Goal: Transaction & Acquisition: Purchase product/service

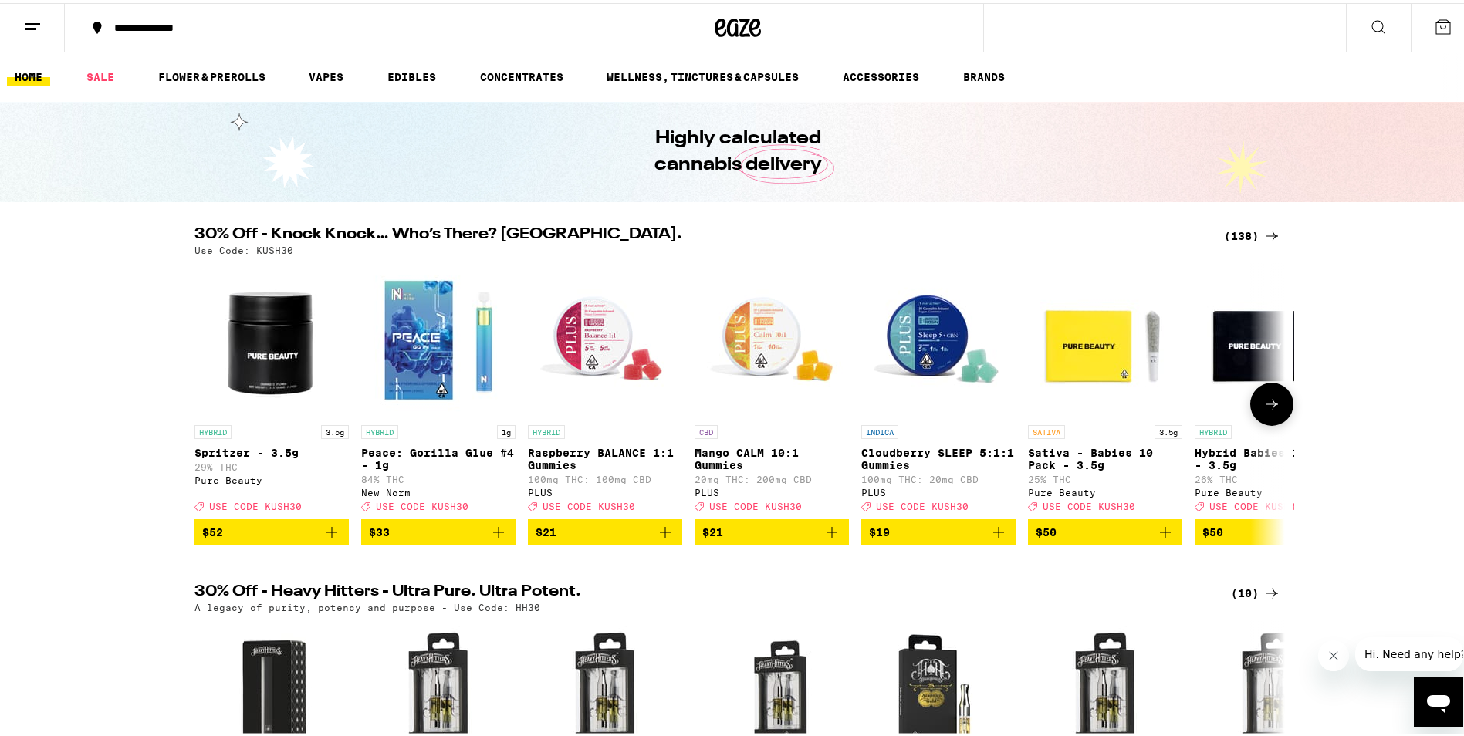
click at [1272, 410] on icon at bounding box center [1271, 401] width 19 height 19
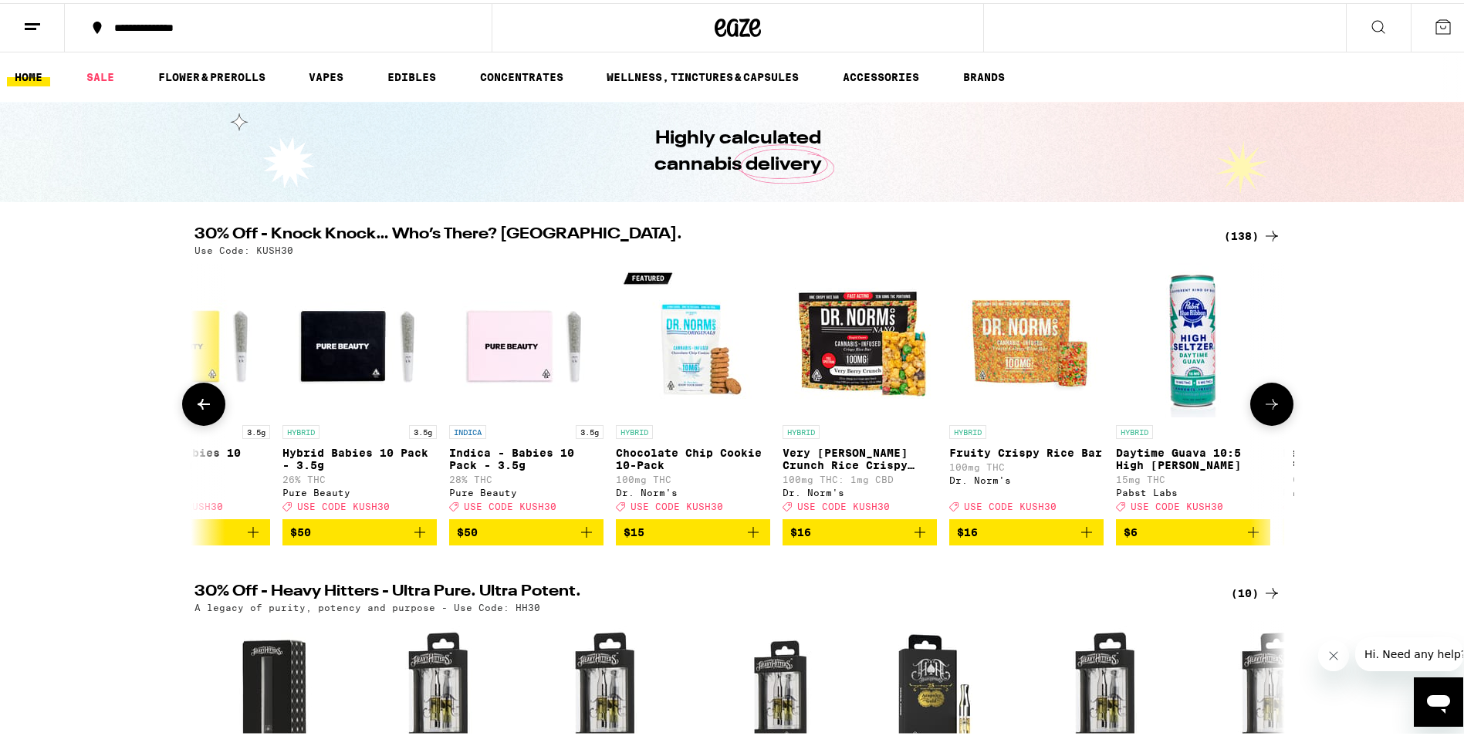
scroll to position [0, 918]
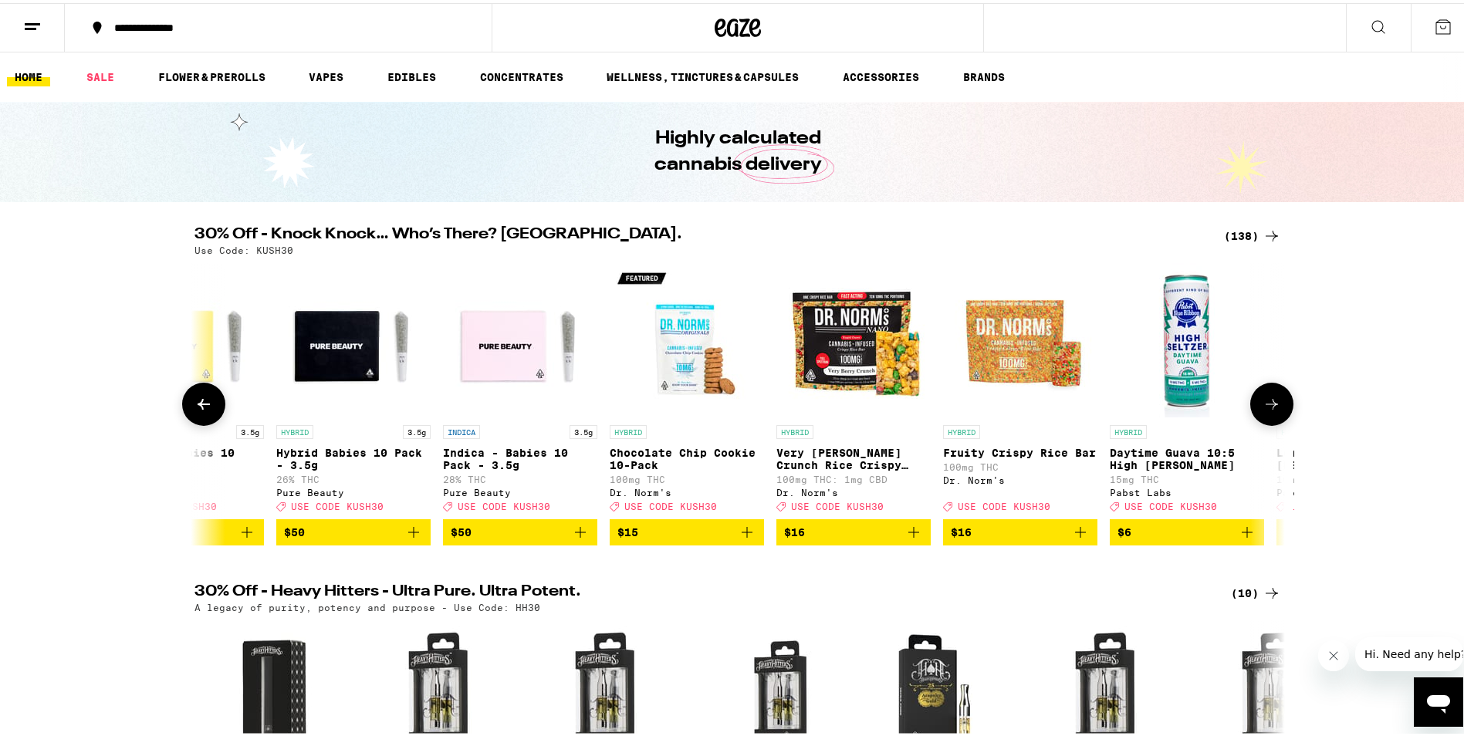
click at [1272, 410] on icon at bounding box center [1271, 401] width 19 height 19
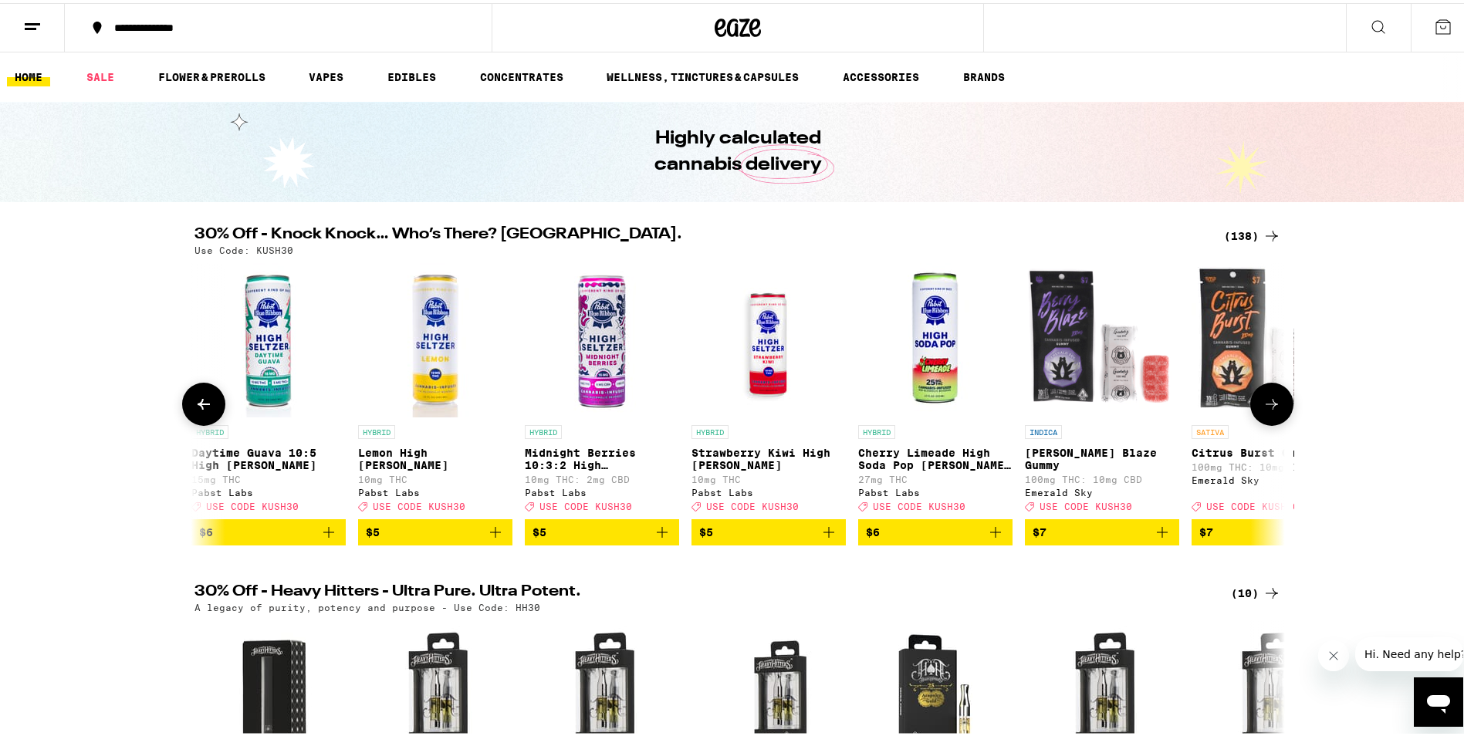
click at [1272, 410] on icon at bounding box center [1271, 401] width 19 height 19
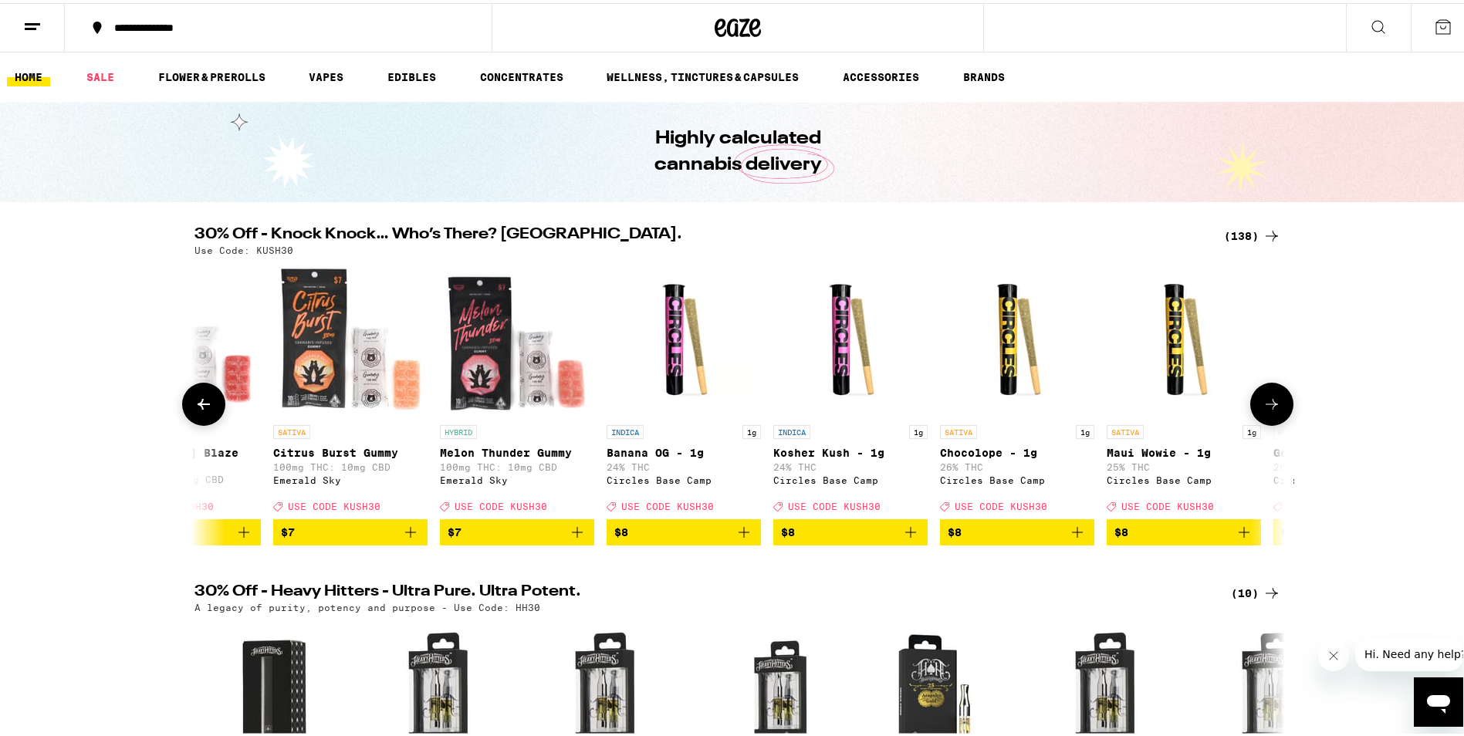
click at [1272, 410] on icon at bounding box center [1271, 401] width 19 height 19
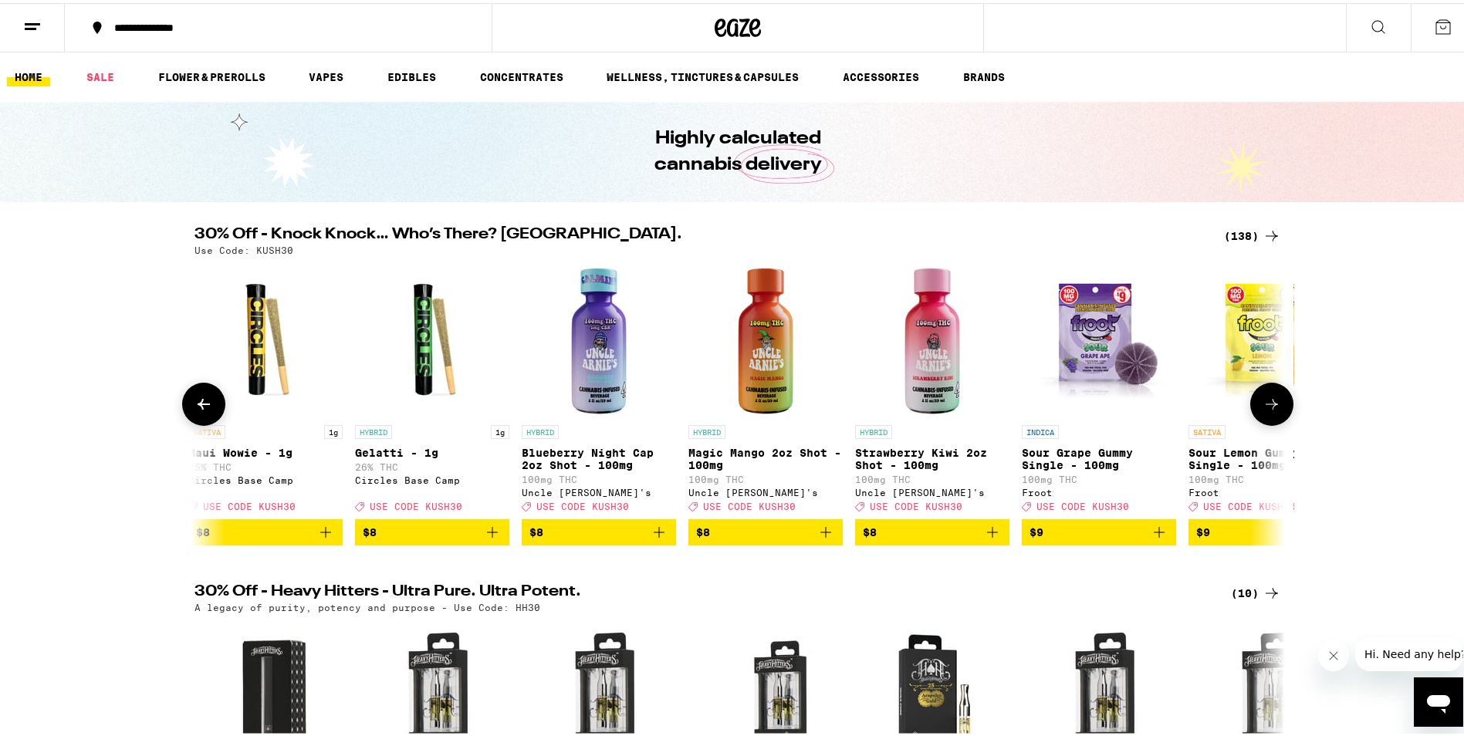
click at [1272, 410] on icon at bounding box center [1271, 401] width 19 height 19
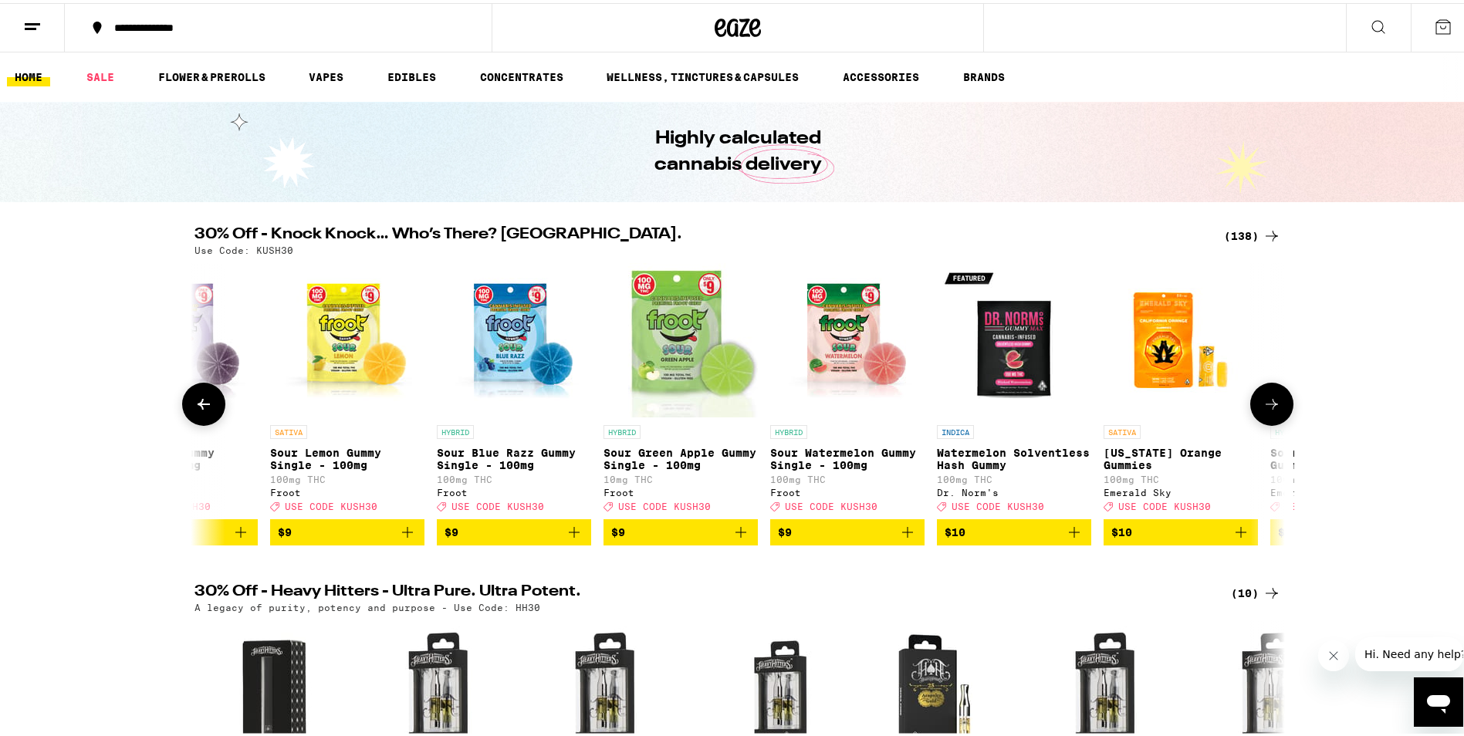
click at [1272, 410] on icon at bounding box center [1271, 401] width 19 height 19
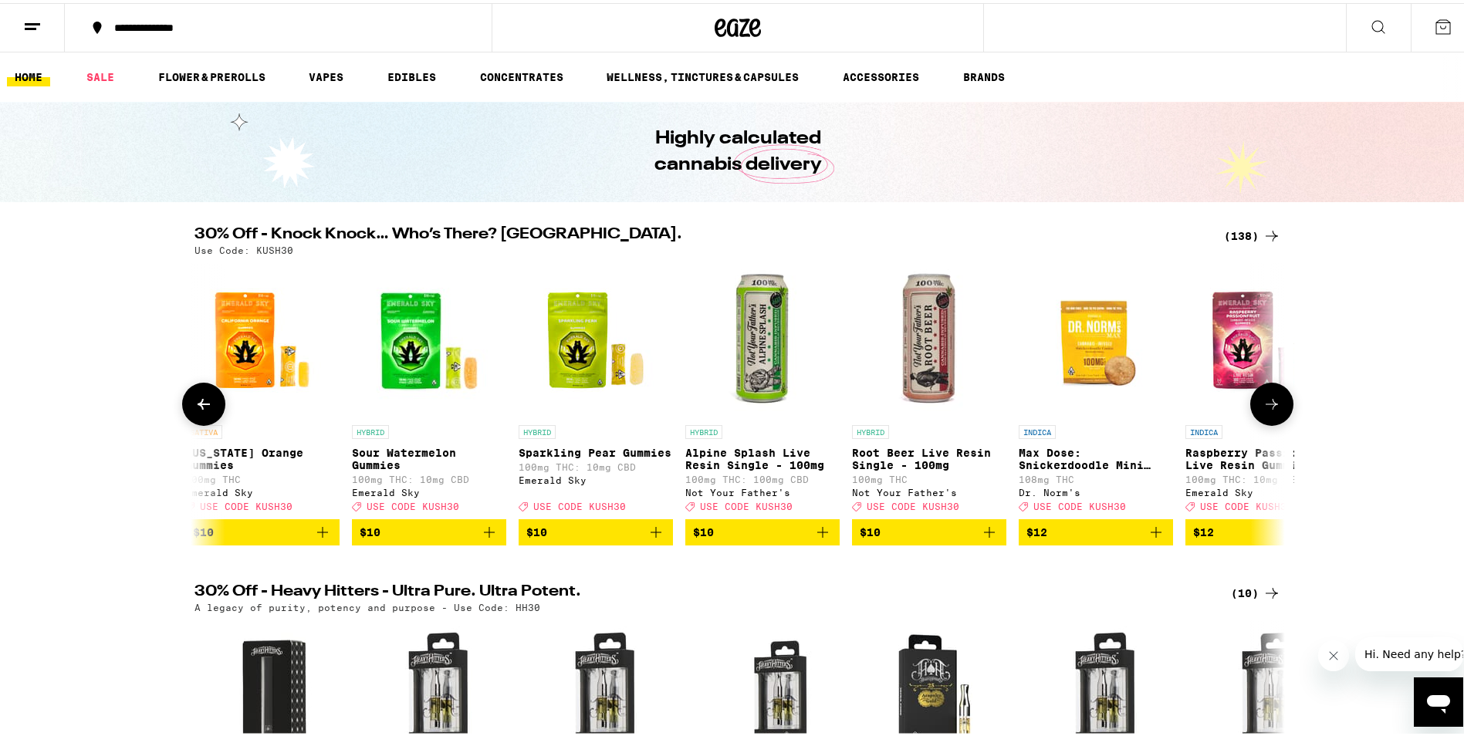
click at [1272, 410] on icon at bounding box center [1271, 401] width 19 height 19
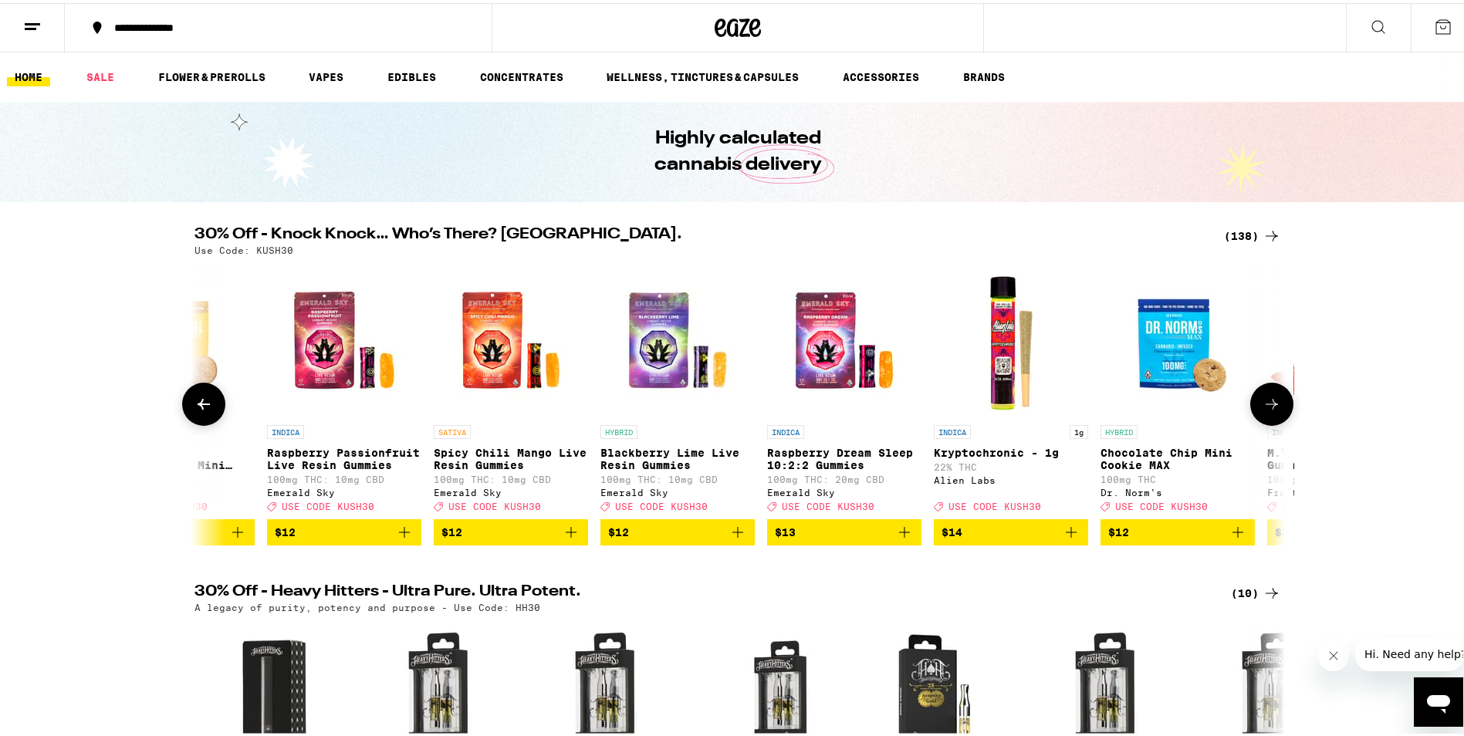
click at [1272, 410] on icon at bounding box center [1271, 401] width 19 height 19
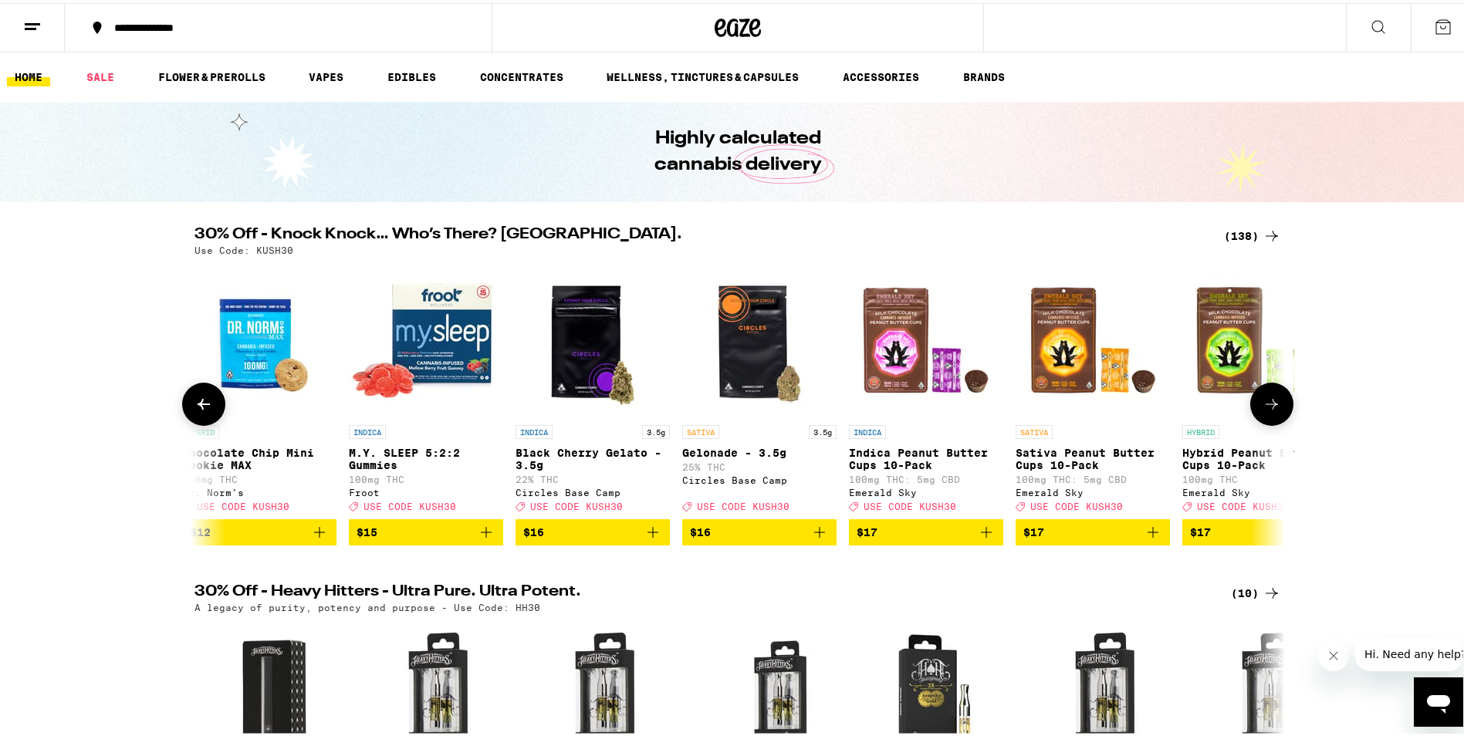
click at [1275, 410] on icon at bounding box center [1271, 401] width 19 height 19
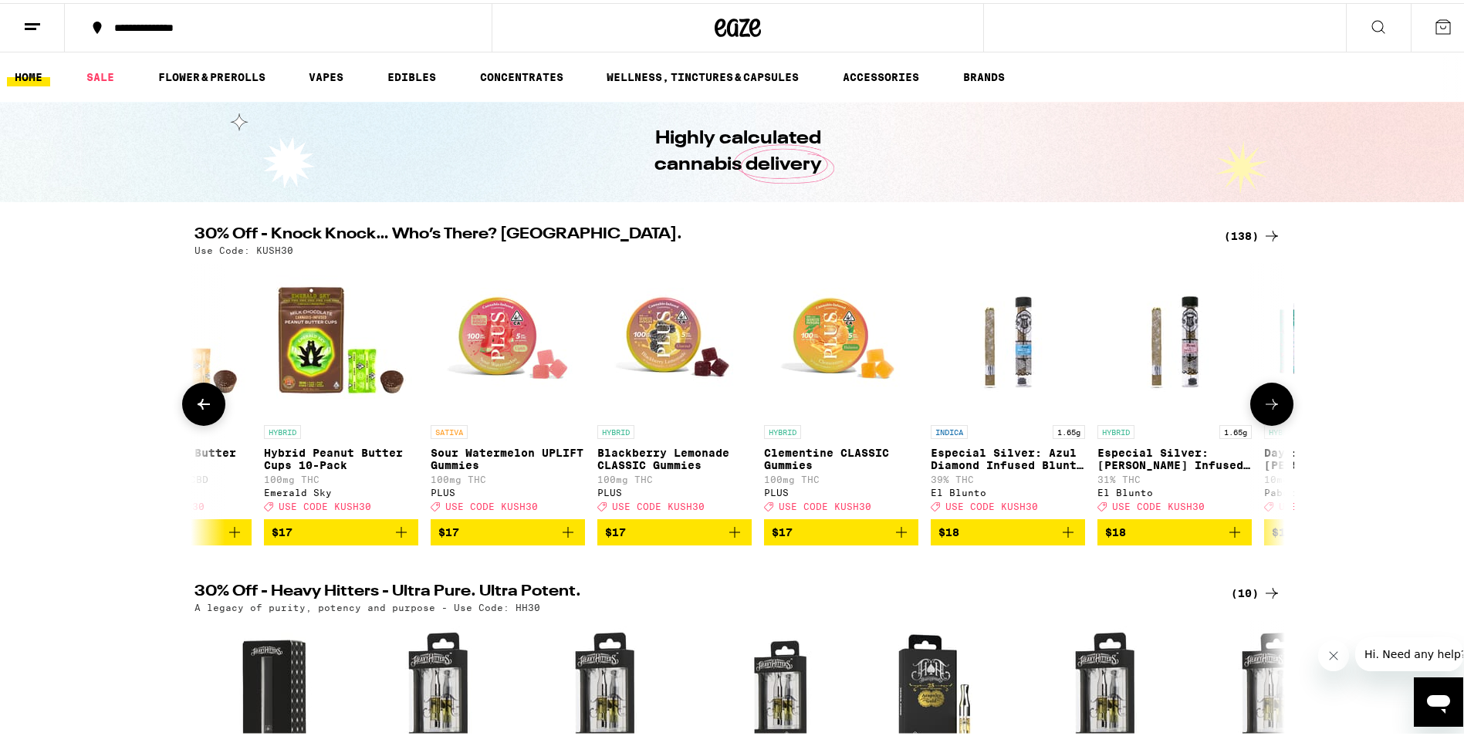
click at [1274, 410] on icon at bounding box center [1271, 401] width 19 height 19
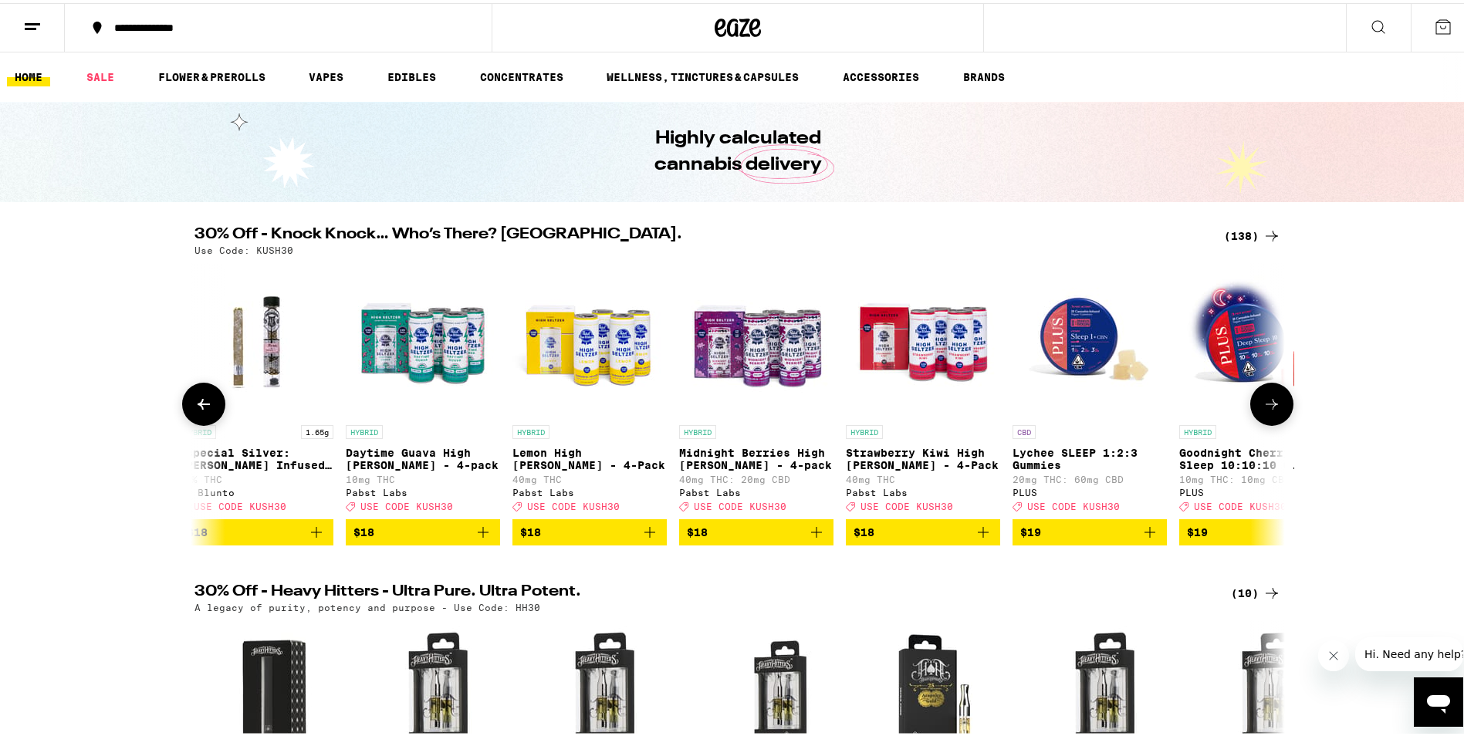
click at [1273, 410] on icon at bounding box center [1271, 401] width 19 height 19
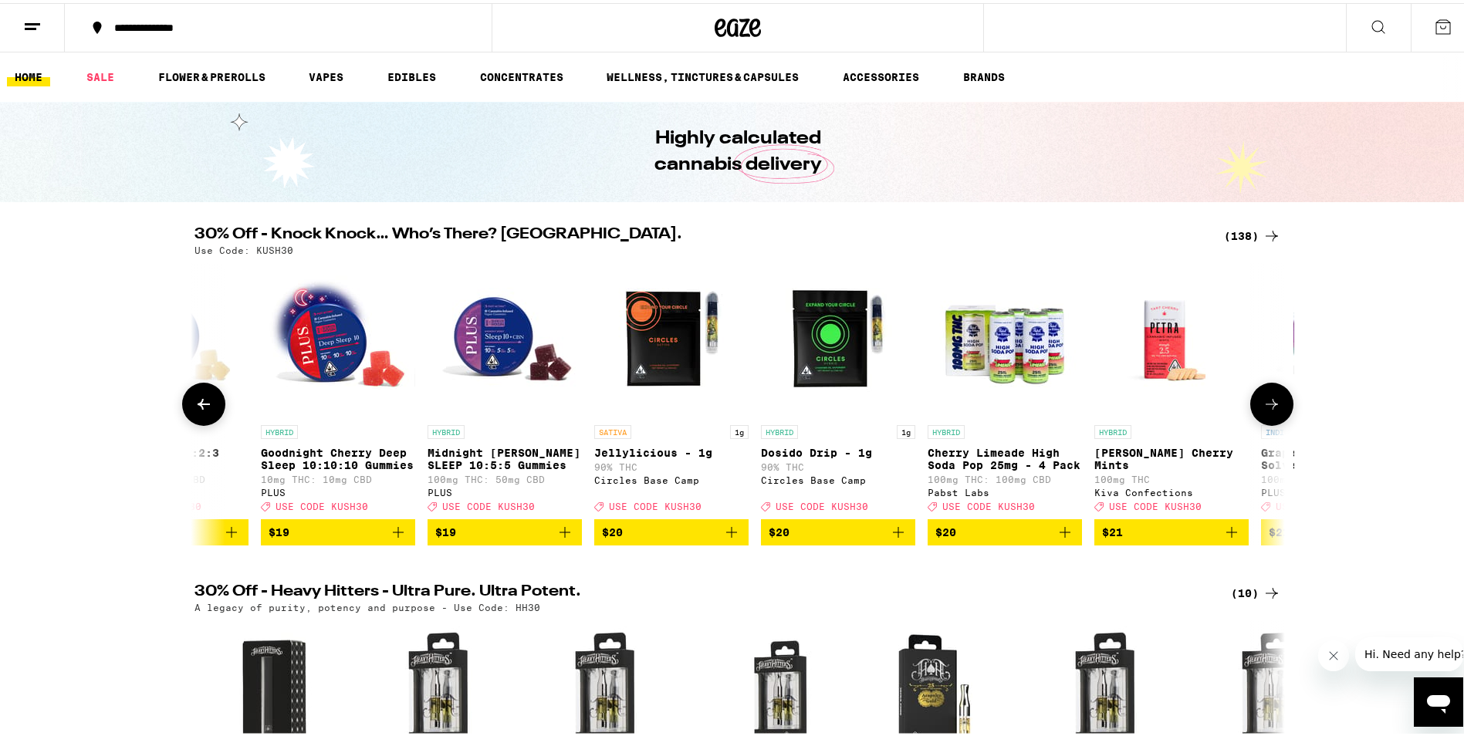
click at [1275, 408] on icon at bounding box center [1271, 401] width 19 height 19
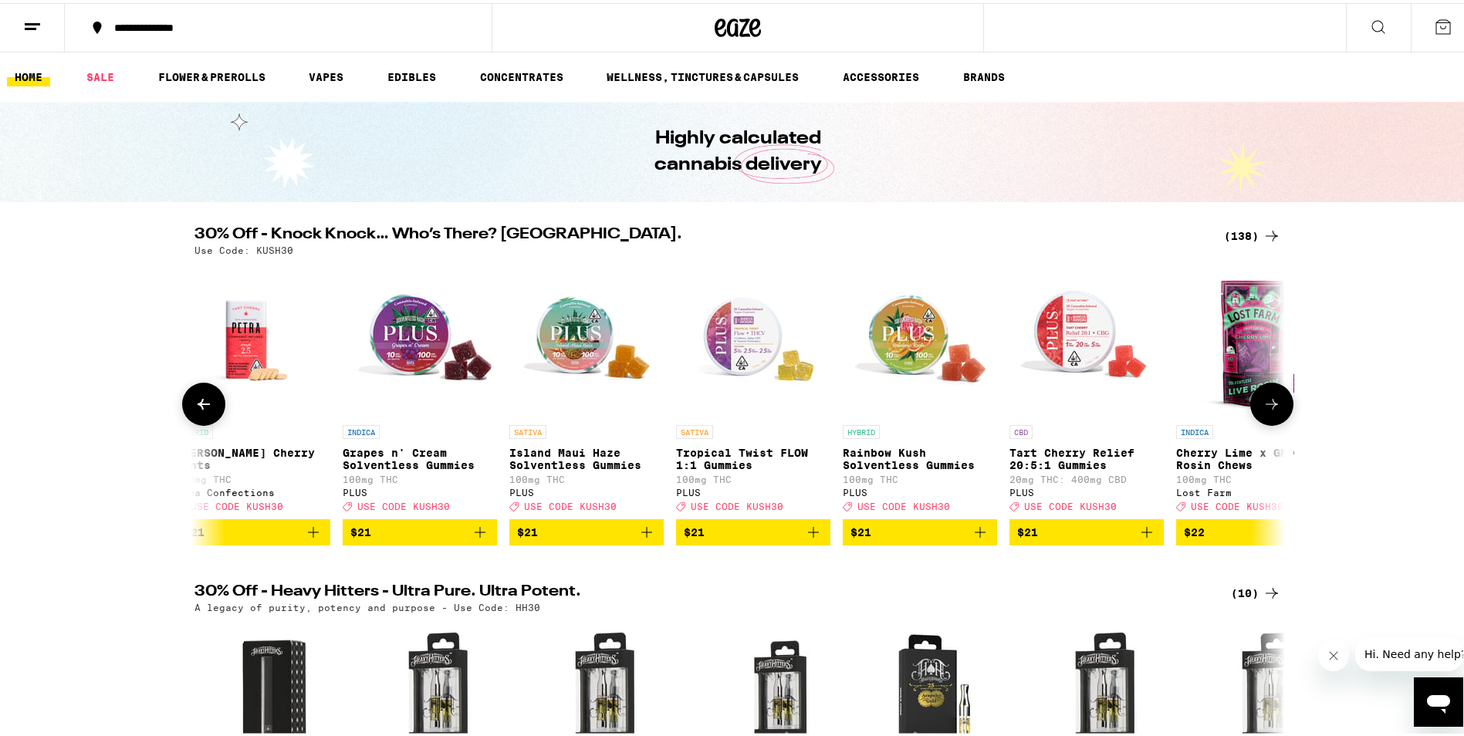
click at [1275, 408] on icon at bounding box center [1271, 401] width 19 height 19
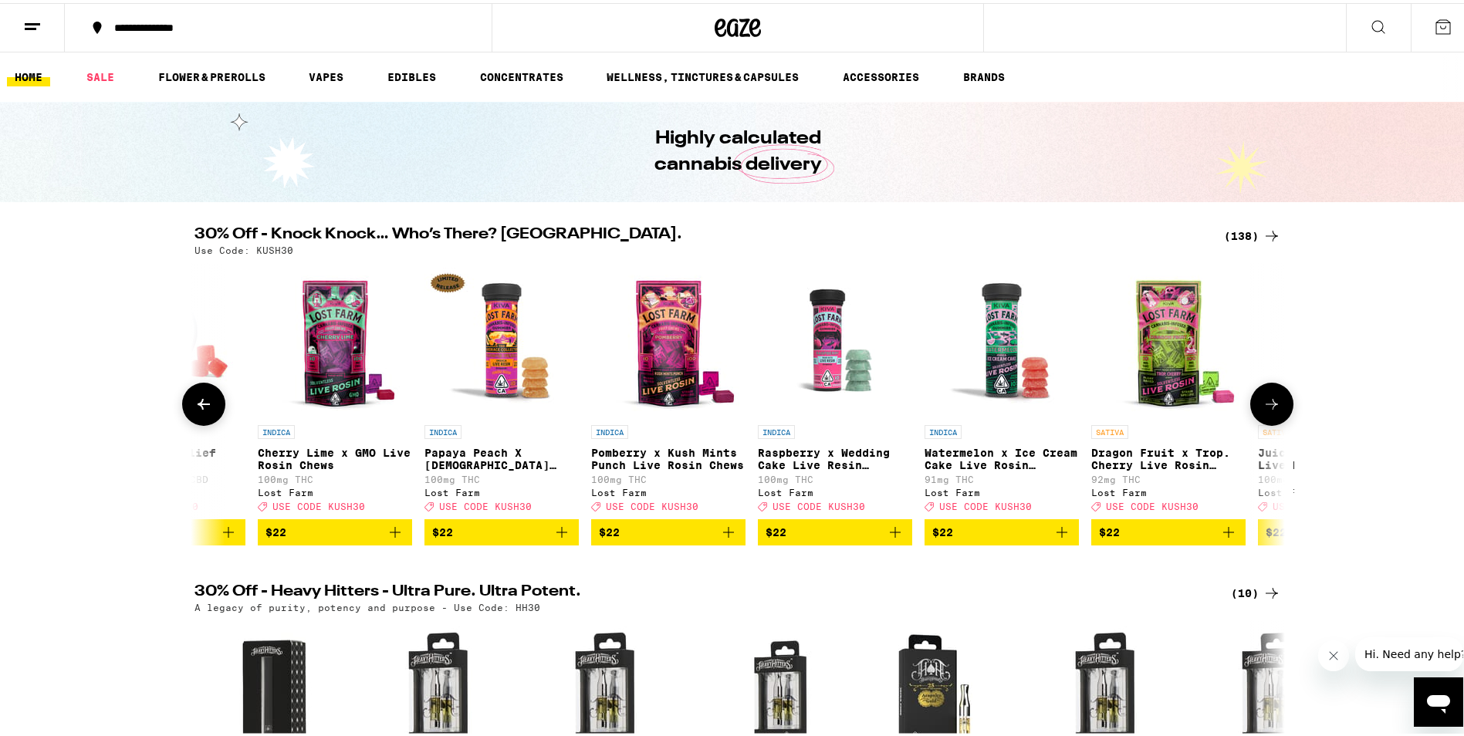
click at [1275, 408] on icon at bounding box center [1271, 401] width 19 height 19
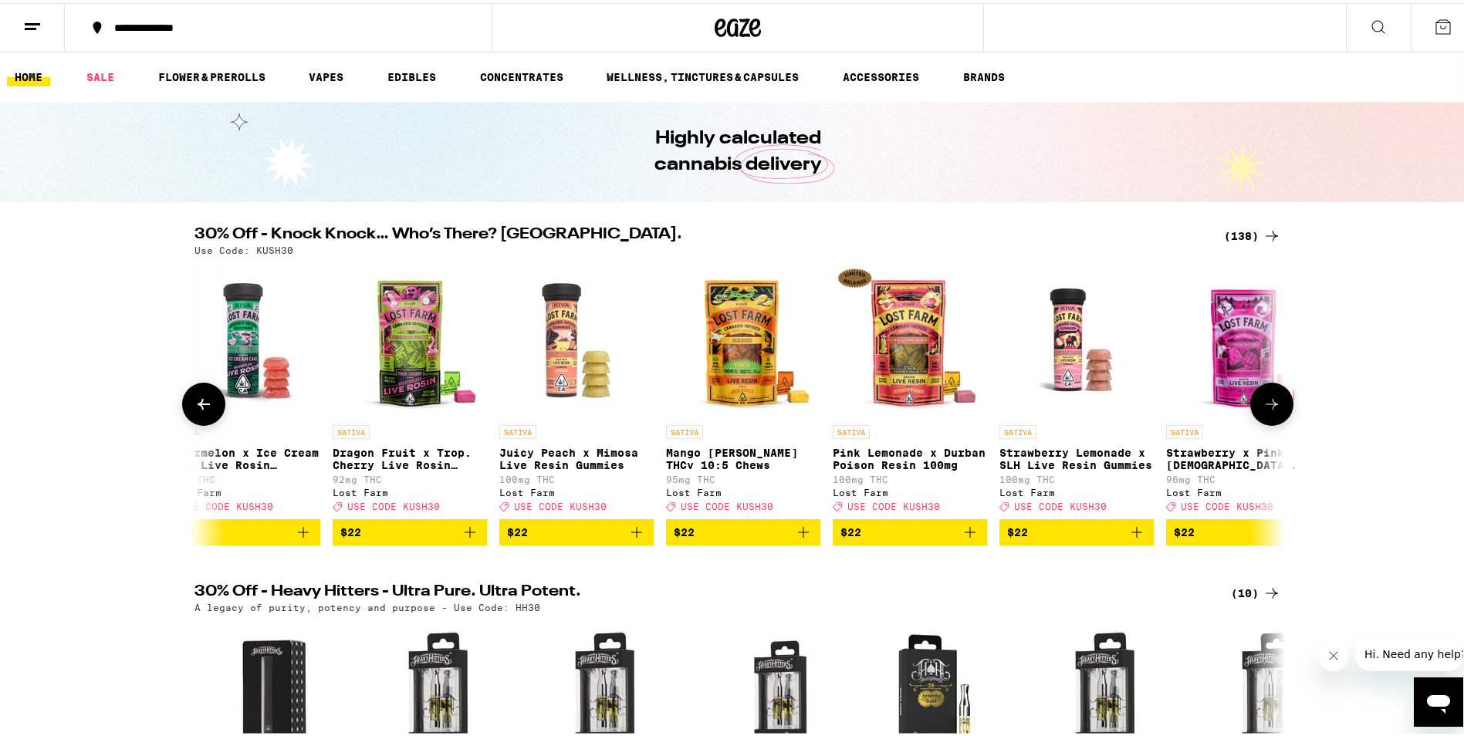
scroll to position [0, 12855]
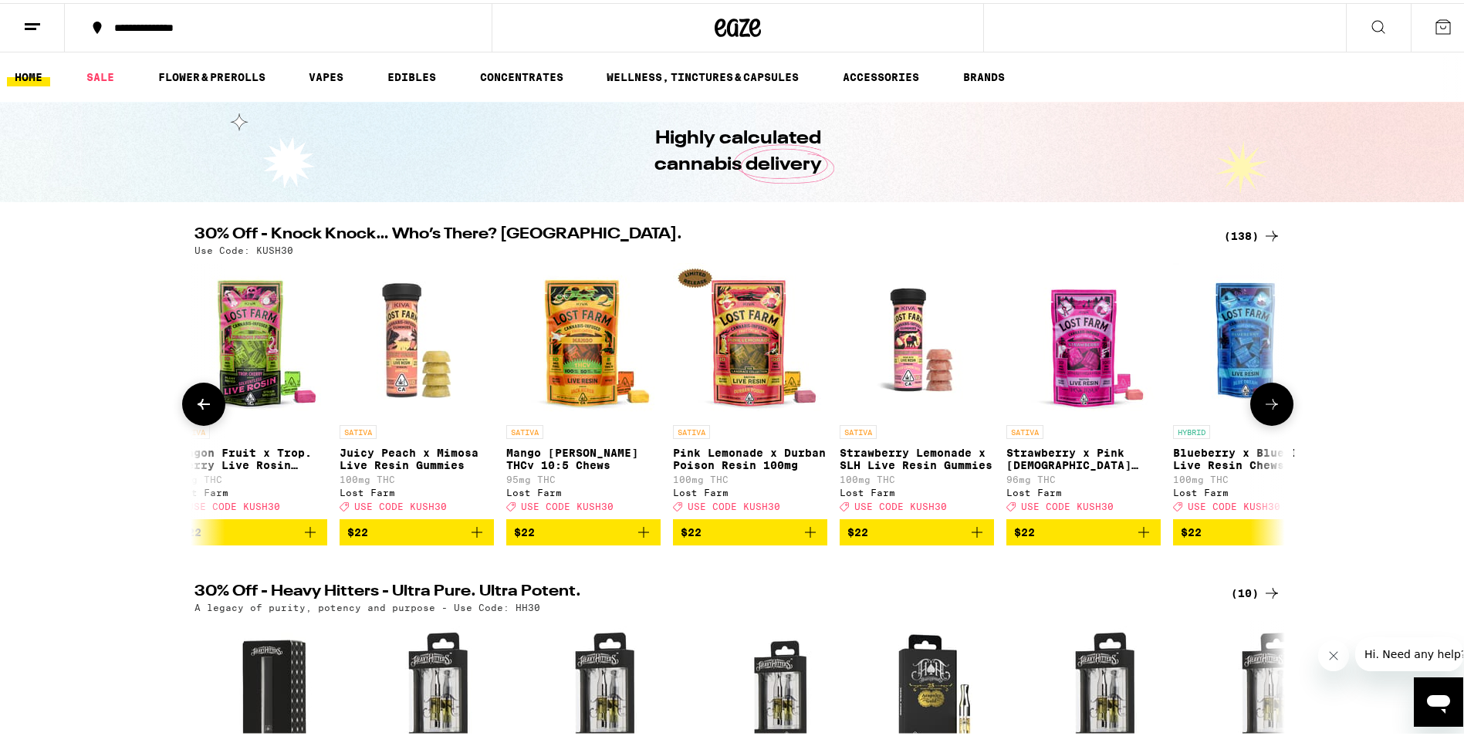
click at [1275, 408] on icon at bounding box center [1271, 401] width 19 height 19
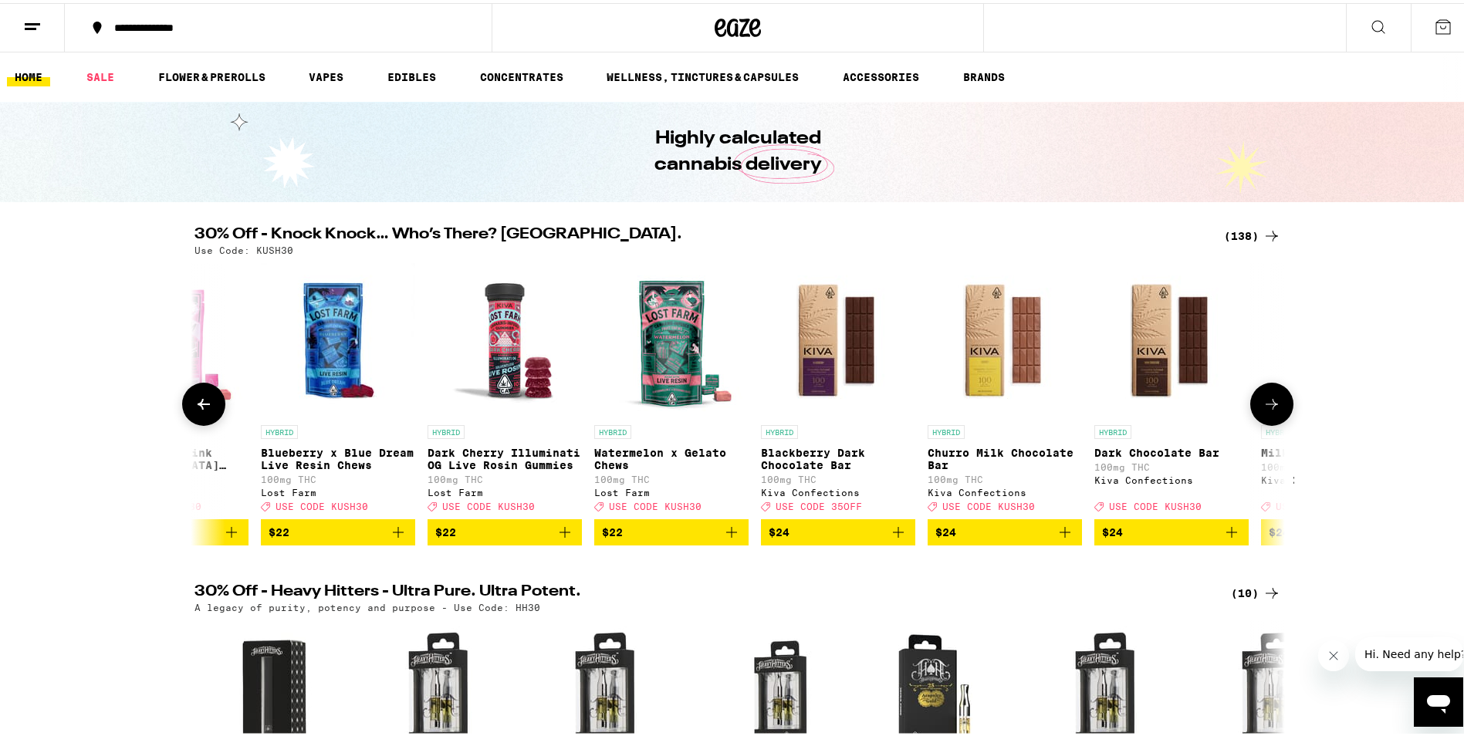
scroll to position [0, 13773]
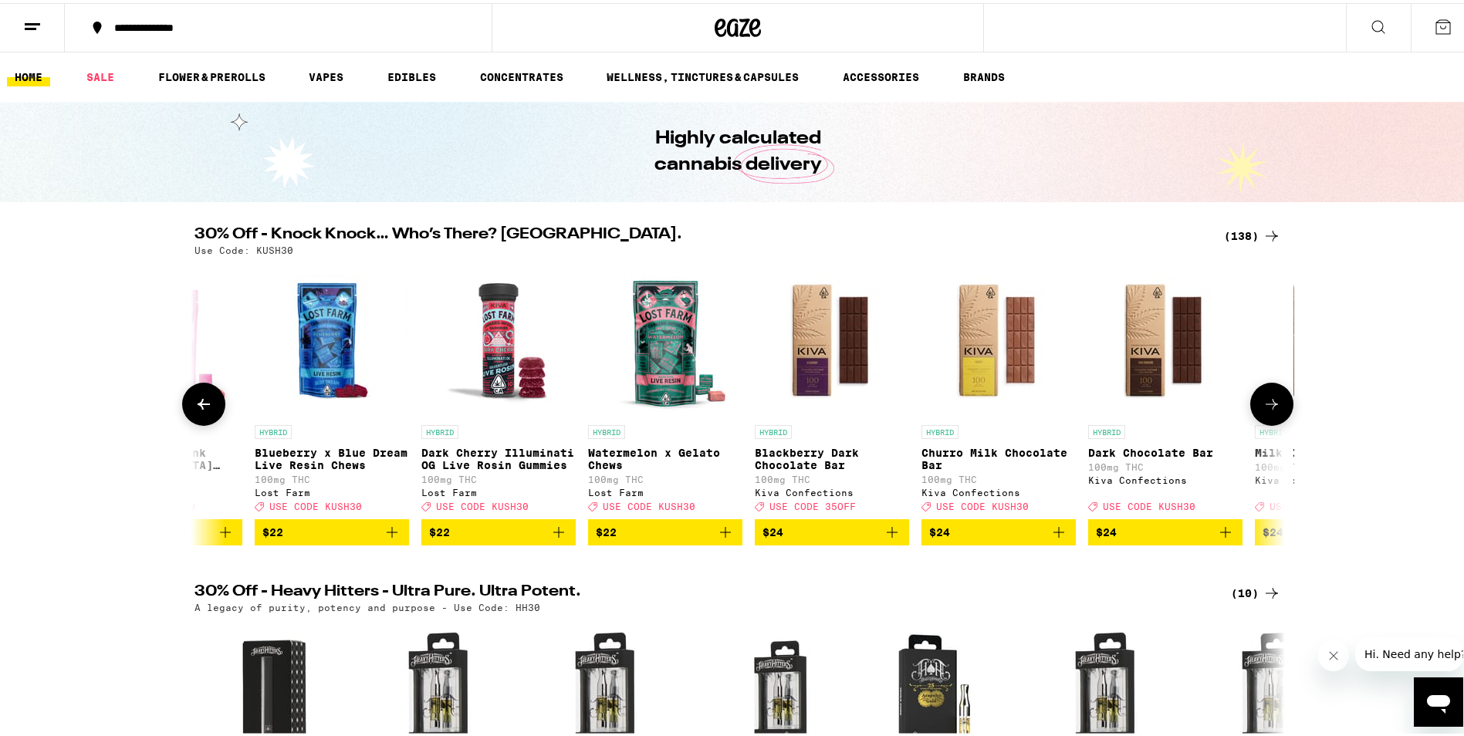
click at [194, 406] on icon at bounding box center [203, 401] width 19 height 19
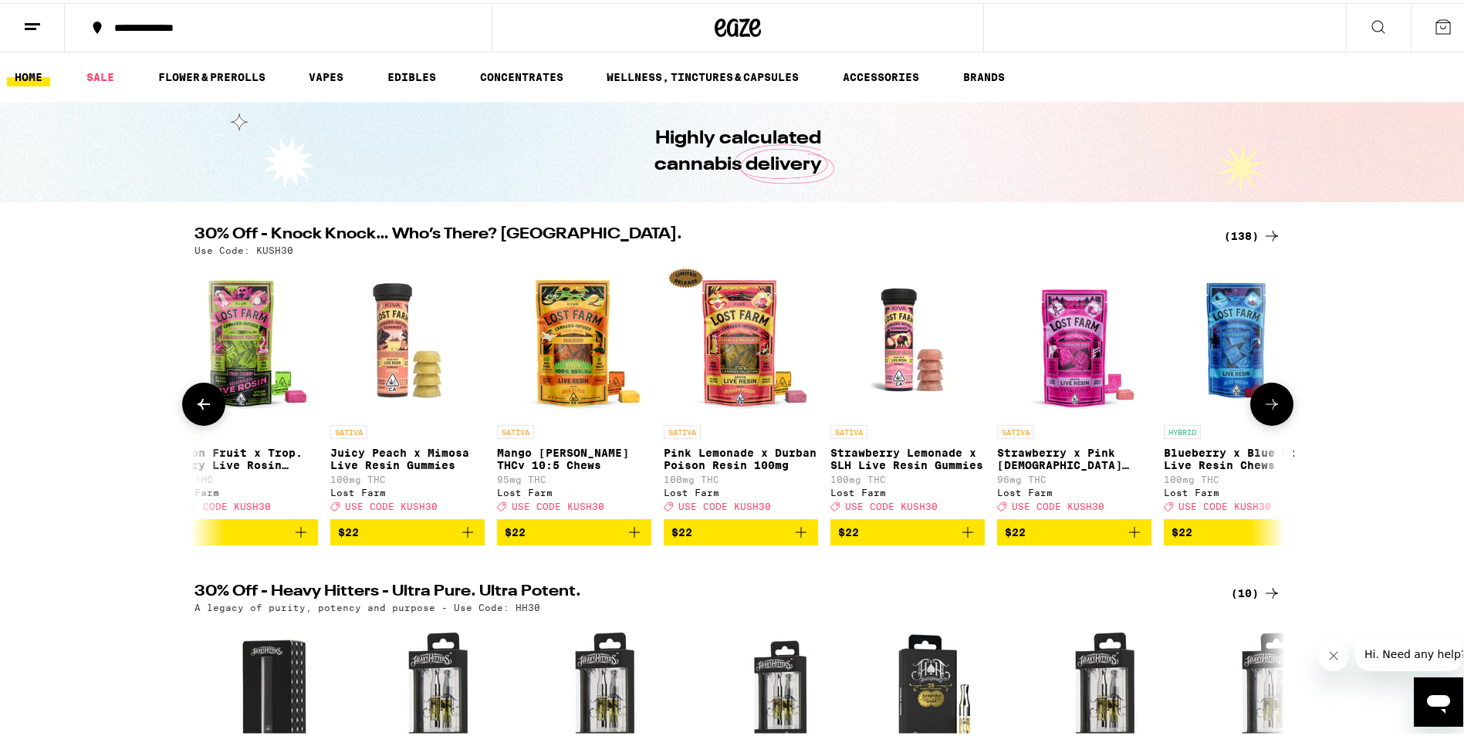
scroll to position [0, 12855]
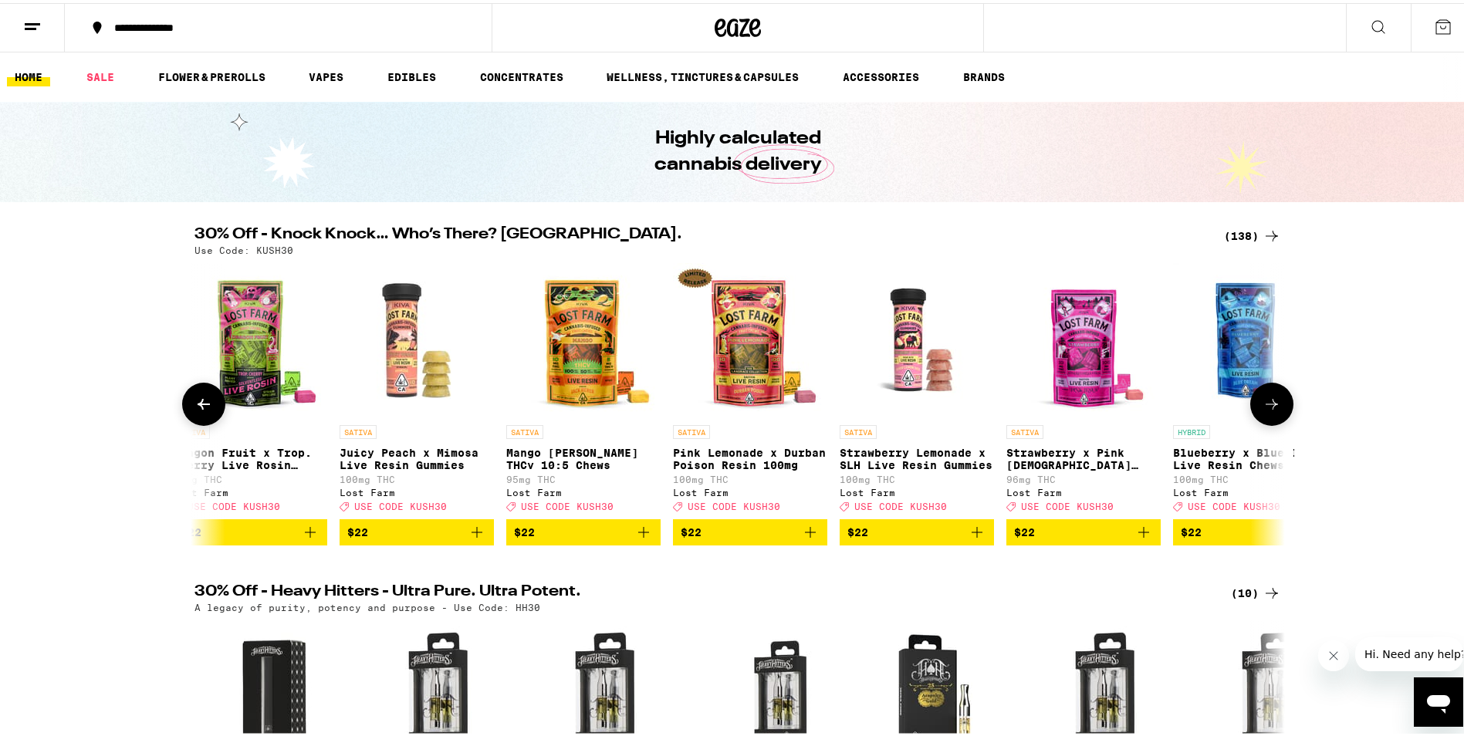
click at [1265, 405] on icon at bounding box center [1271, 401] width 19 height 19
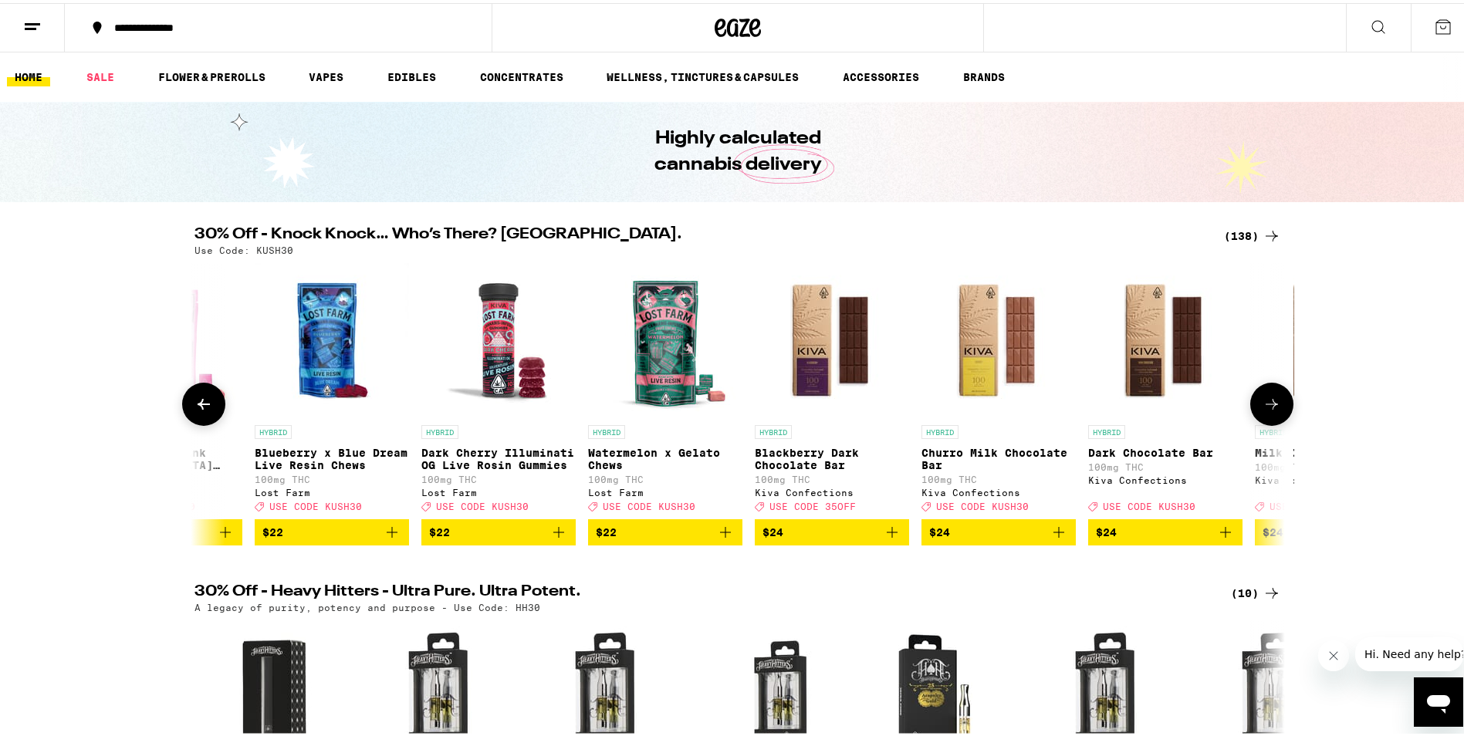
click at [1265, 405] on icon at bounding box center [1271, 401] width 19 height 19
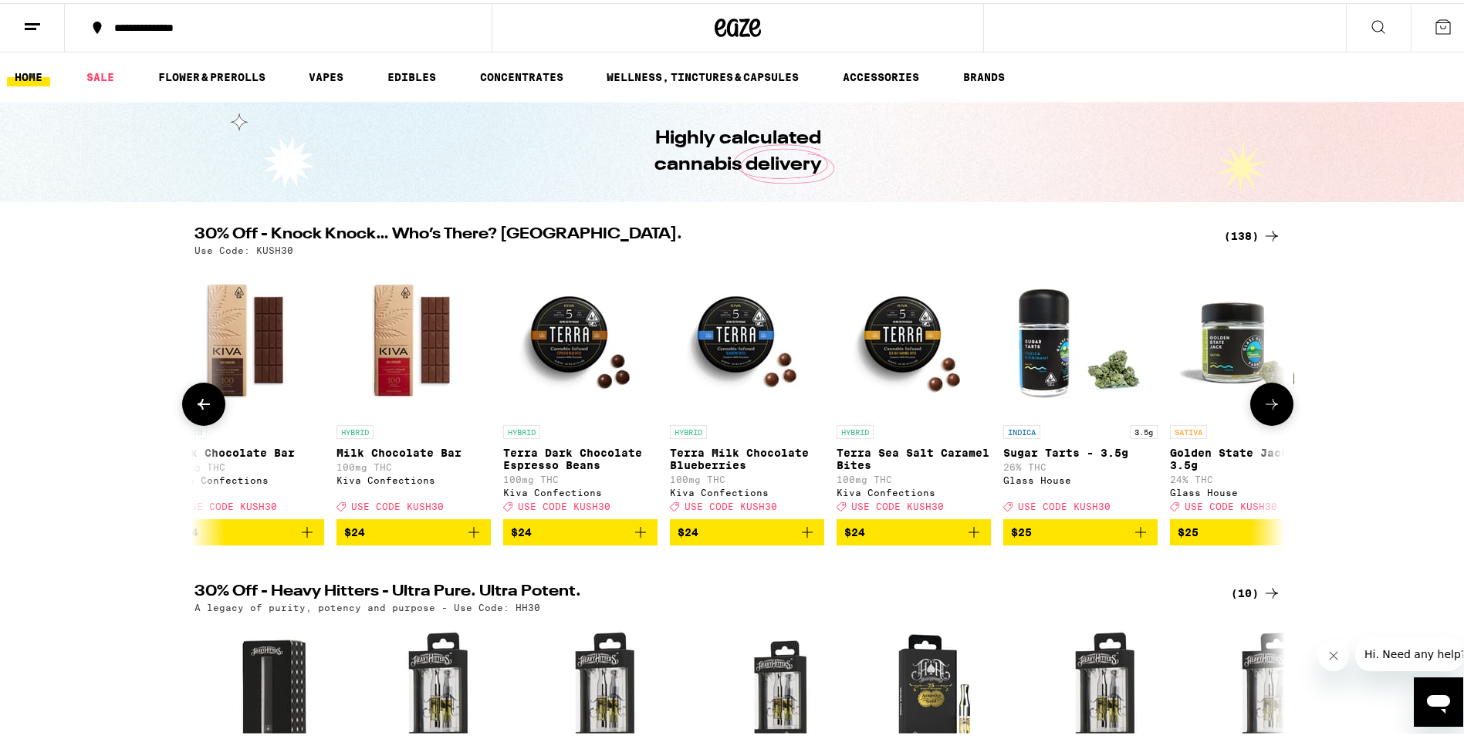
click at [1265, 405] on icon at bounding box center [1271, 401] width 19 height 19
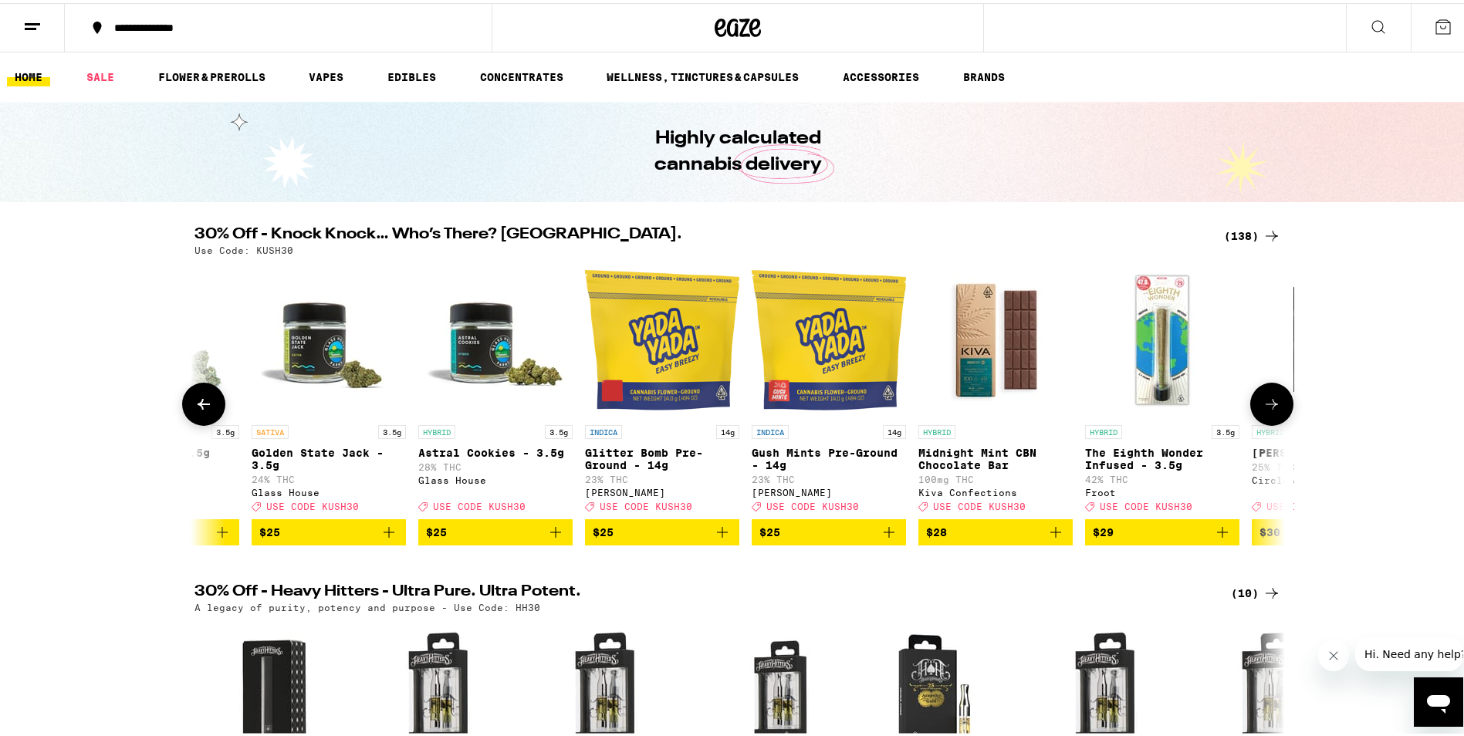
click at [1265, 404] on icon at bounding box center [1271, 401] width 19 height 19
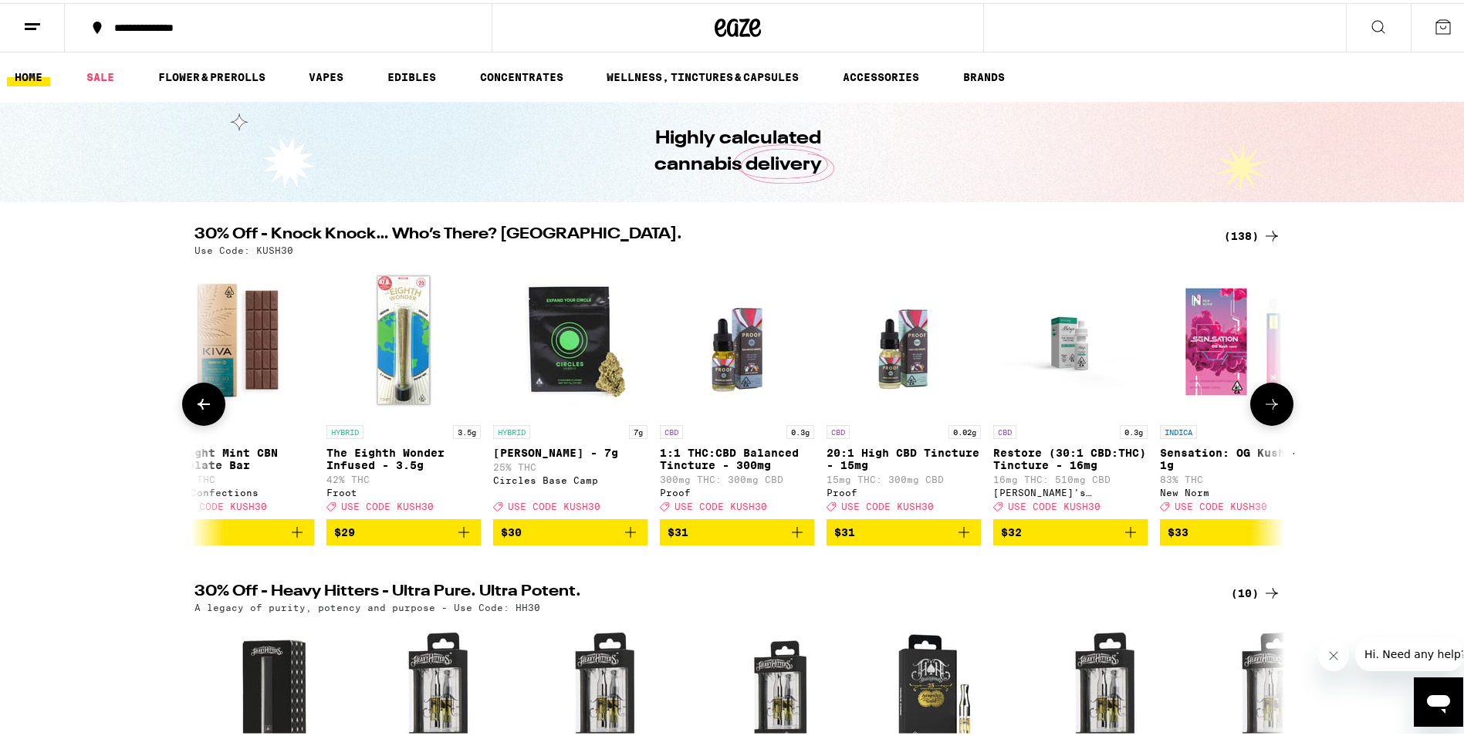
scroll to position [0, 16528]
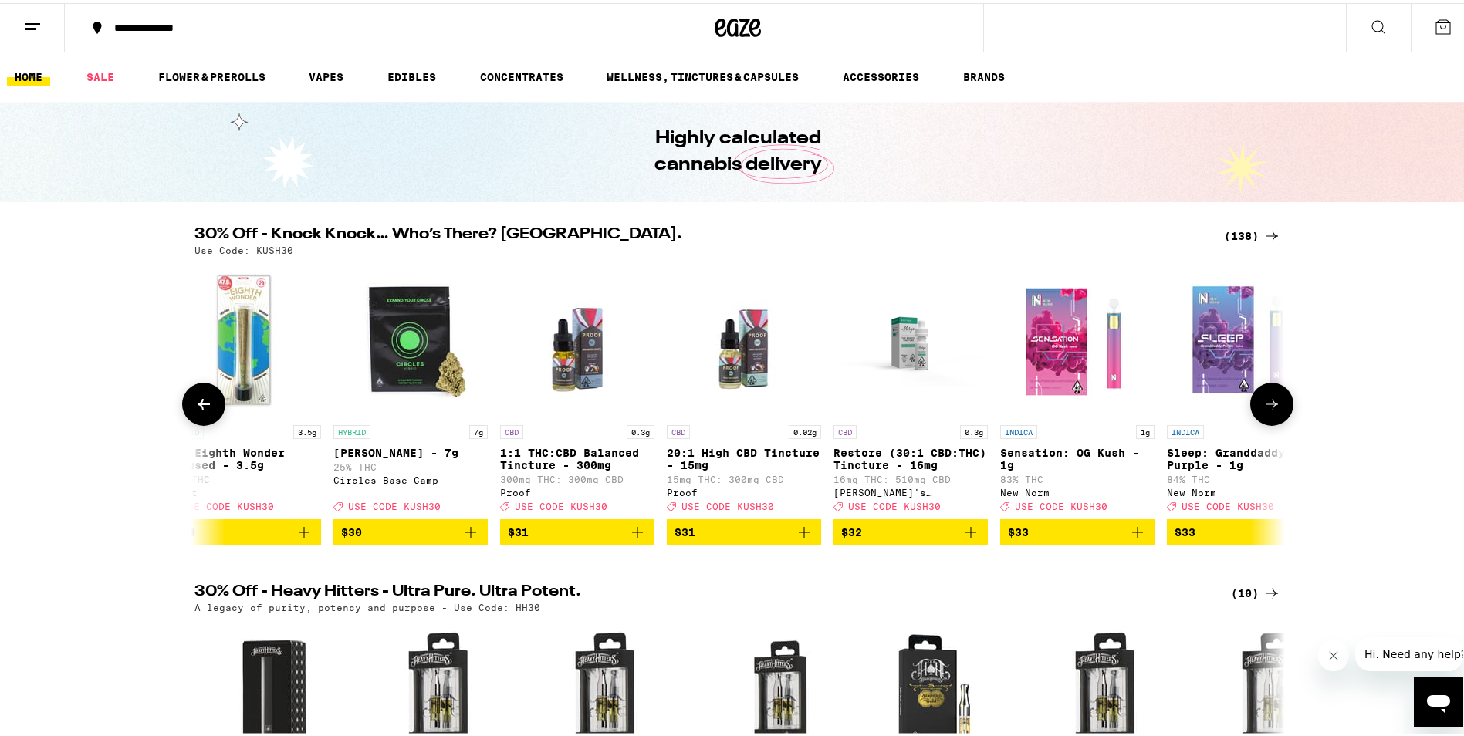
click at [1265, 404] on icon at bounding box center [1271, 401] width 19 height 19
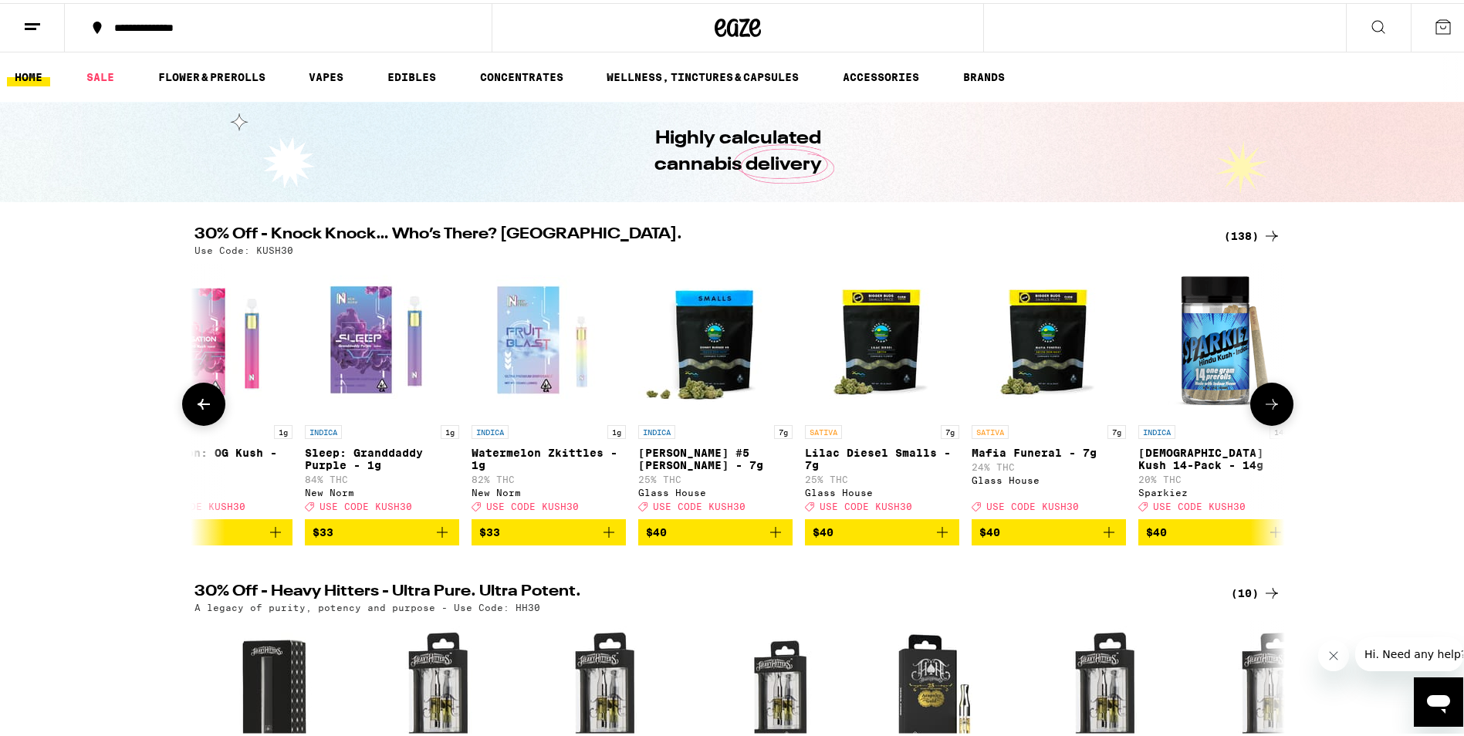
scroll to position [0, 17446]
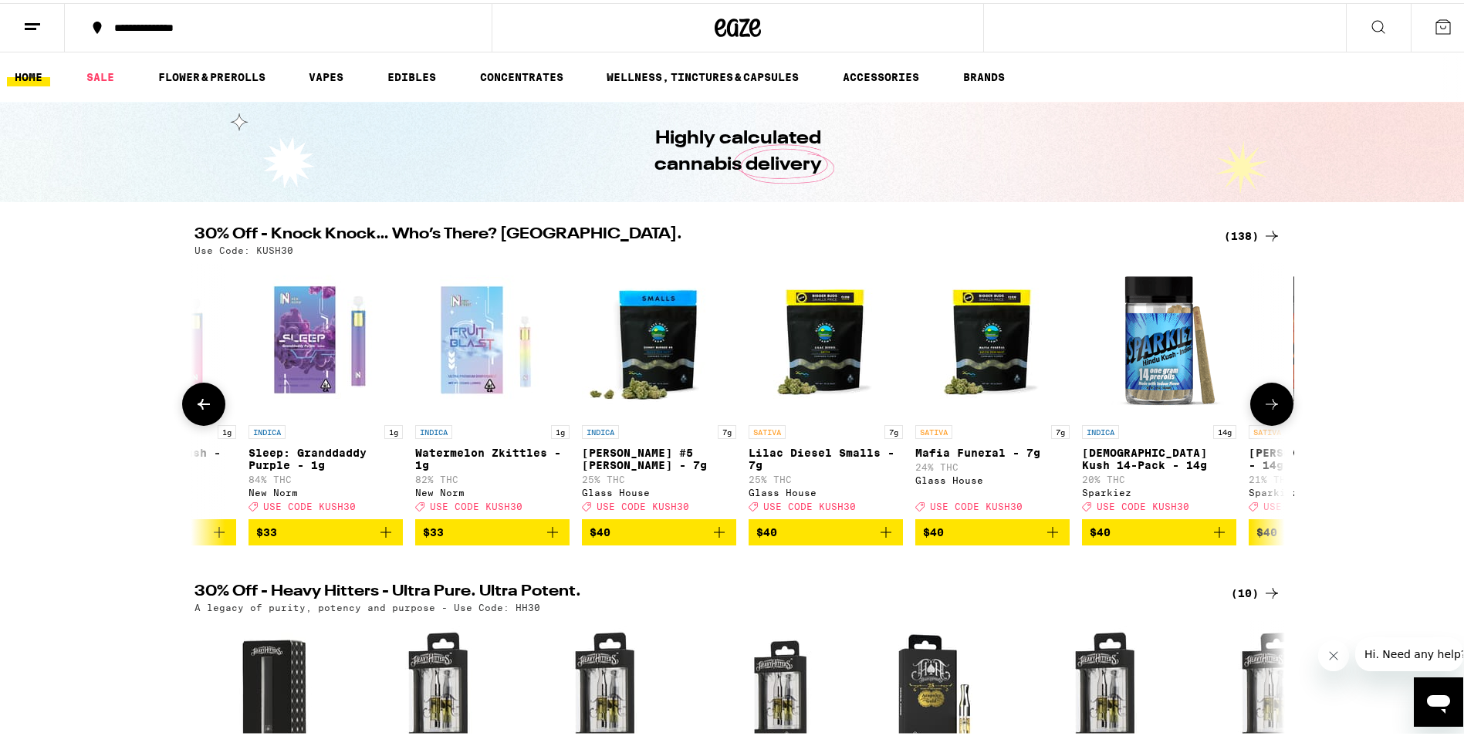
click at [1266, 404] on icon at bounding box center [1271, 401] width 19 height 19
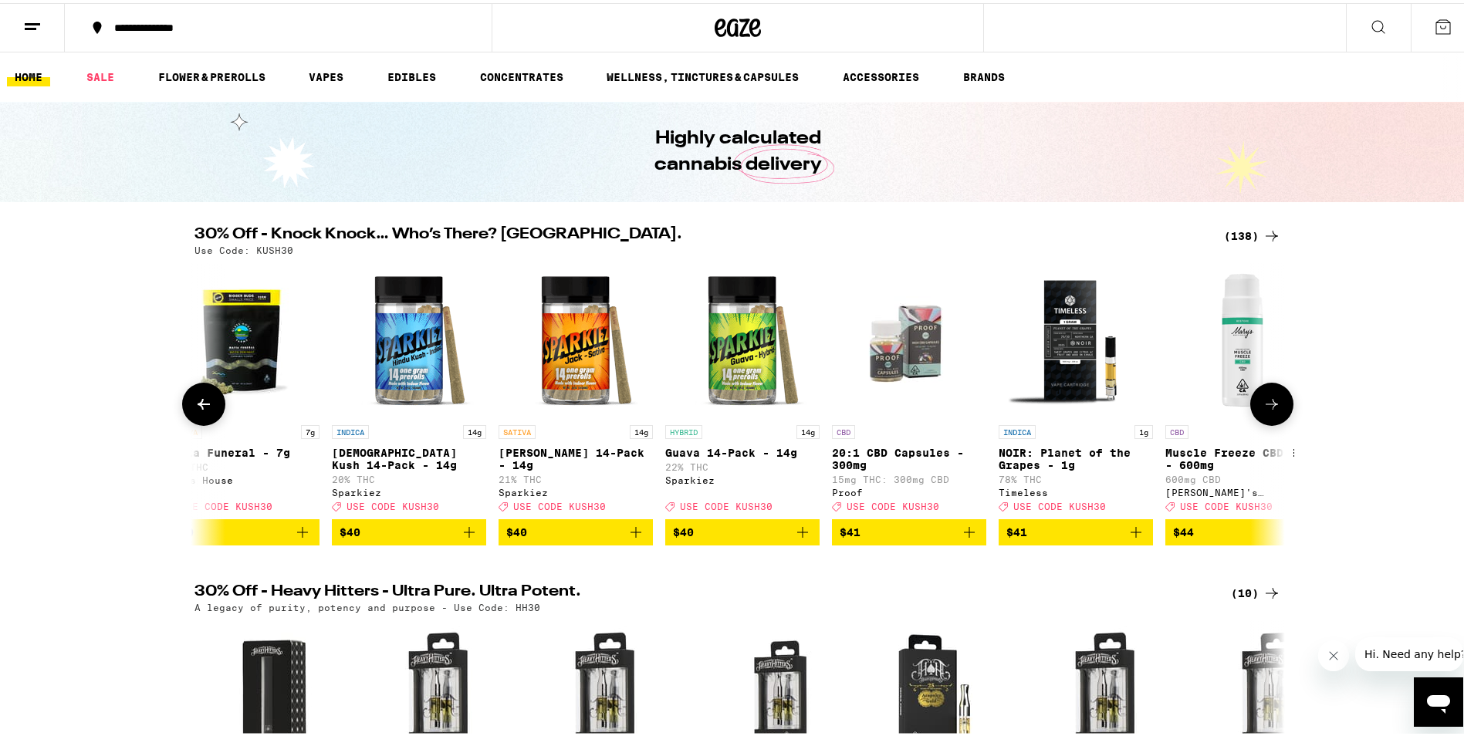
scroll to position [0, 18364]
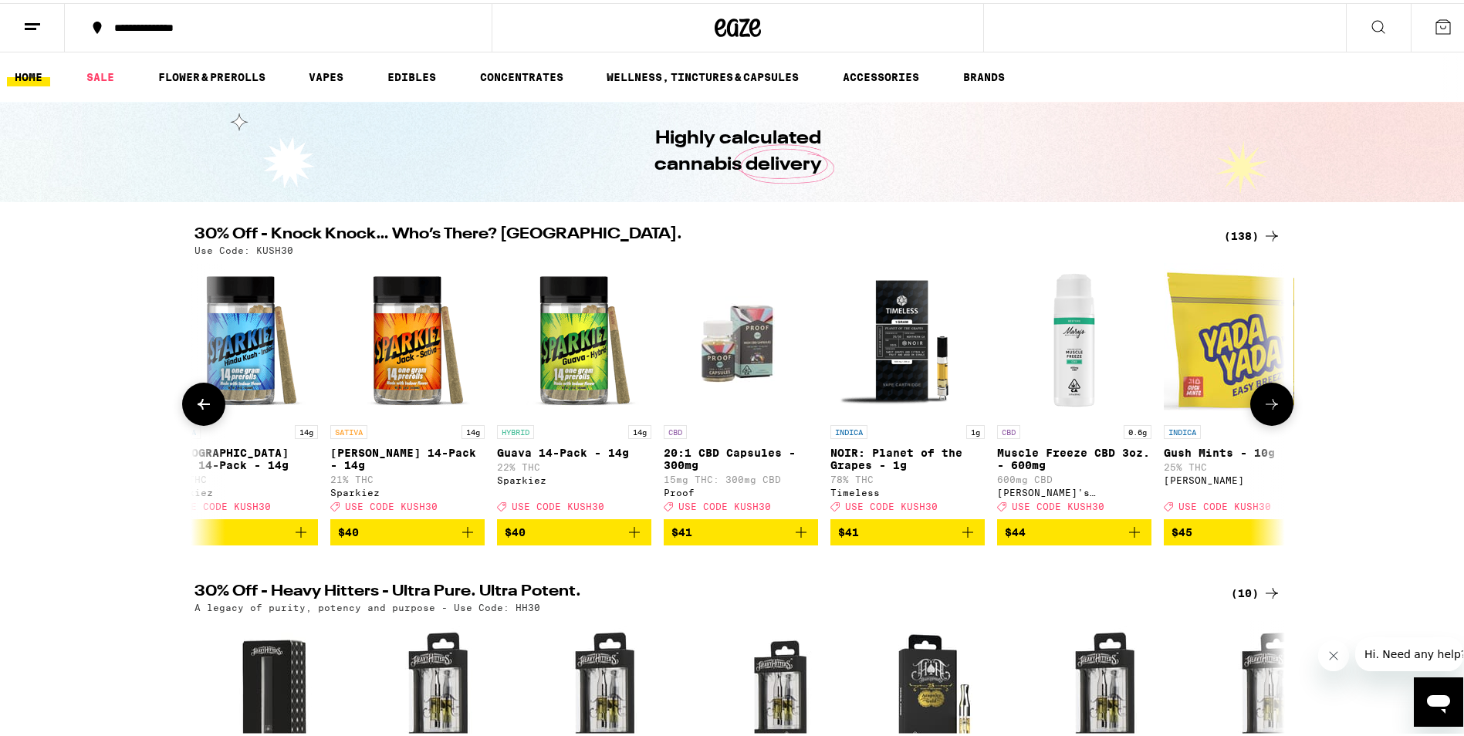
click at [1267, 397] on button at bounding box center [1271, 401] width 43 height 43
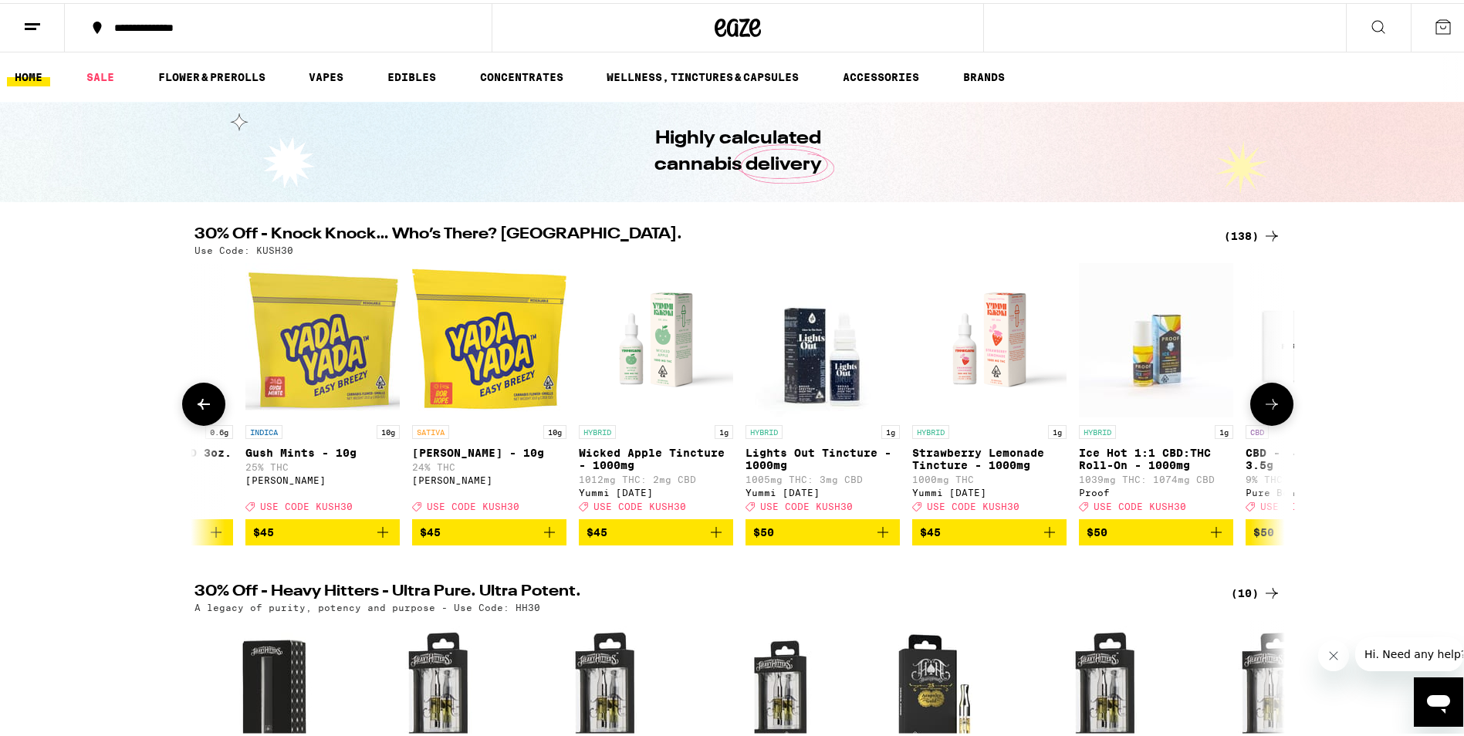
click at [1268, 398] on button at bounding box center [1271, 401] width 43 height 43
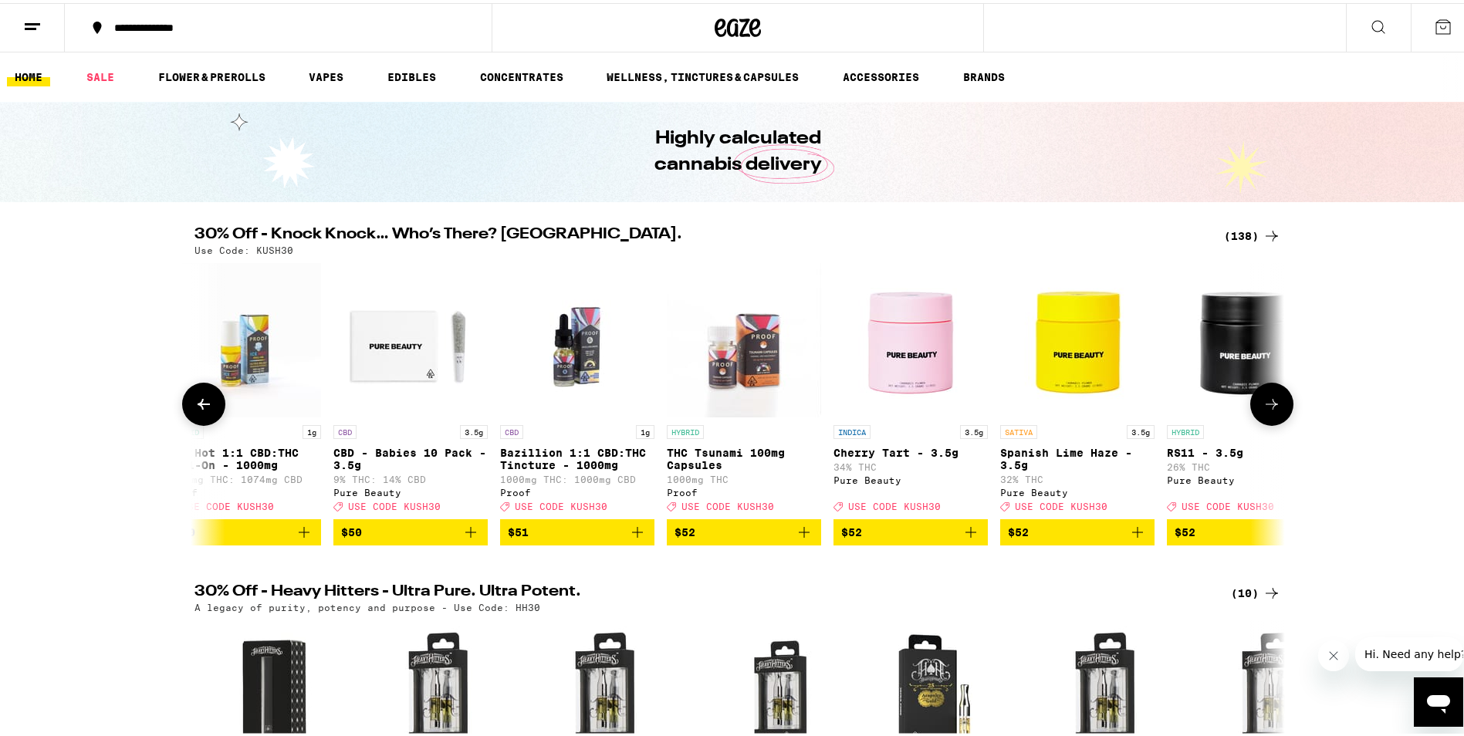
scroll to position [0, 20201]
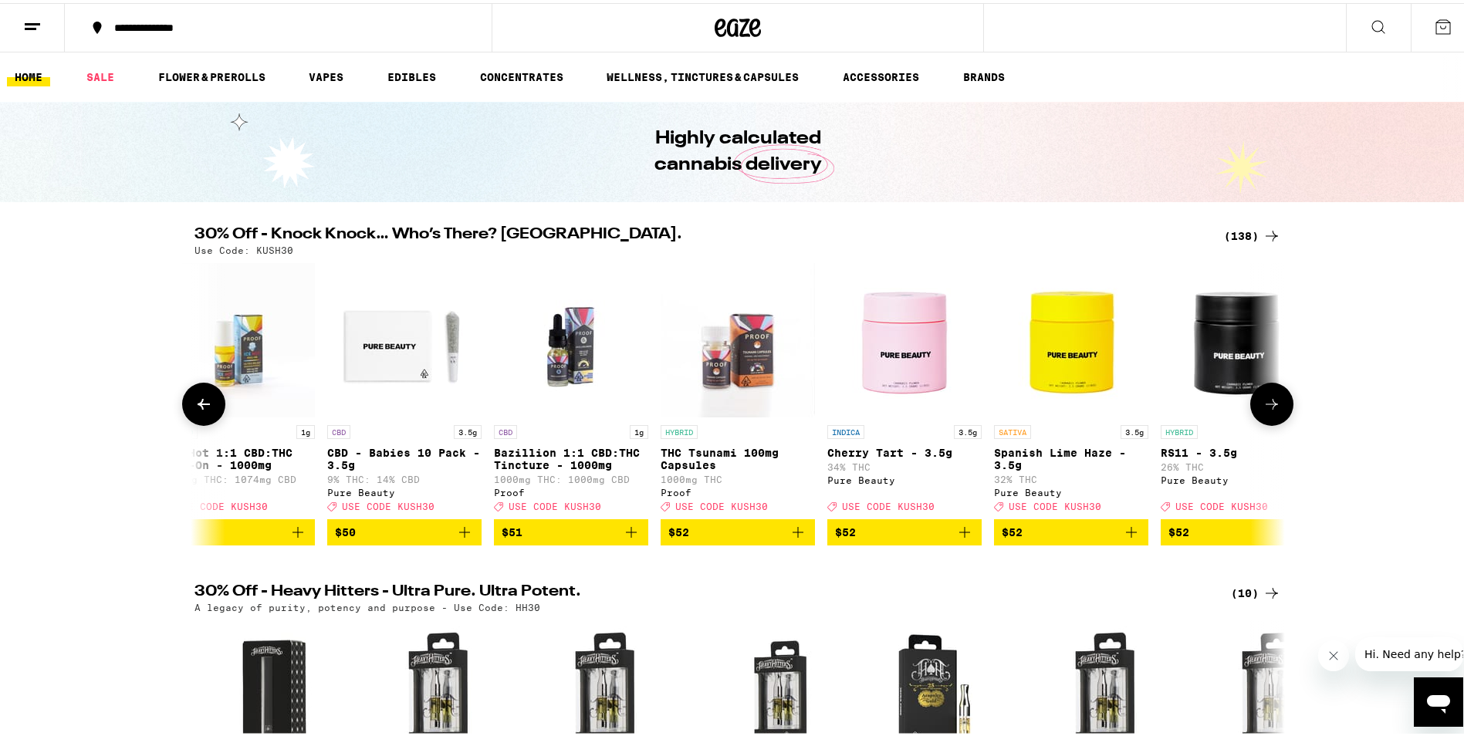
click at [1268, 398] on button at bounding box center [1271, 401] width 43 height 43
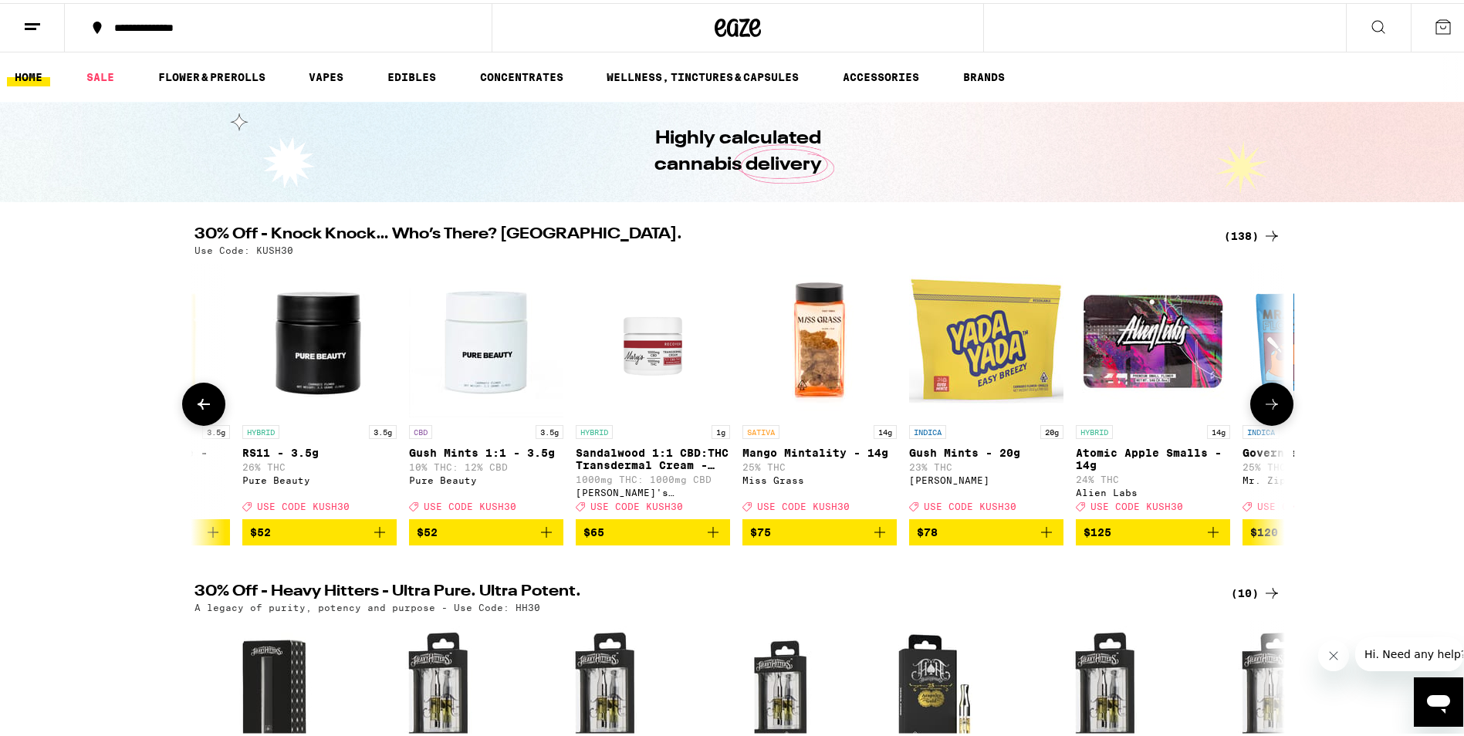
click at [1268, 398] on button at bounding box center [1271, 401] width 43 height 43
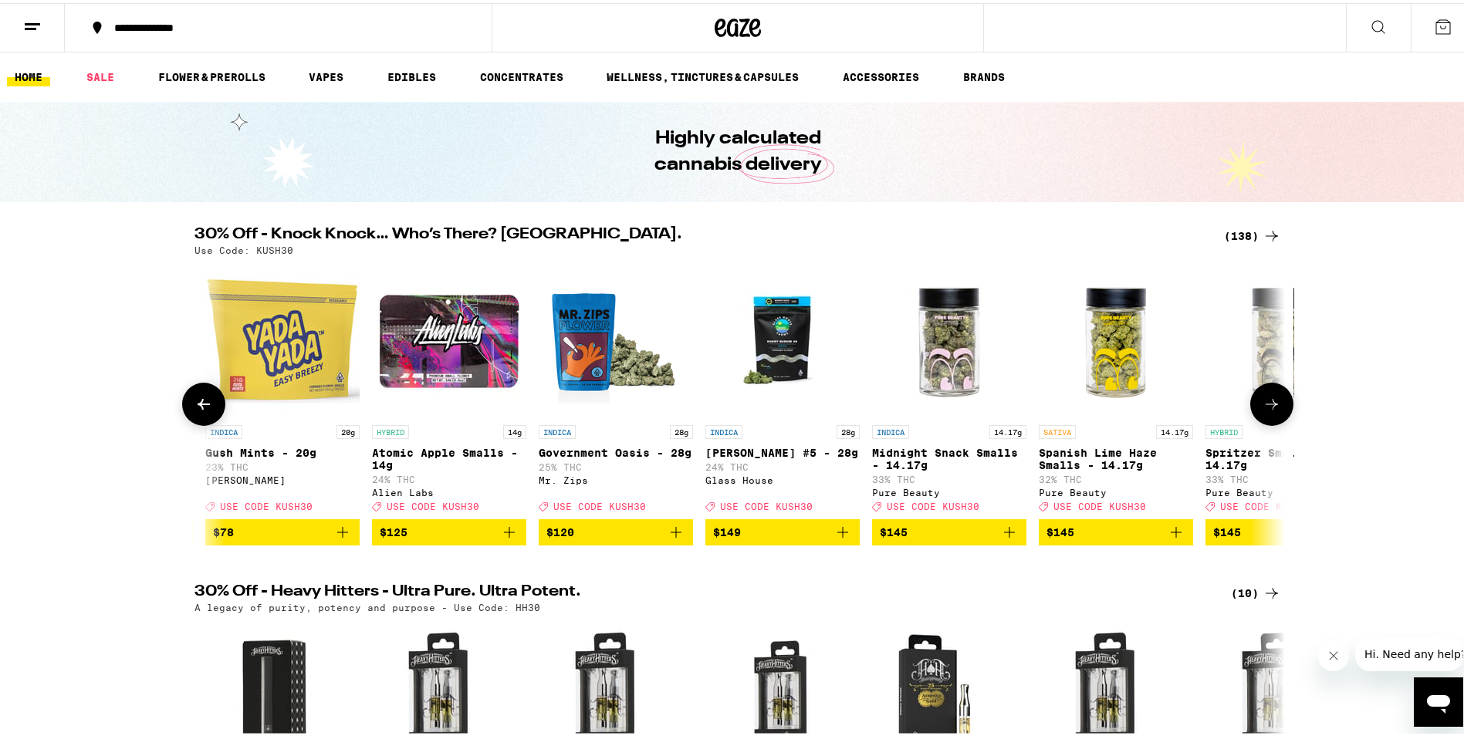
scroll to position [0, 21914]
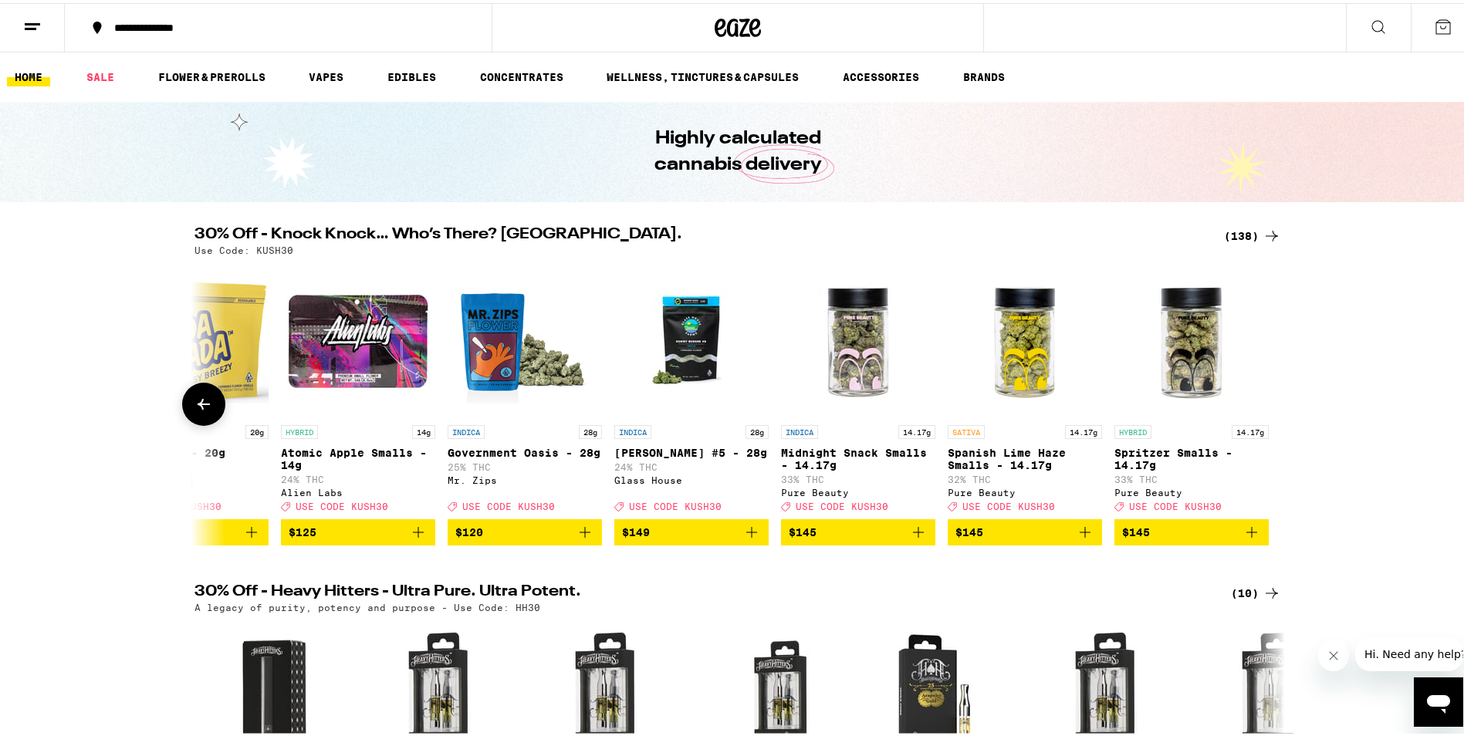
click at [1268, 398] on div at bounding box center [1271, 401] width 43 height 43
click at [205, 400] on icon at bounding box center [203, 401] width 19 height 19
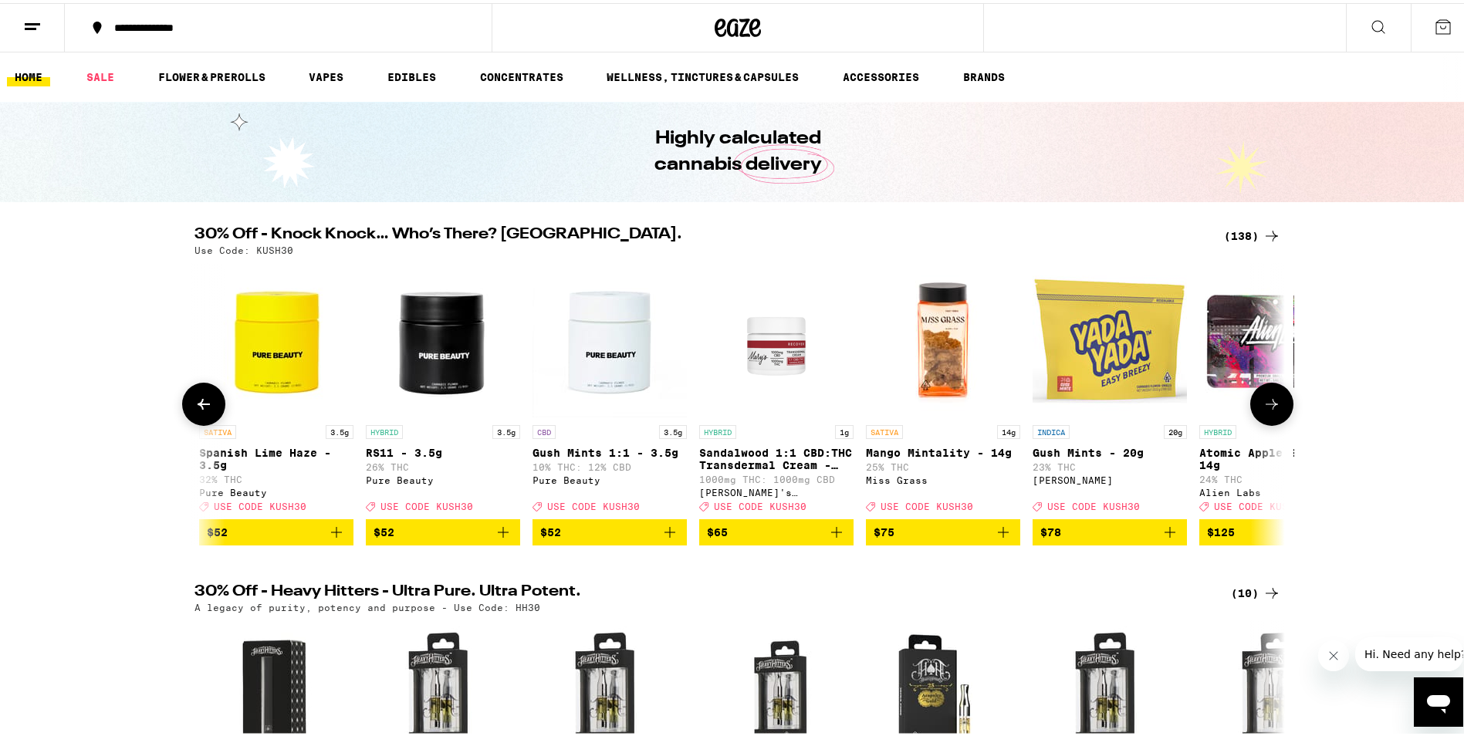
click at [203, 403] on icon at bounding box center [203, 401] width 19 height 19
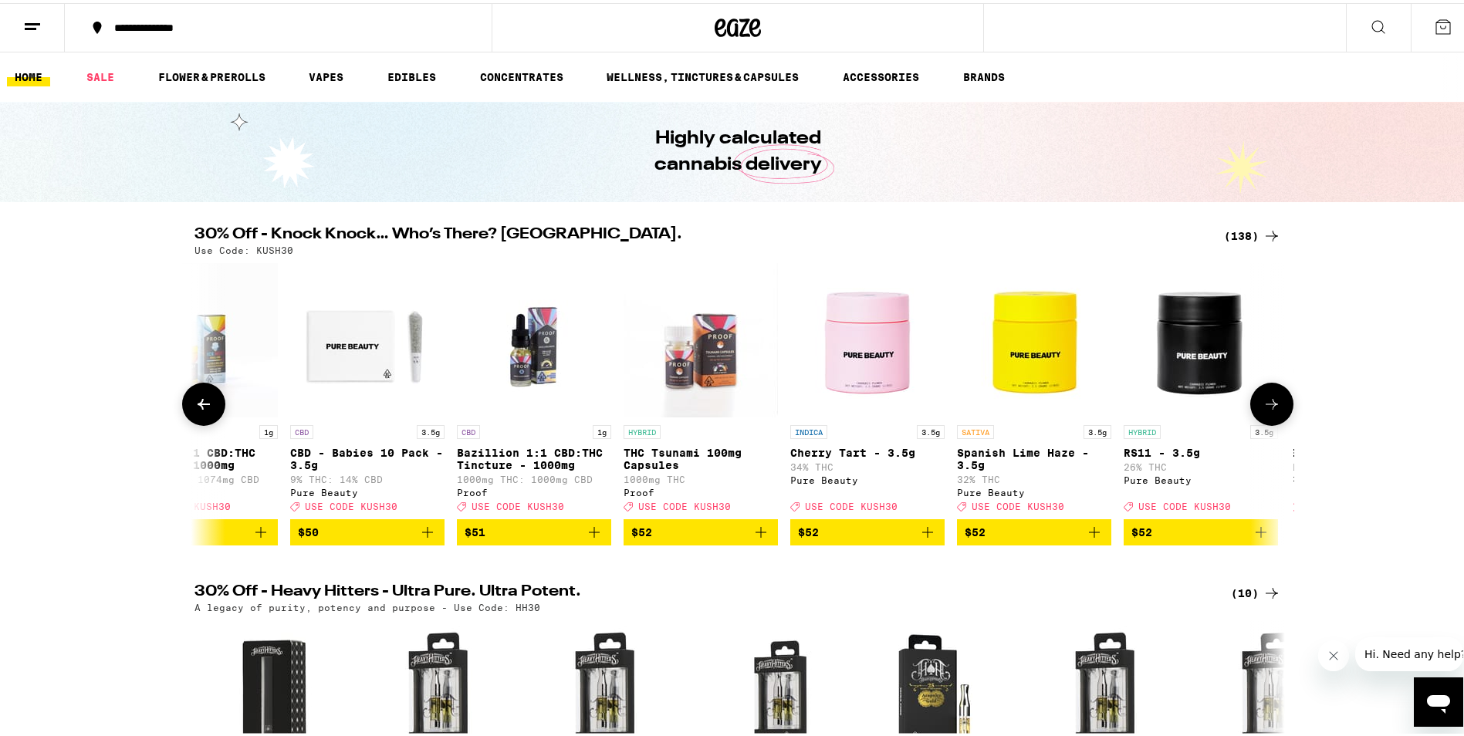
scroll to position [0, 20077]
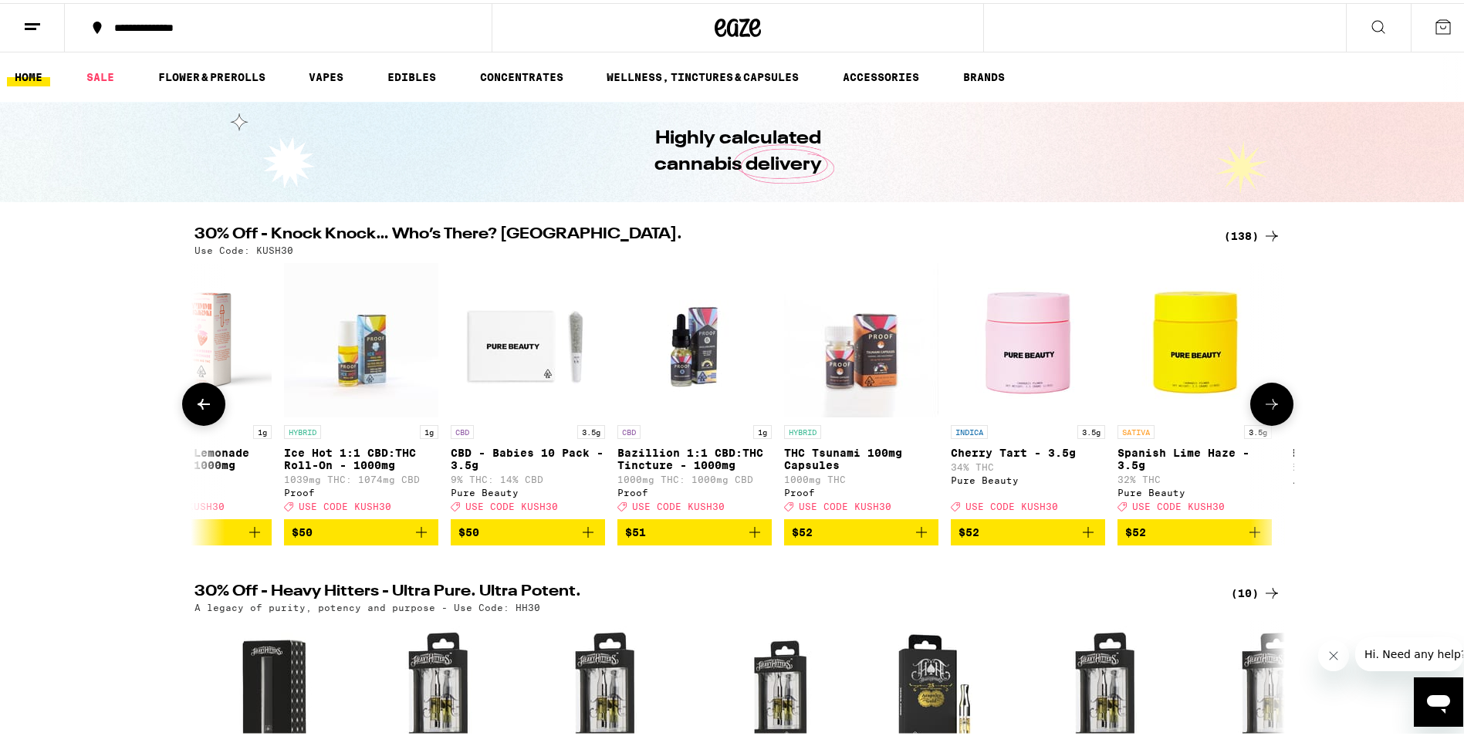
click at [203, 402] on icon at bounding box center [203, 401] width 19 height 19
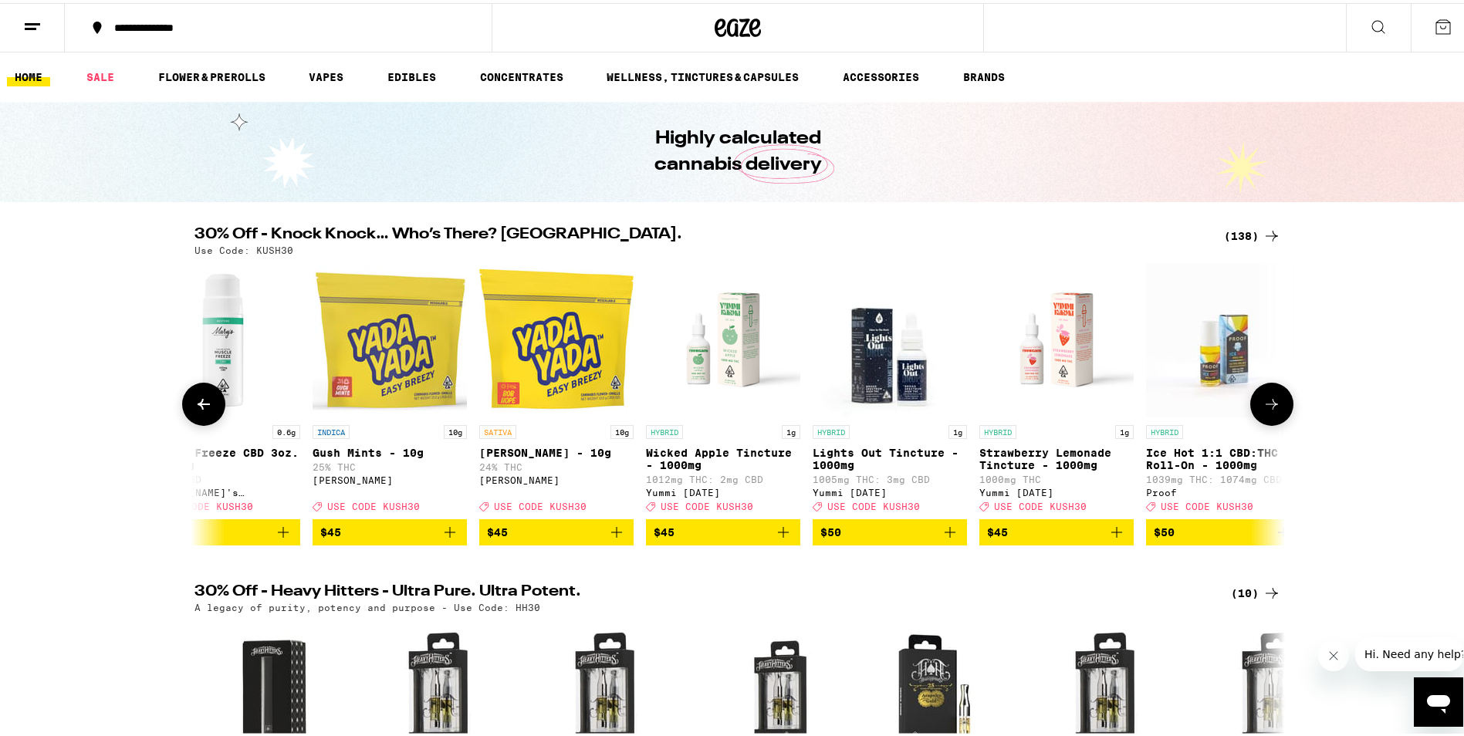
scroll to position [0, 19159]
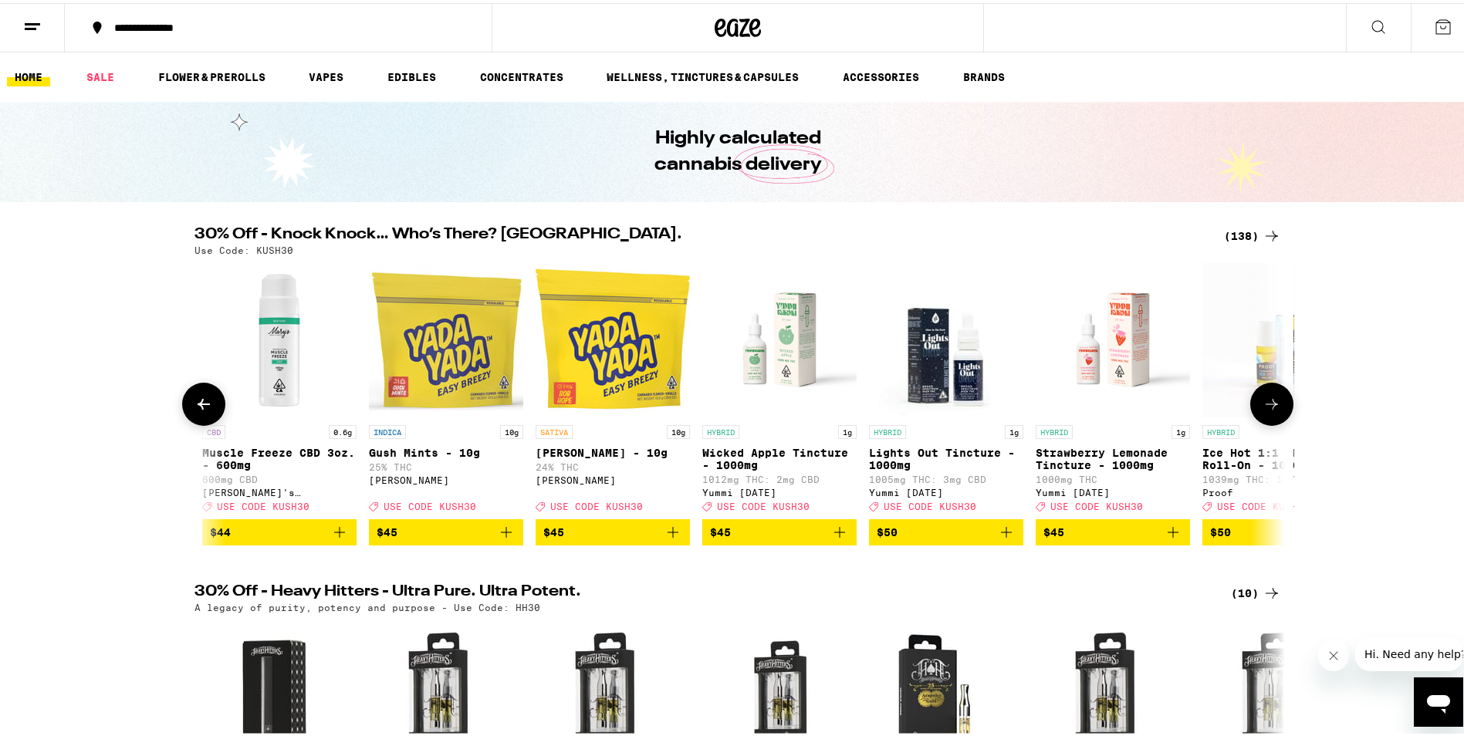
click at [203, 400] on icon at bounding box center [203, 401] width 19 height 19
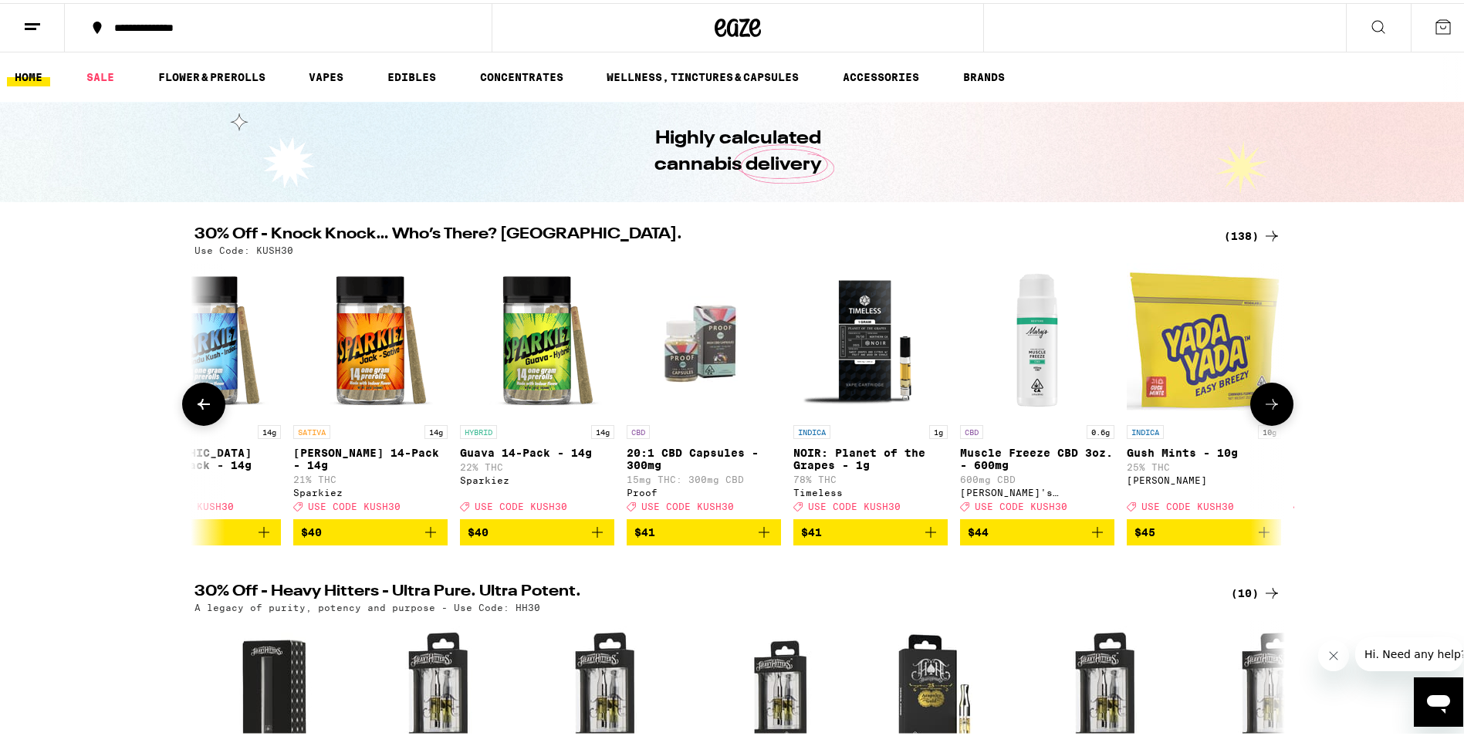
scroll to position [0, 18241]
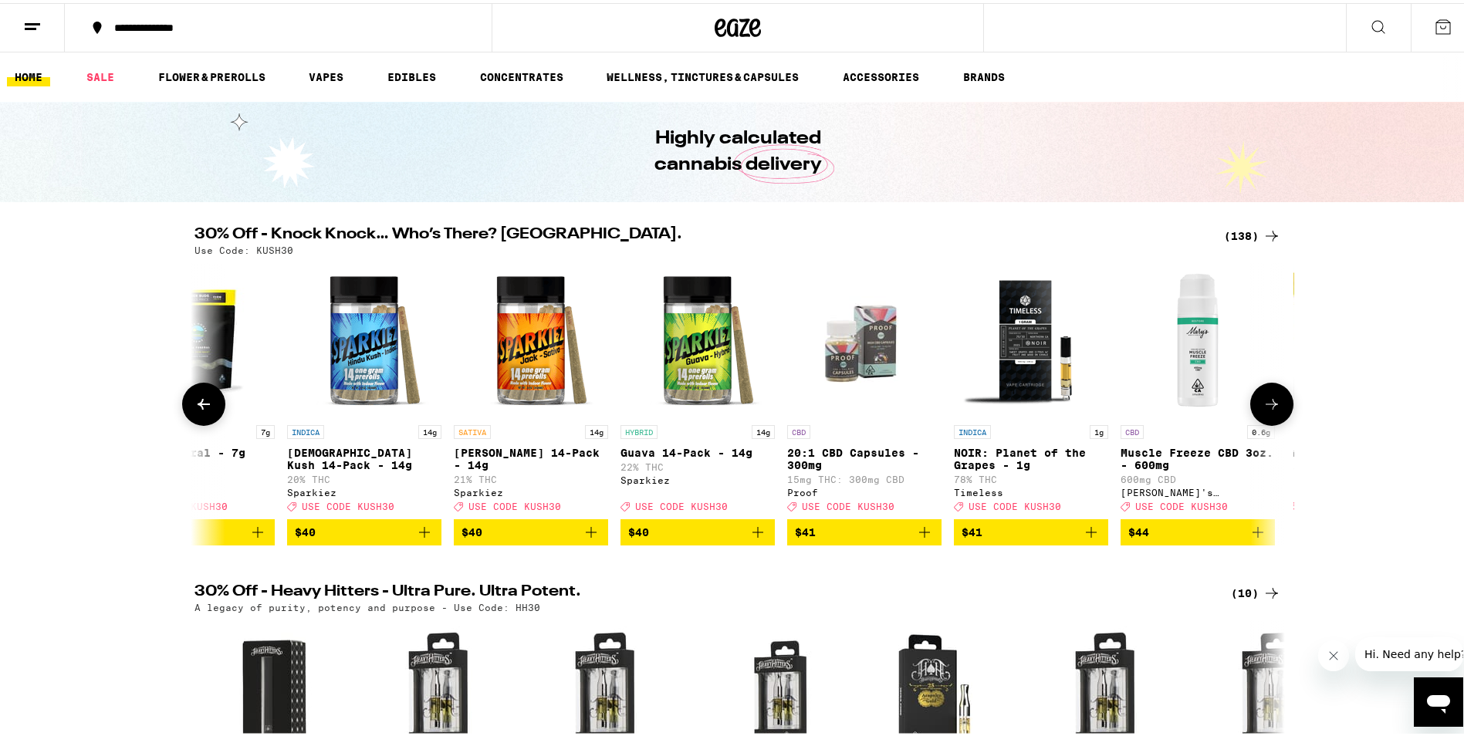
click at [590, 539] on icon "Add to bag" at bounding box center [591, 529] width 19 height 19
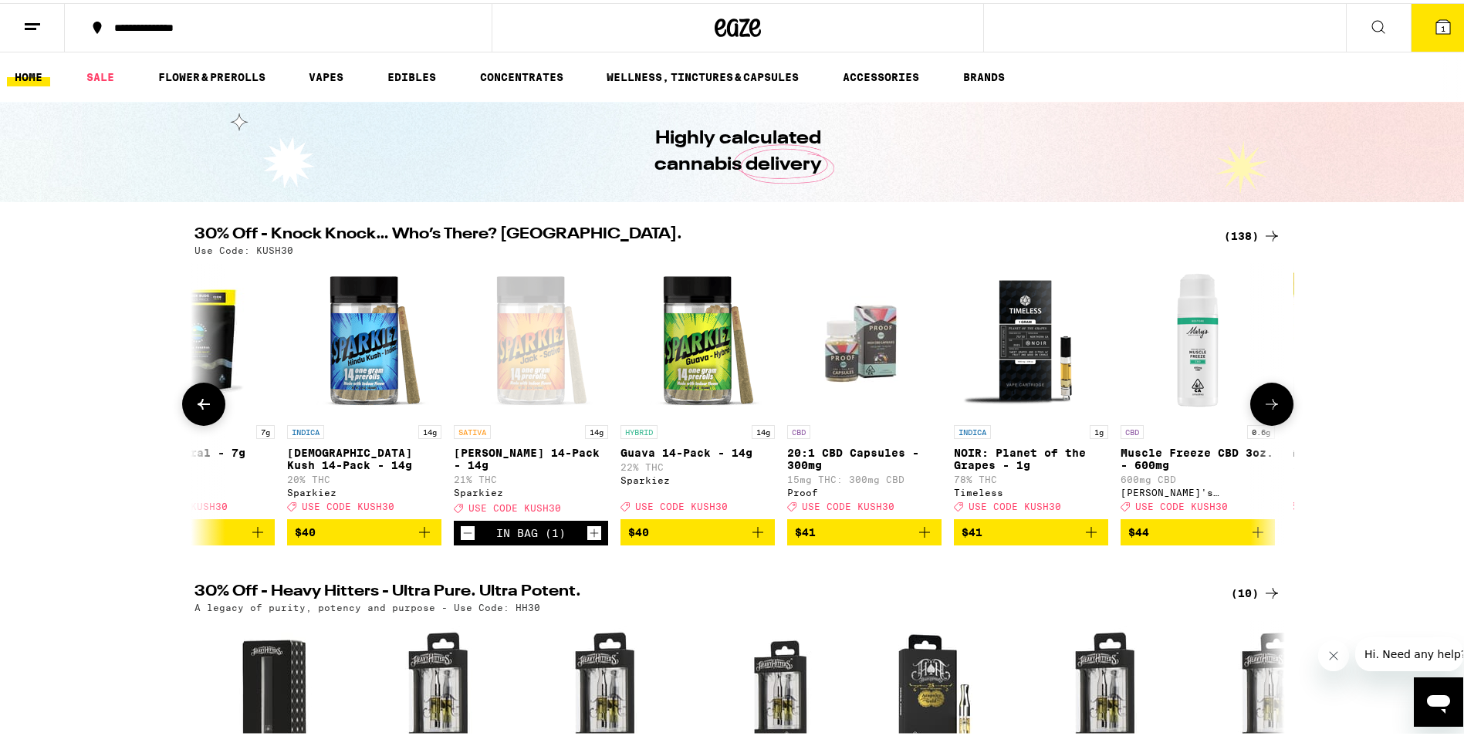
click at [216, 413] on button at bounding box center [203, 401] width 43 height 43
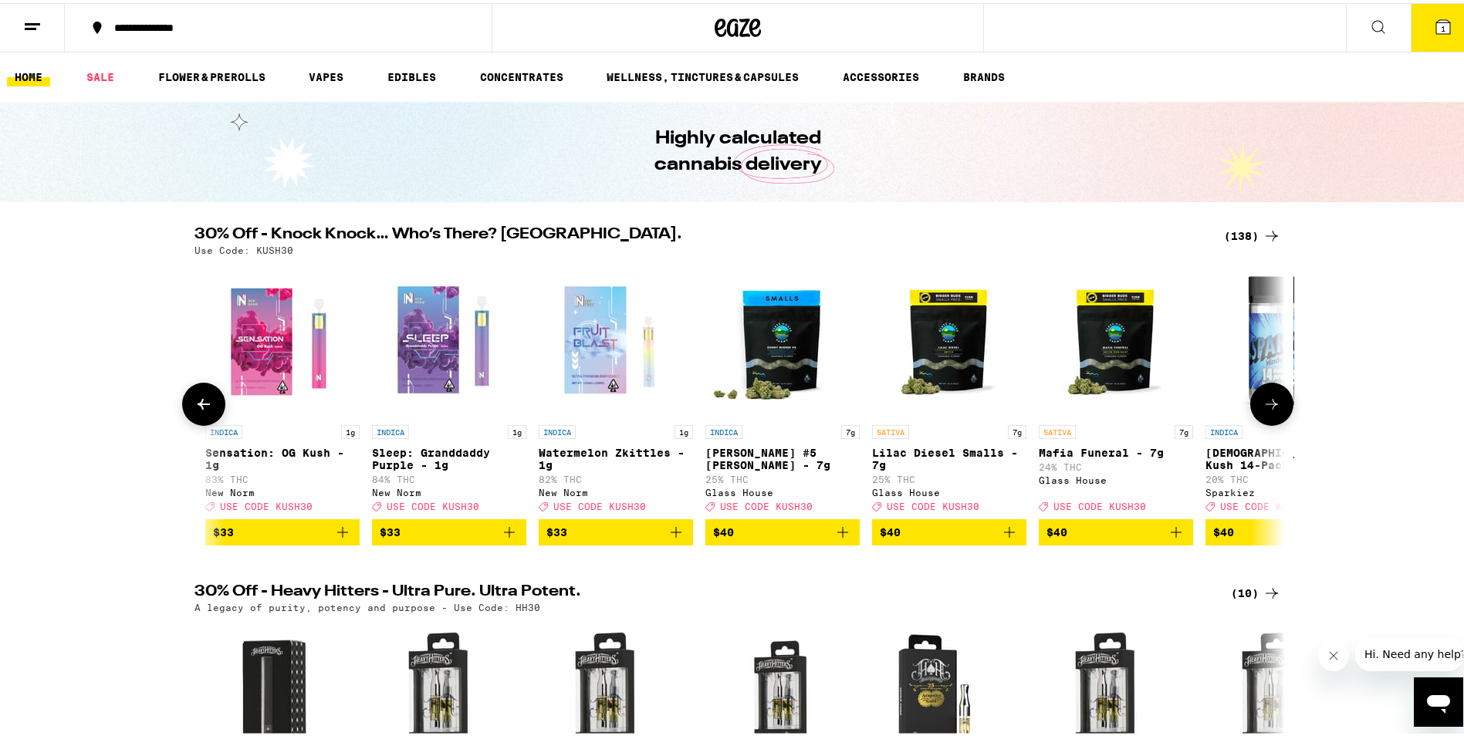
click at [214, 413] on button at bounding box center [203, 401] width 43 height 43
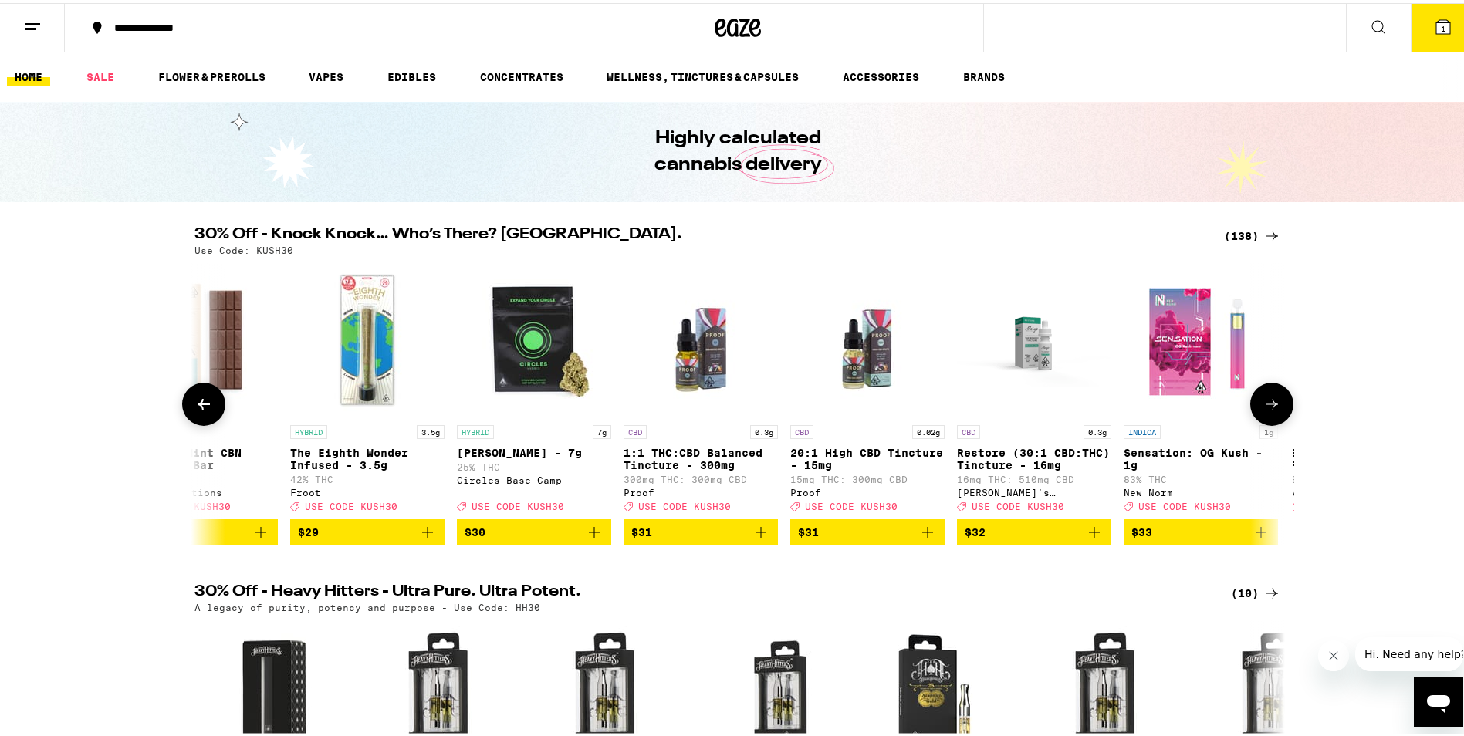
click at [214, 413] on button at bounding box center [203, 401] width 43 height 43
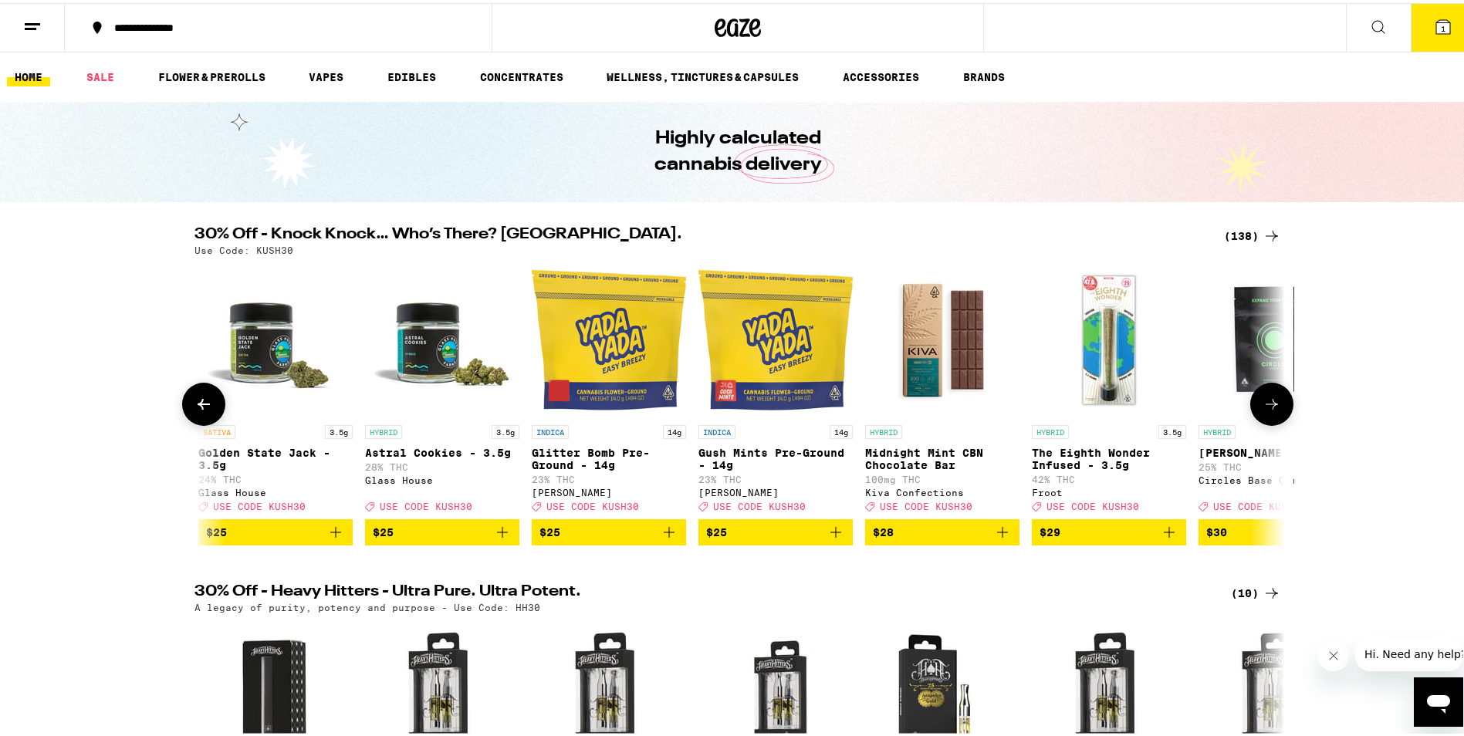
scroll to position [0, 15486]
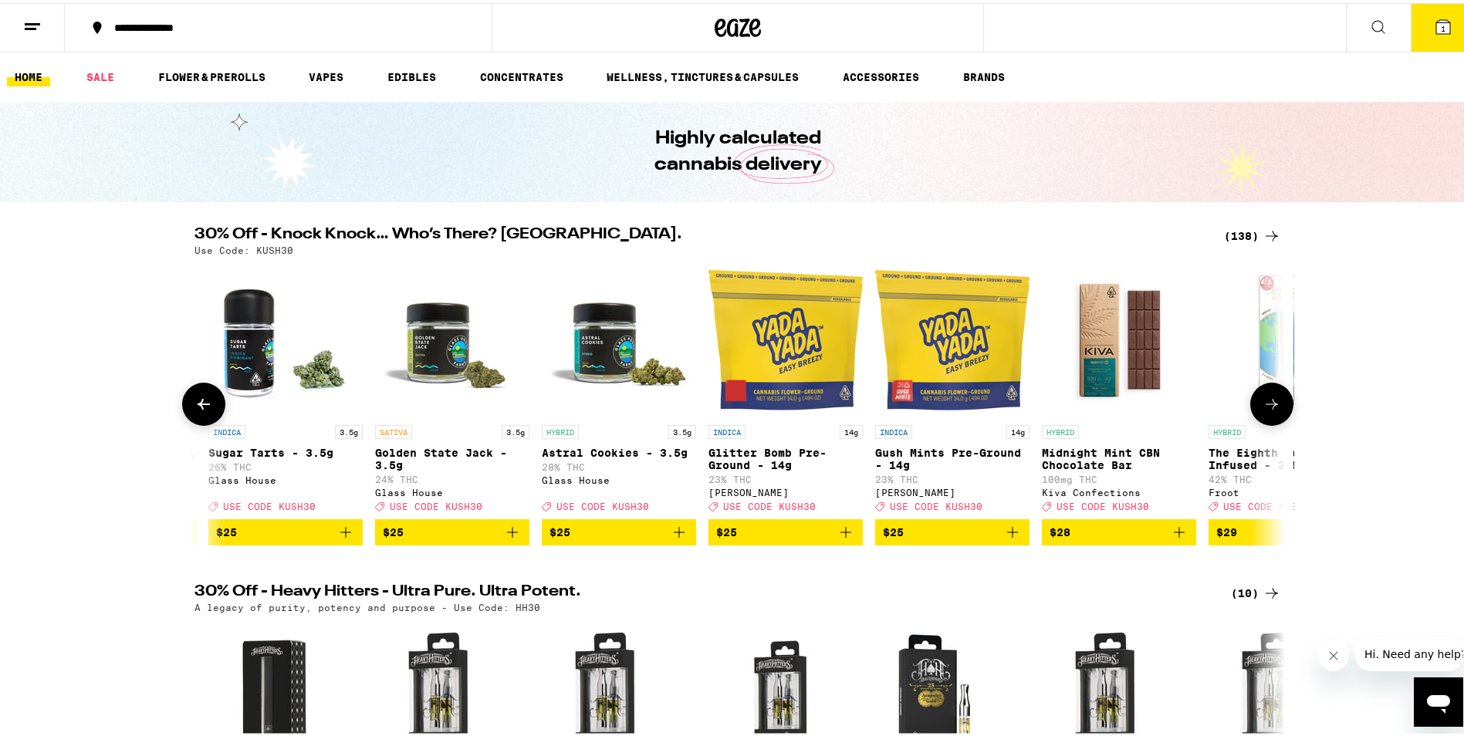
click at [213, 410] on button at bounding box center [203, 401] width 43 height 43
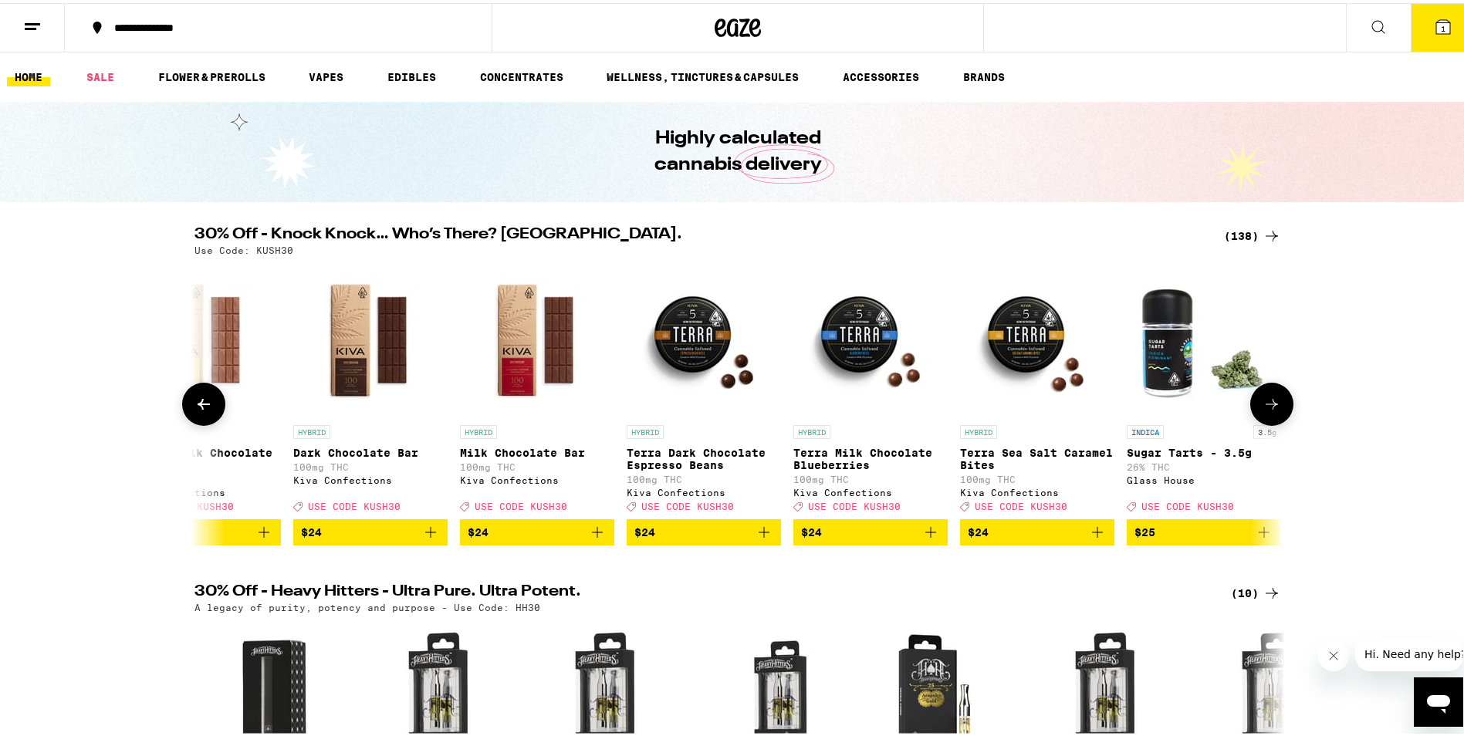
click at [213, 410] on button at bounding box center [203, 401] width 43 height 43
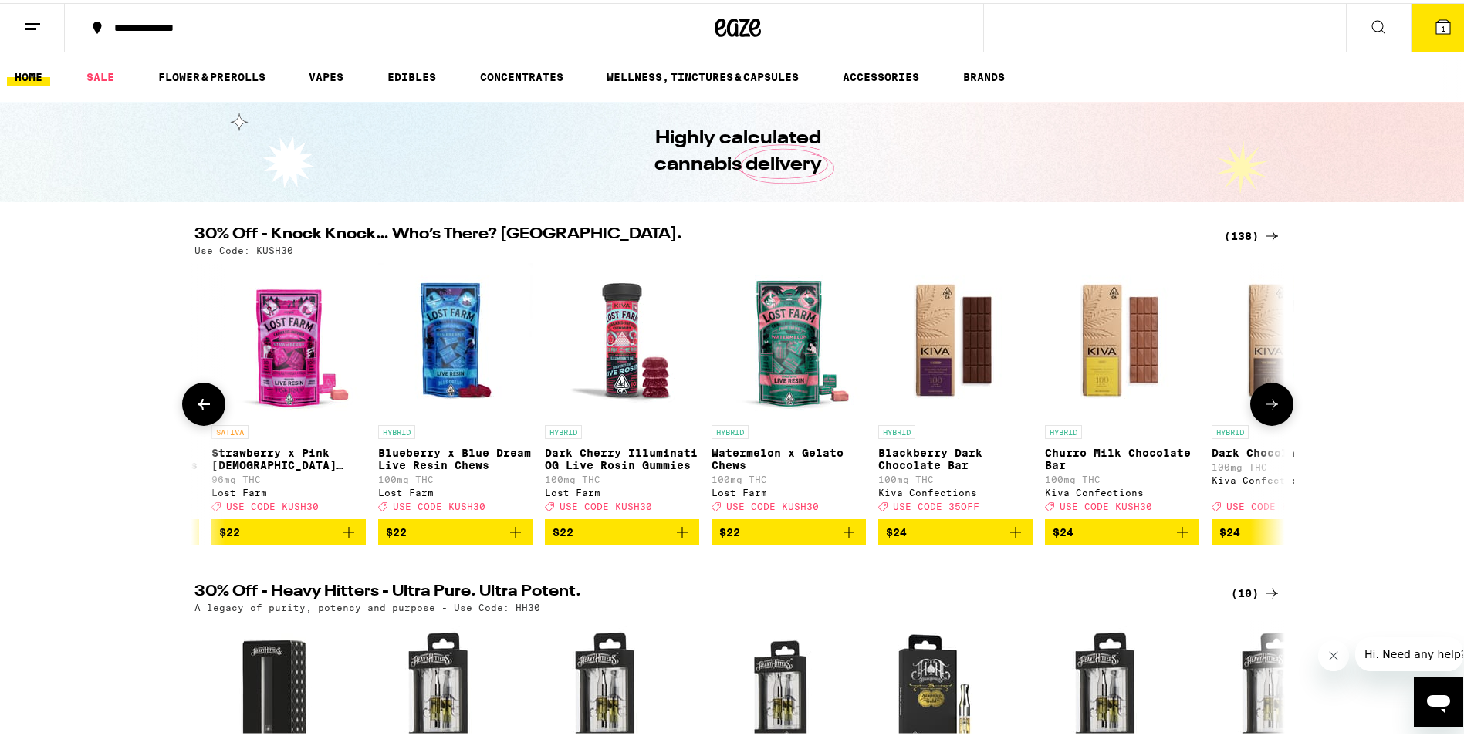
click at [213, 410] on button at bounding box center [203, 401] width 43 height 43
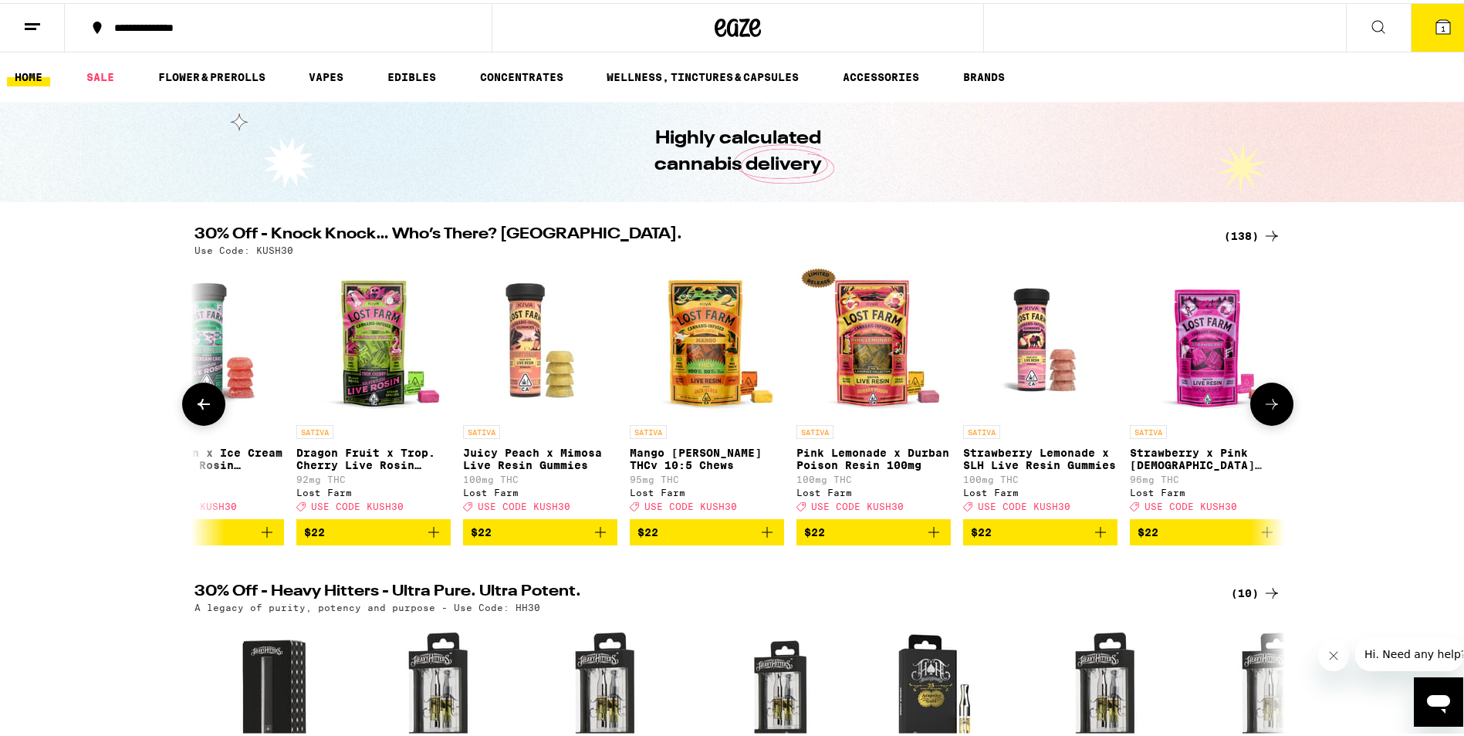
click at [211, 410] on button at bounding box center [203, 401] width 43 height 43
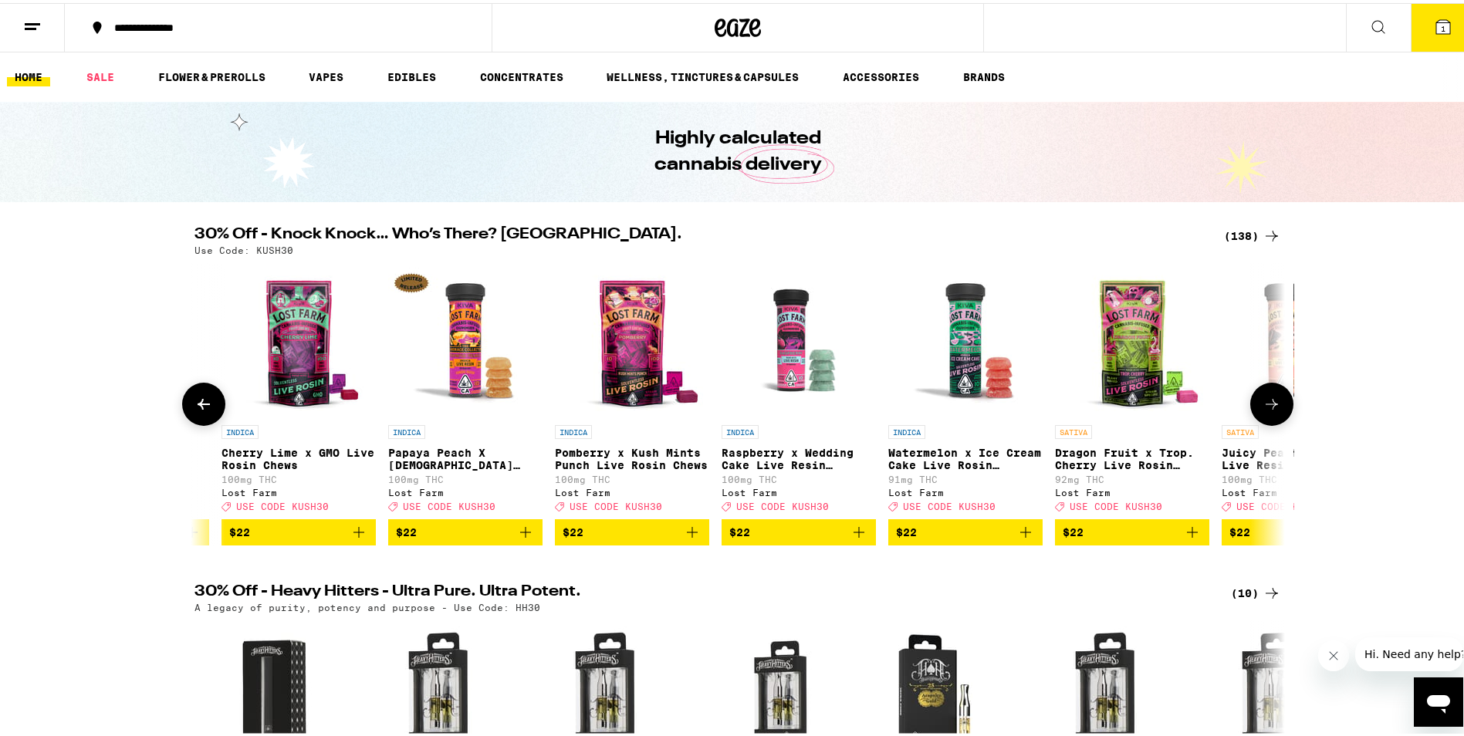
scroll to position [0, 11813]
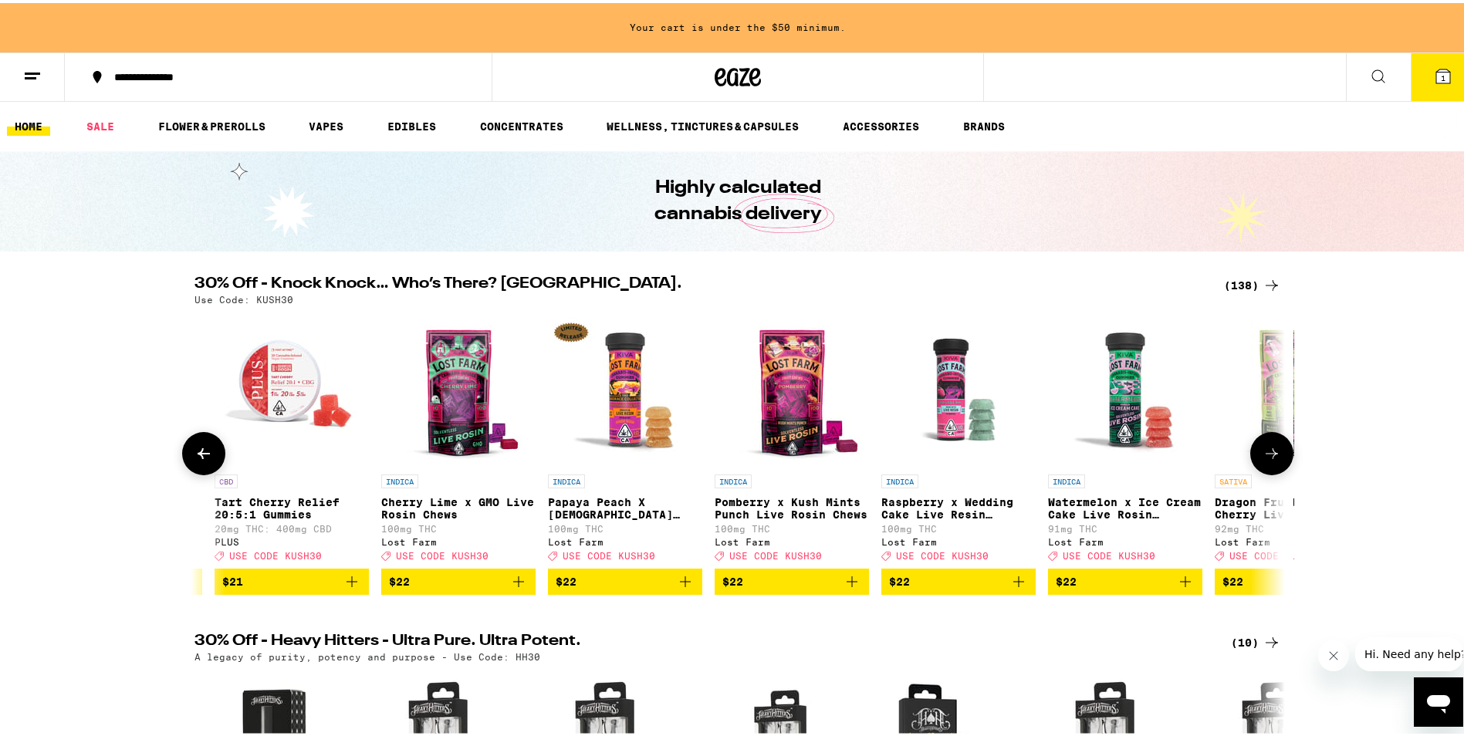
click at [215, 410] on img "Open page for Tart Cherry Relief 20:5:1 Gummies from PLUS" at bounding box center [292, 386] width 154 height 154
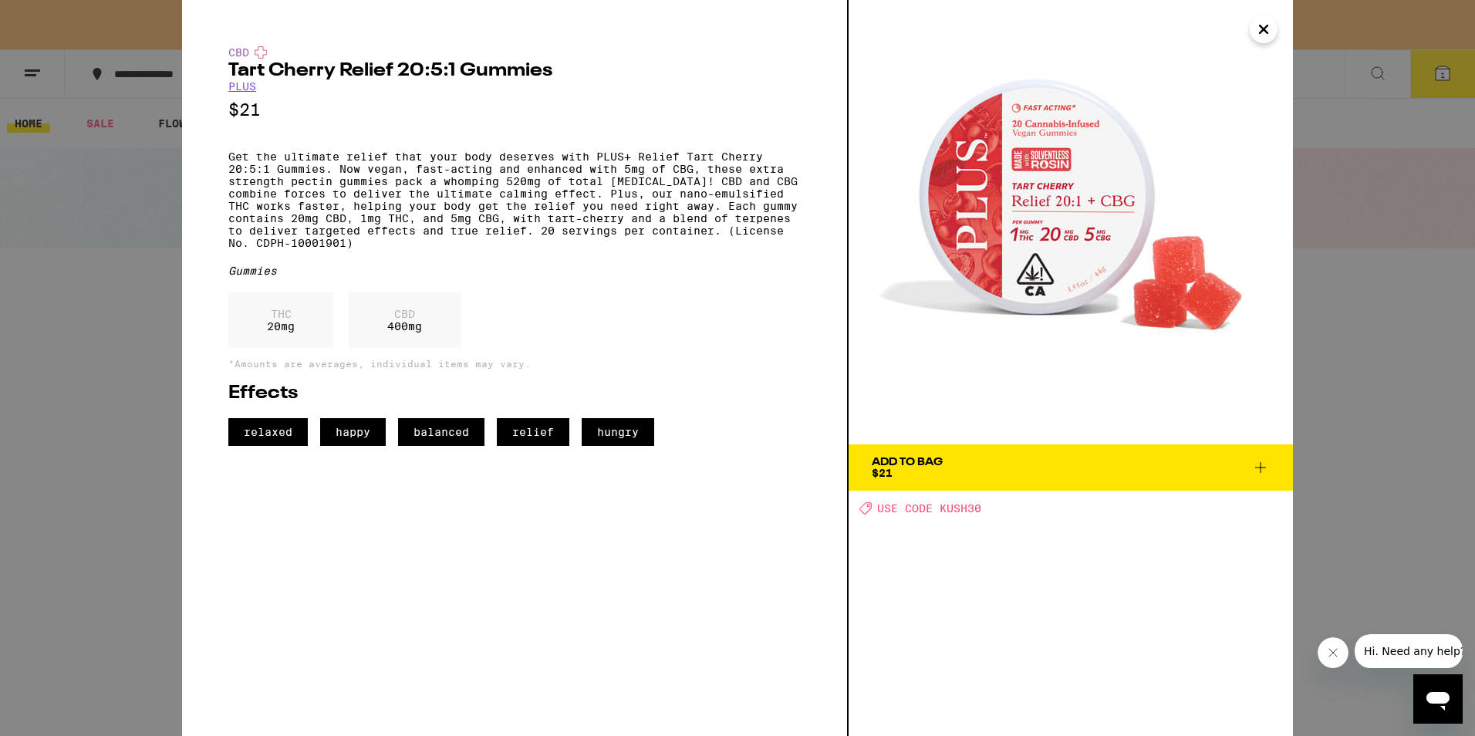
click at [1270, 29] on icon "Close" at bounding box center [1264, 29] width 19 height 23
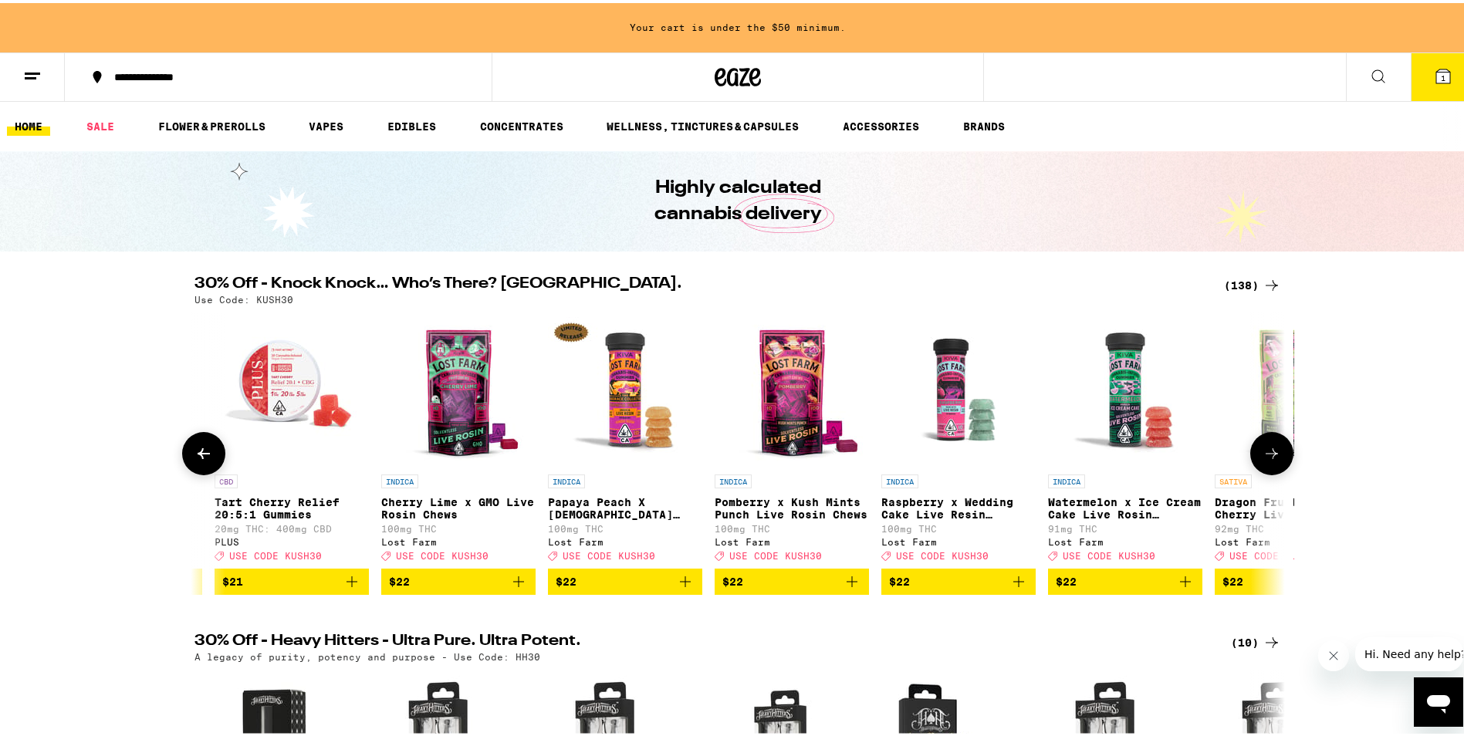
click at [198, 456] on icon at bounding box center [204, 450] width 12 height 11
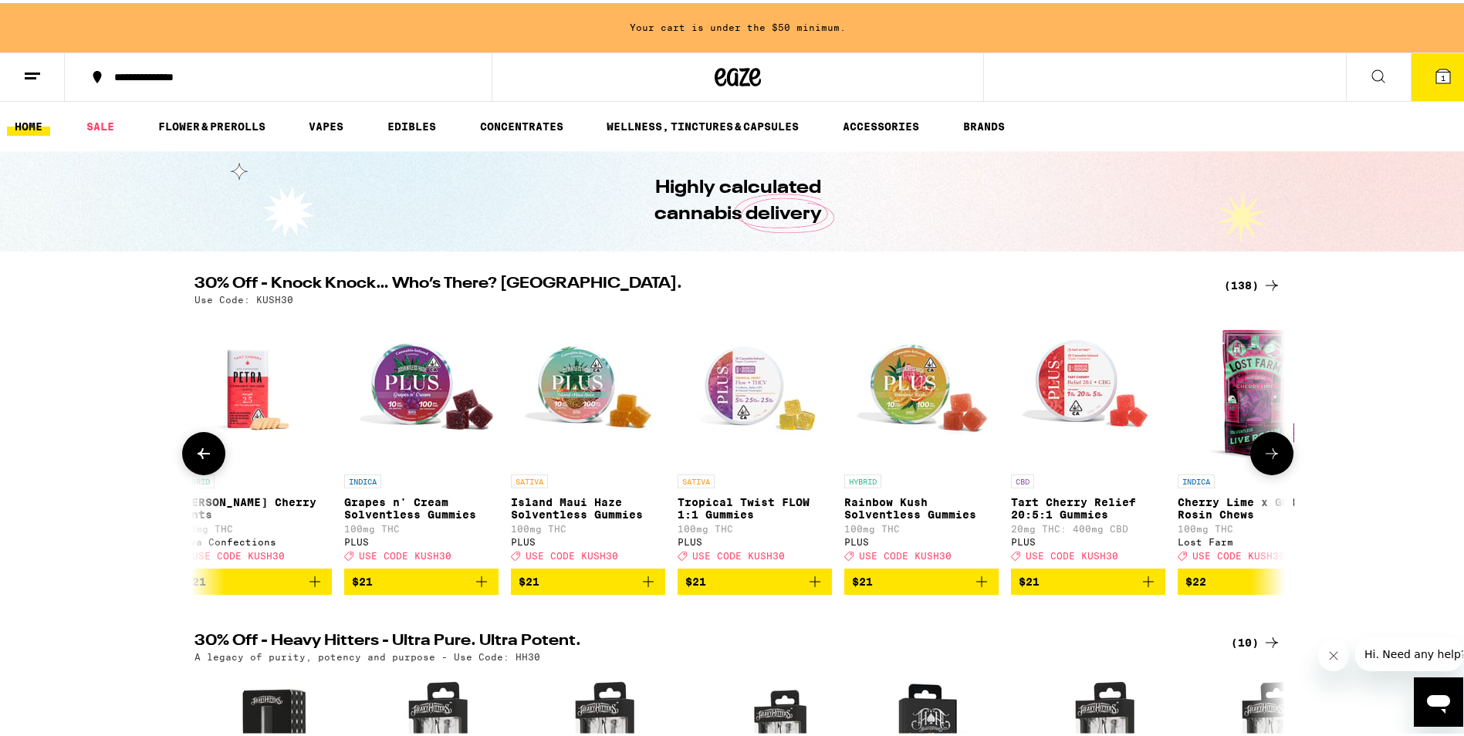
scroll to position [0, 10895]
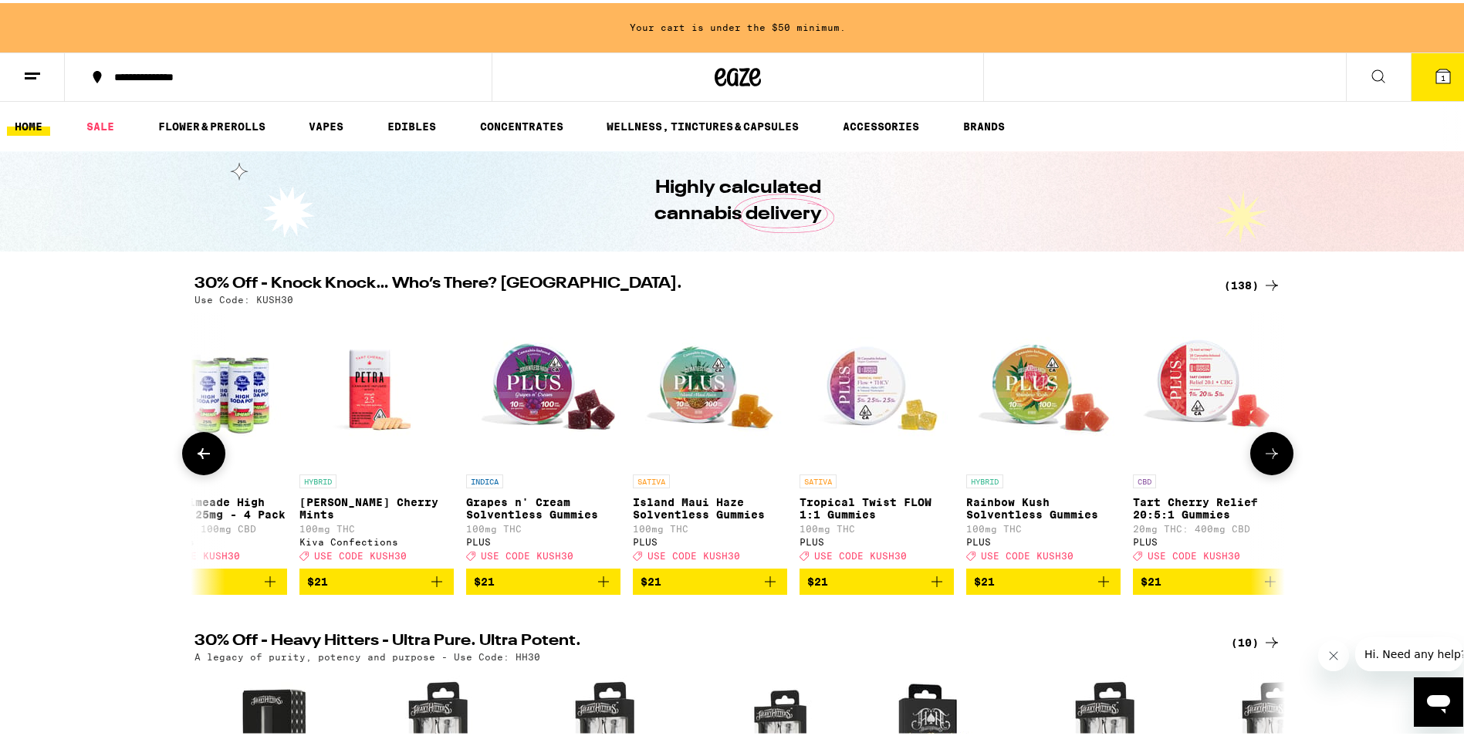
click at [1272, 460] on icon at bounding box center [1271, 450] width 19 height 19
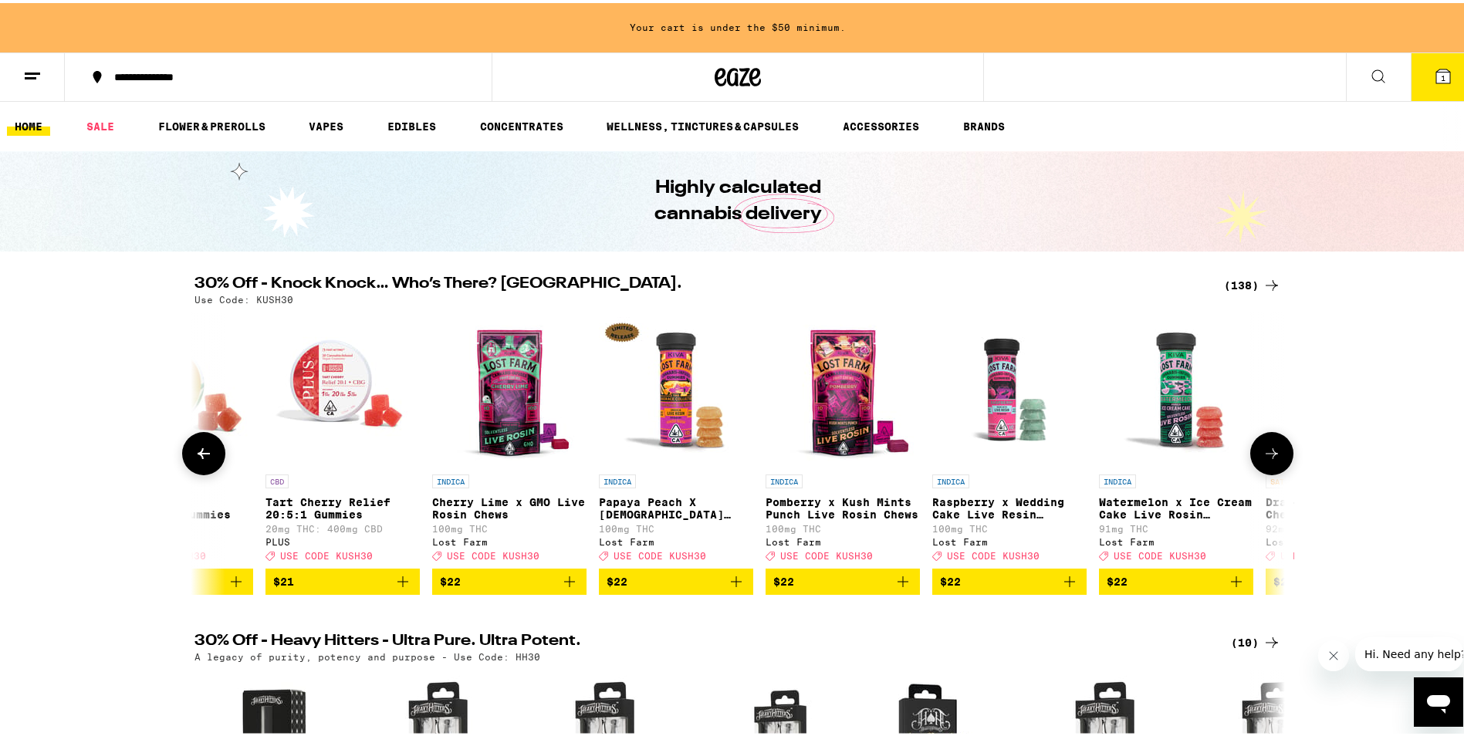
scroll to position [0, 11813]
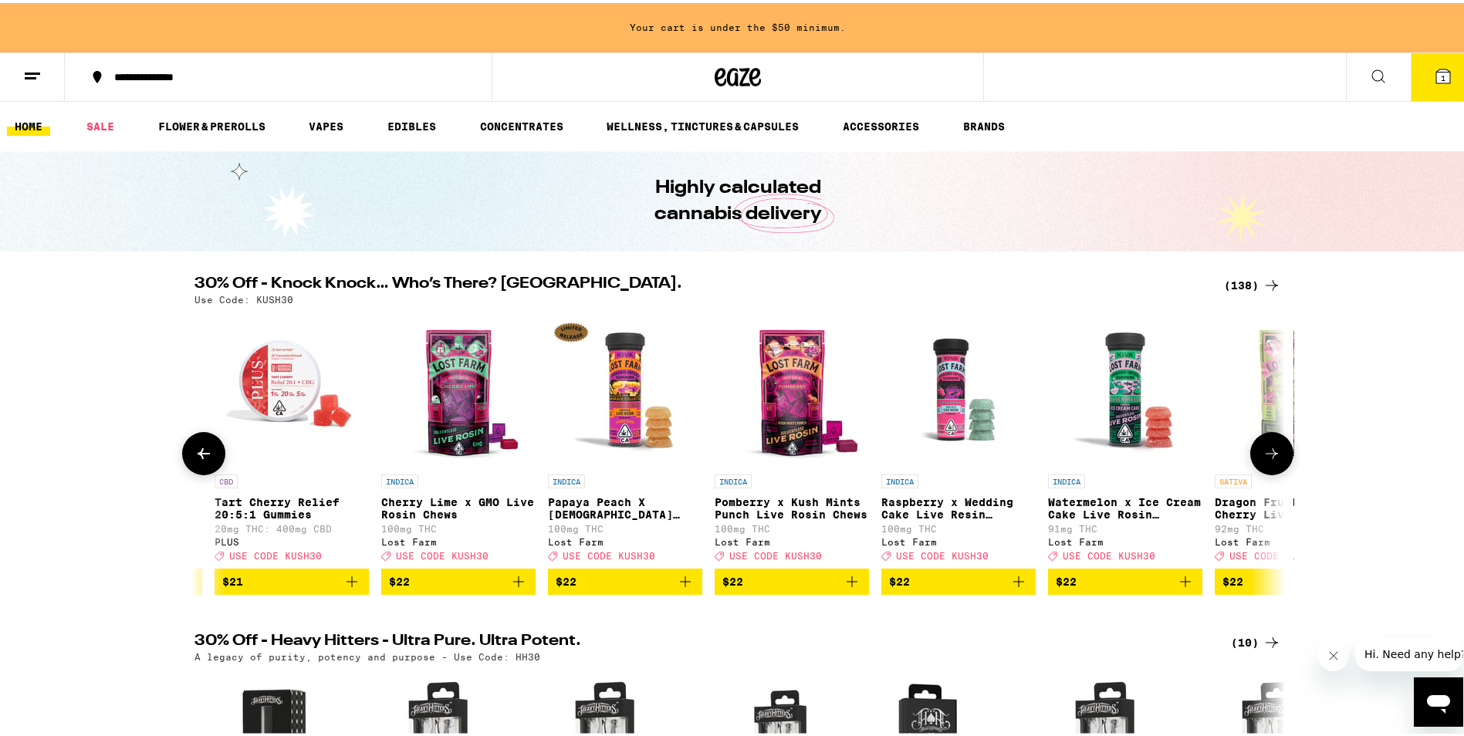
click at [198, 456] on icon at bounding box center [204, 450] width 12 height 11
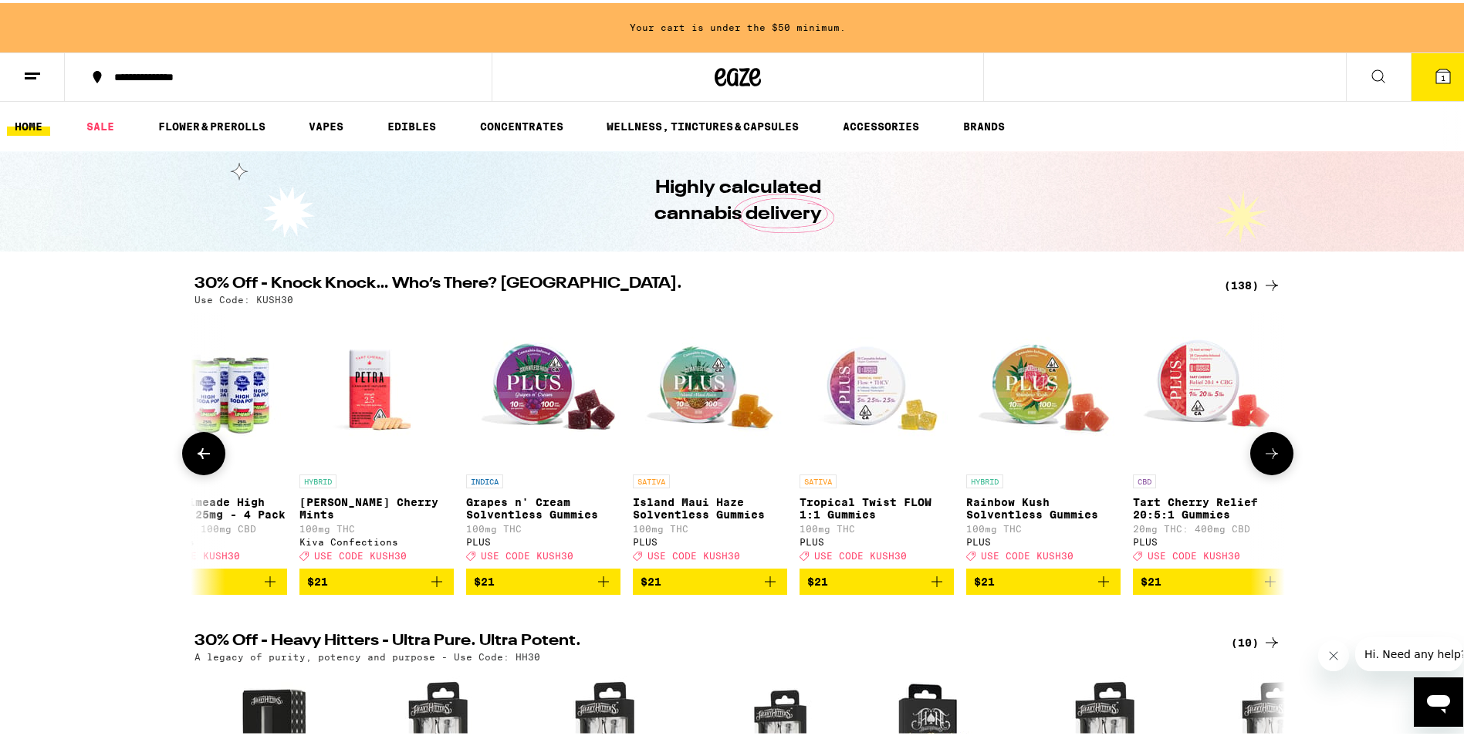
click at [198, 456] on icon at bounding box center [204, 450] width 12 height 11
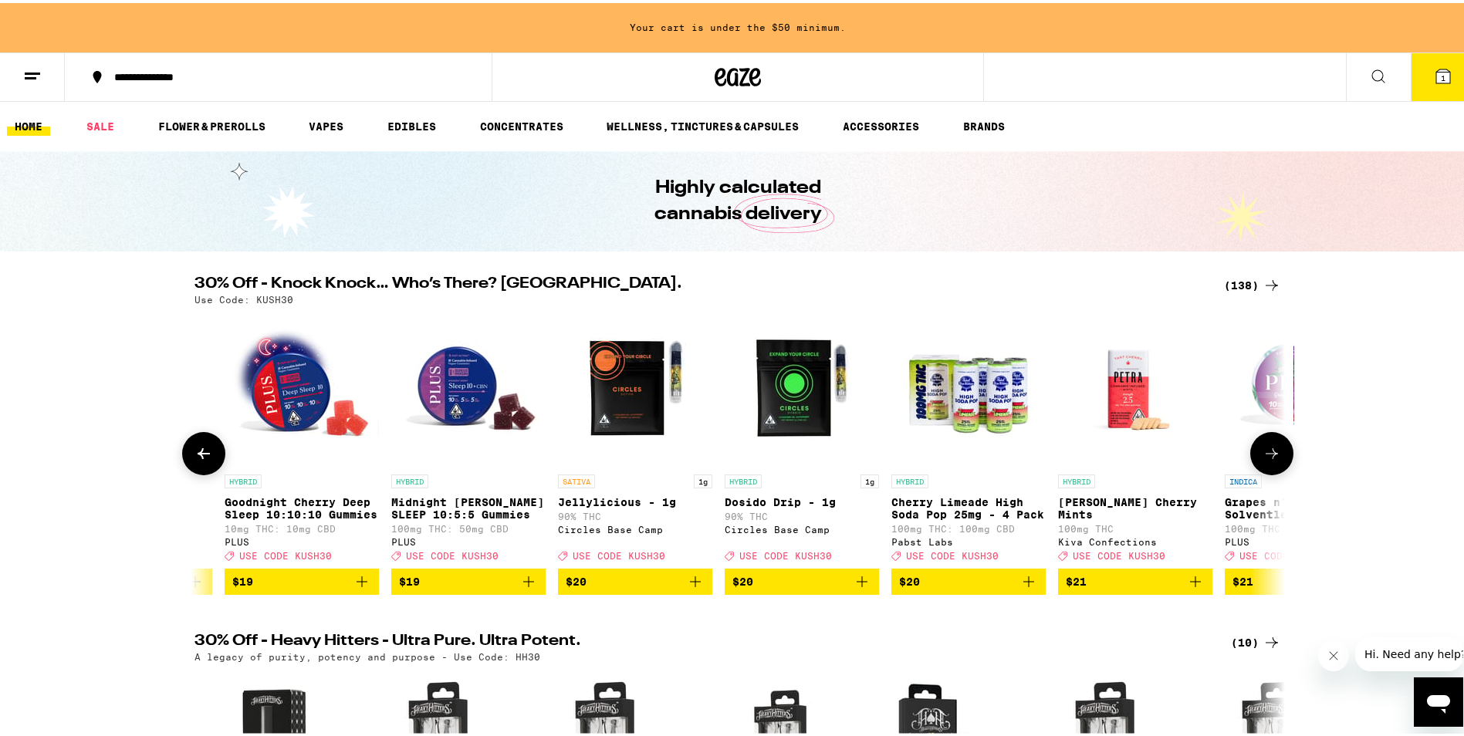
scroll to position [0, 9977]
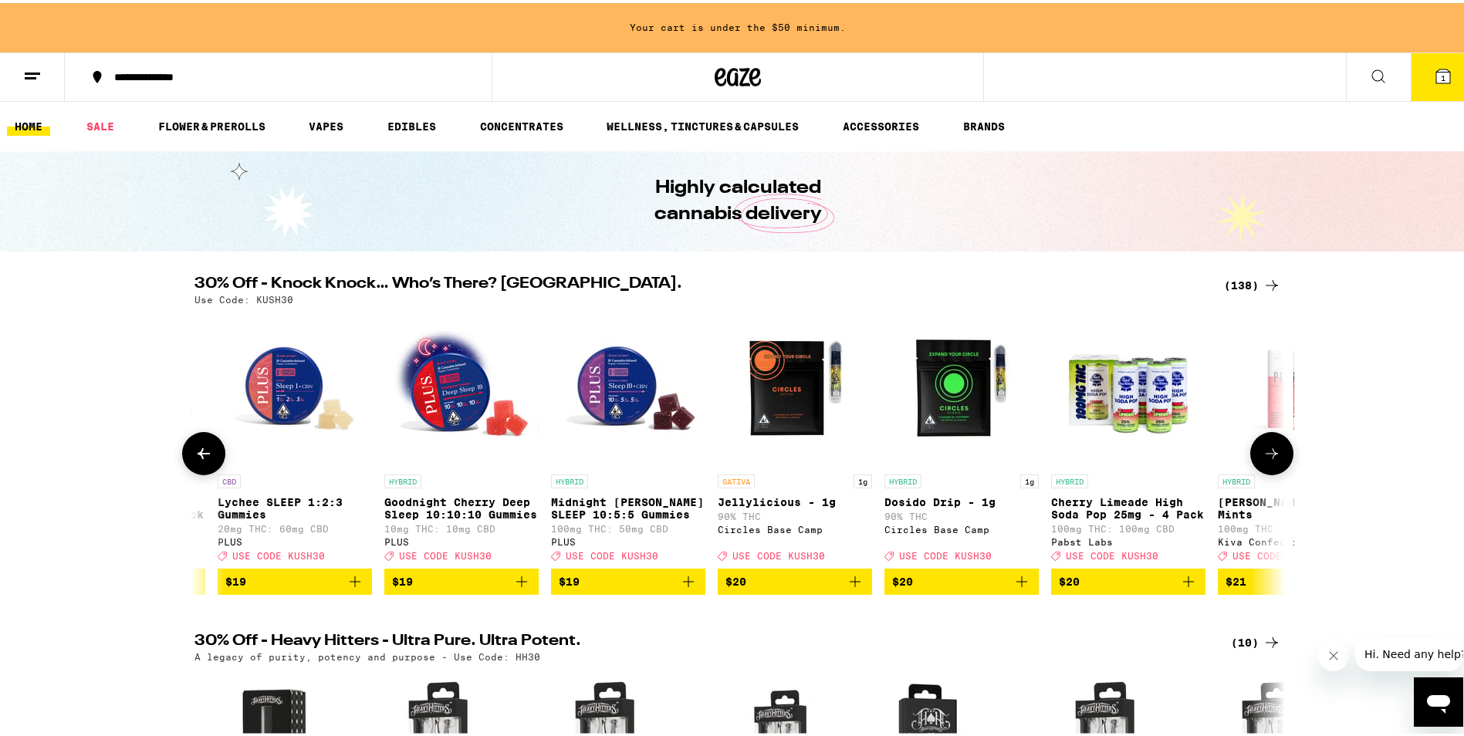
click at [198, 456] on icon at bounding box center [204, 450] width 12 height 11
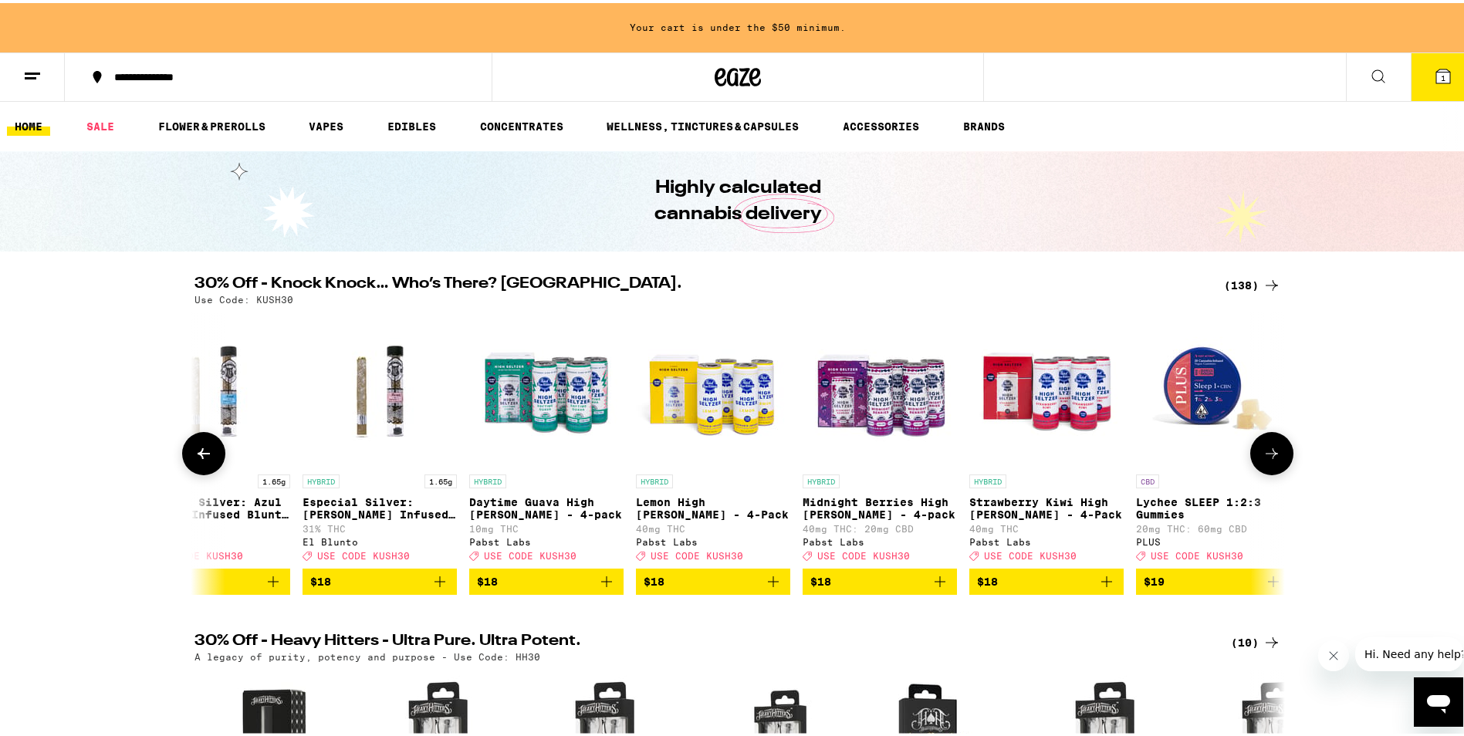
click at [198, 456] on icon at bounding box center [204, 450] width 12 height 11
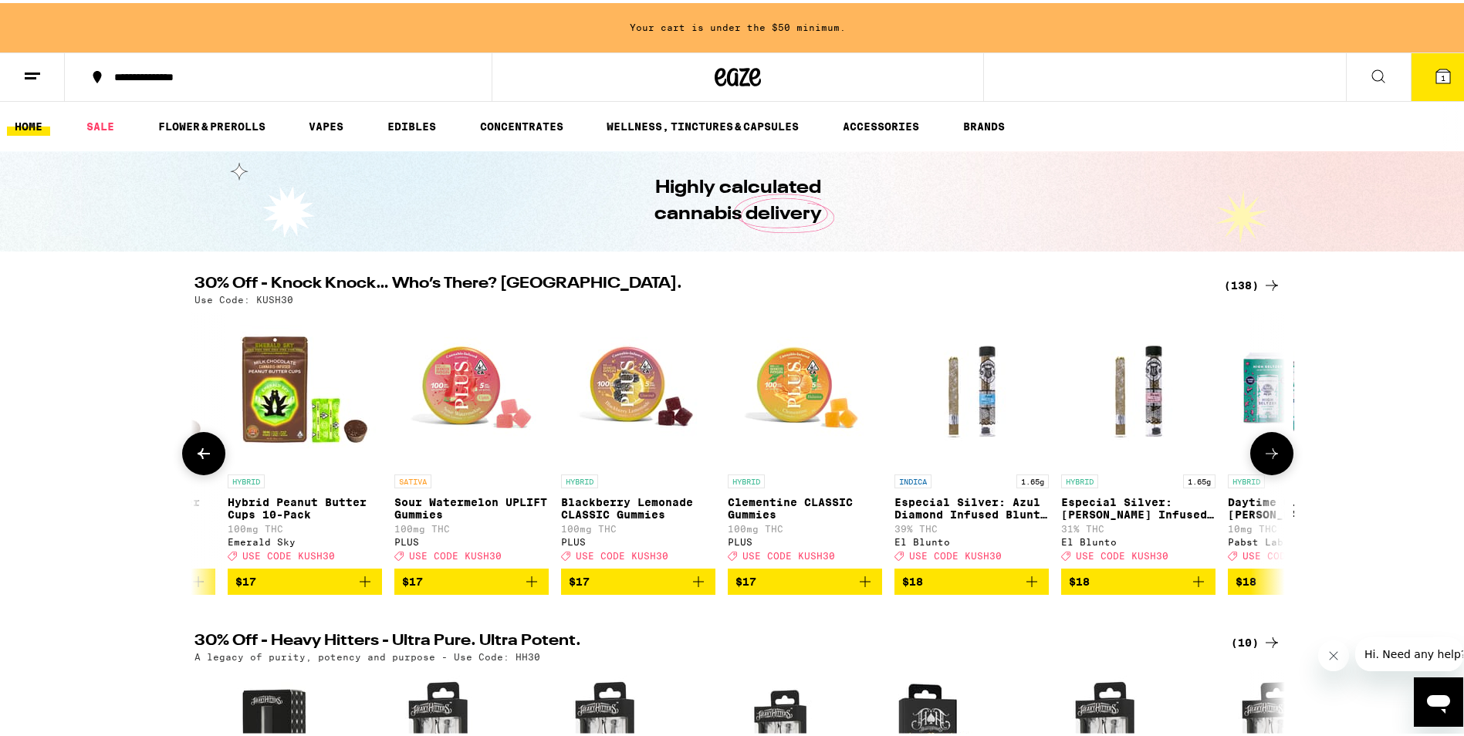
scroll to position [0, 8141]
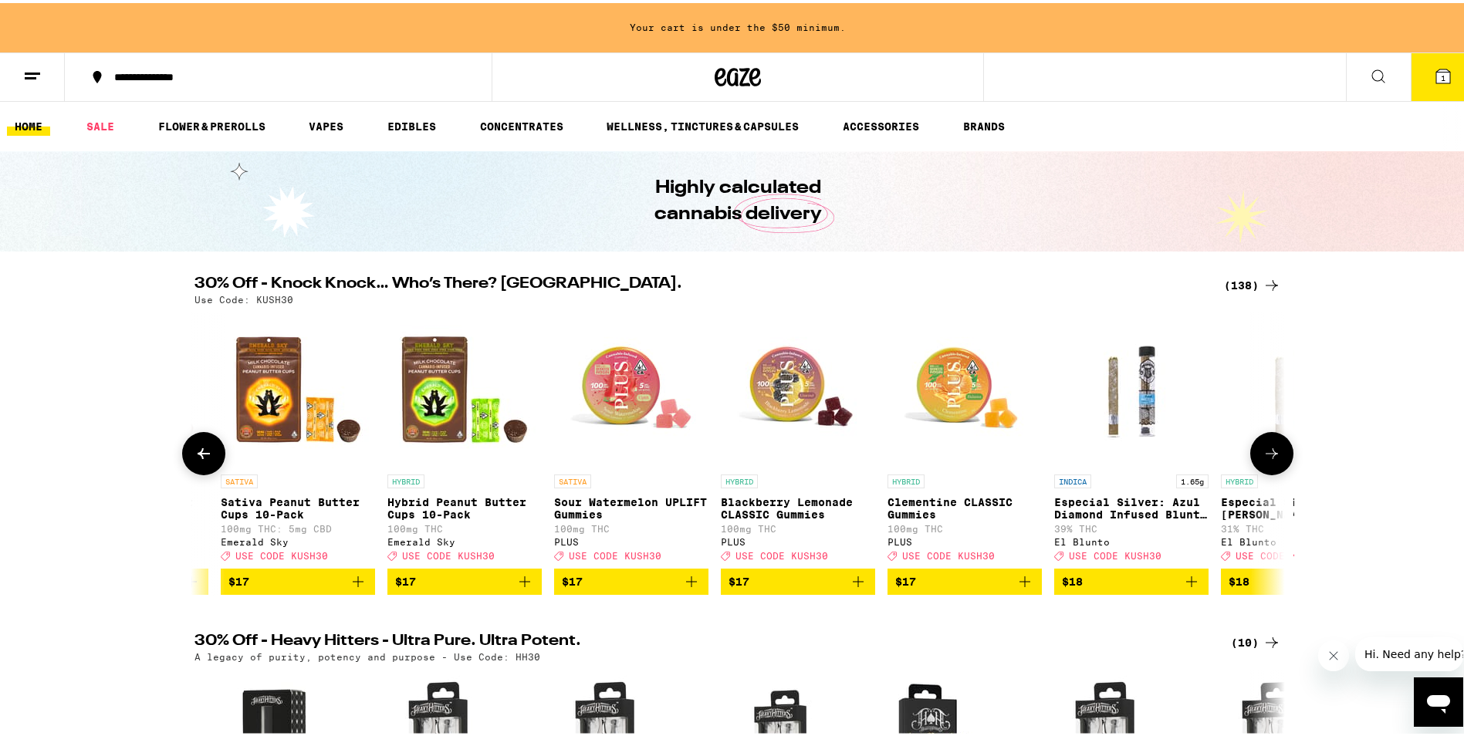
click at [198, 456] on icon at bounding box center [204, 450] width 12 height 11
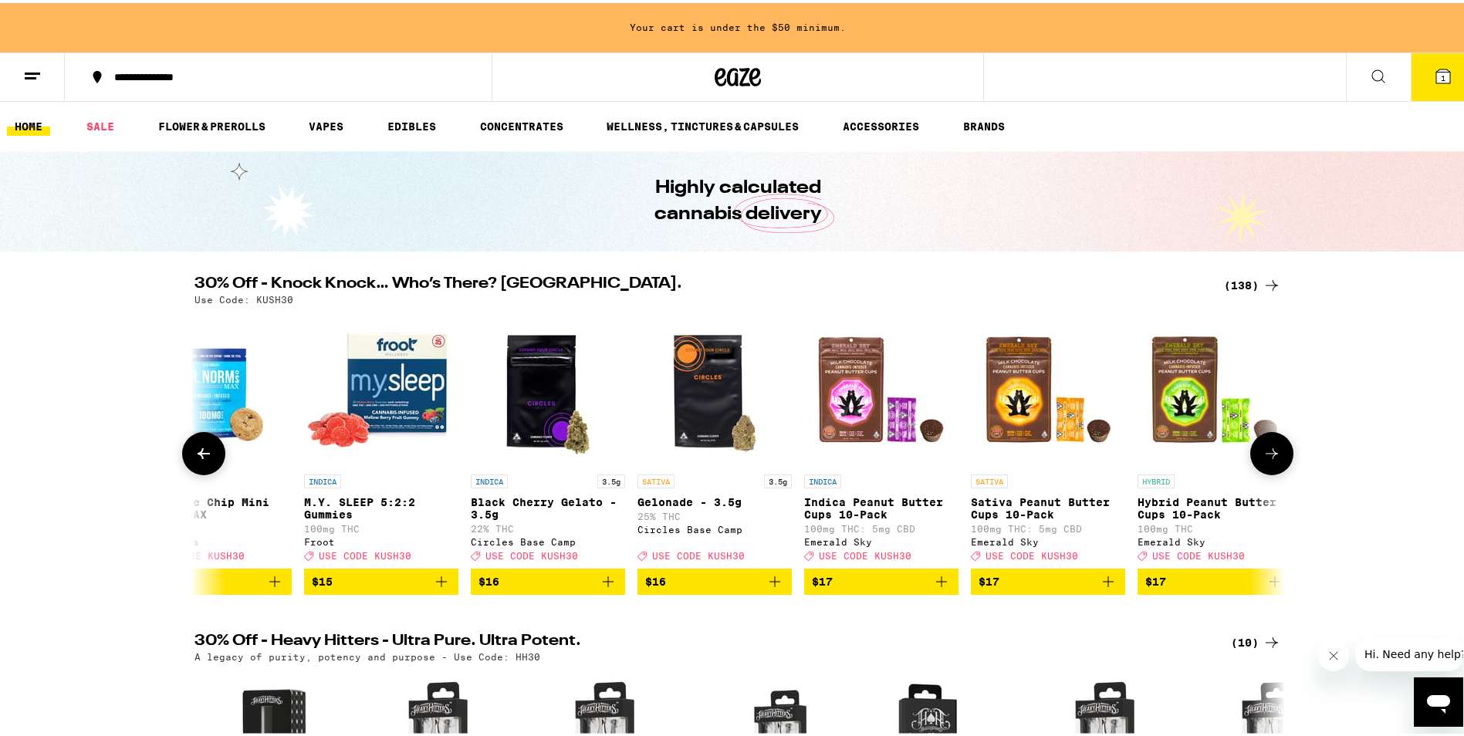
scroll to position [0, 7222]
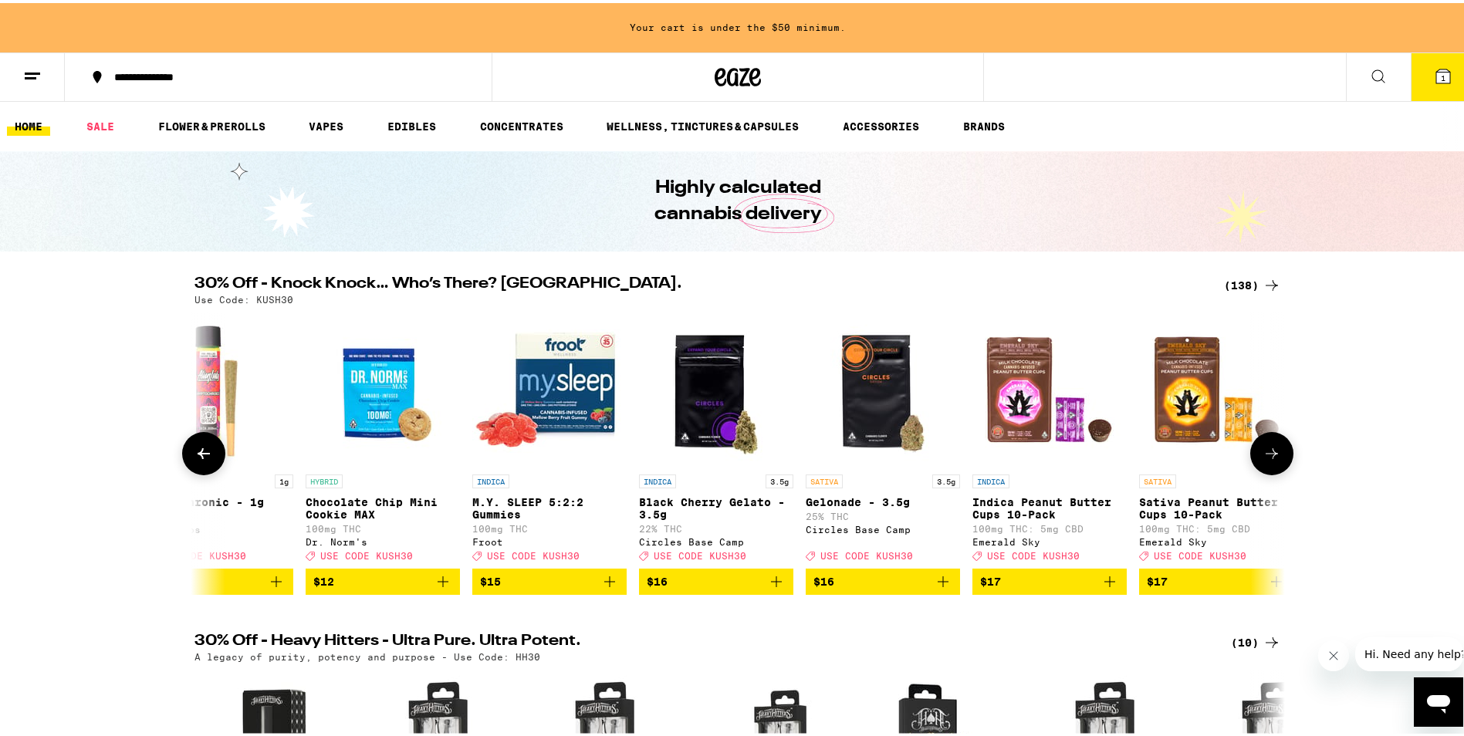
click at [198, 456] on icon at bounding box center [204, 450] width 12 height 11
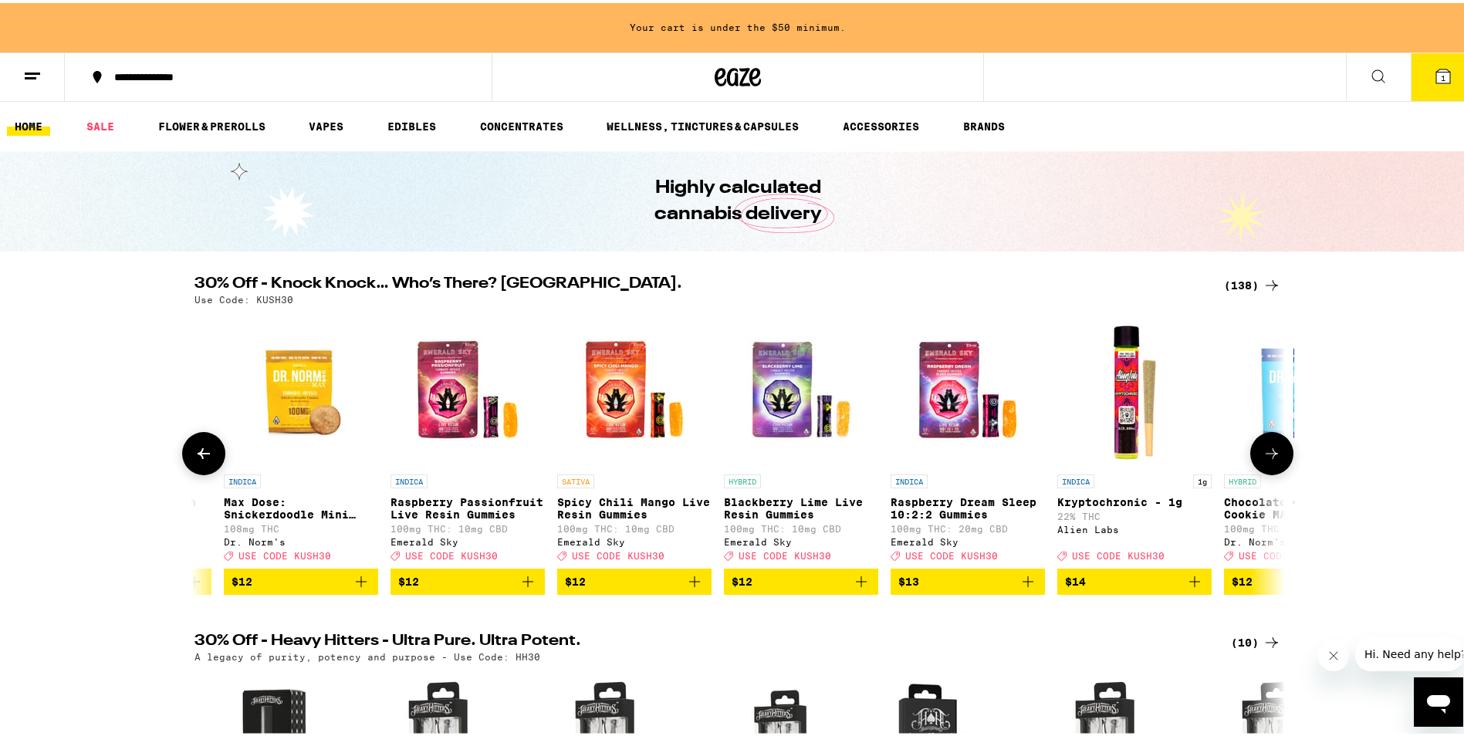
click at [198, 456] on icon at bounding box center [204, 450] width 12 height 11
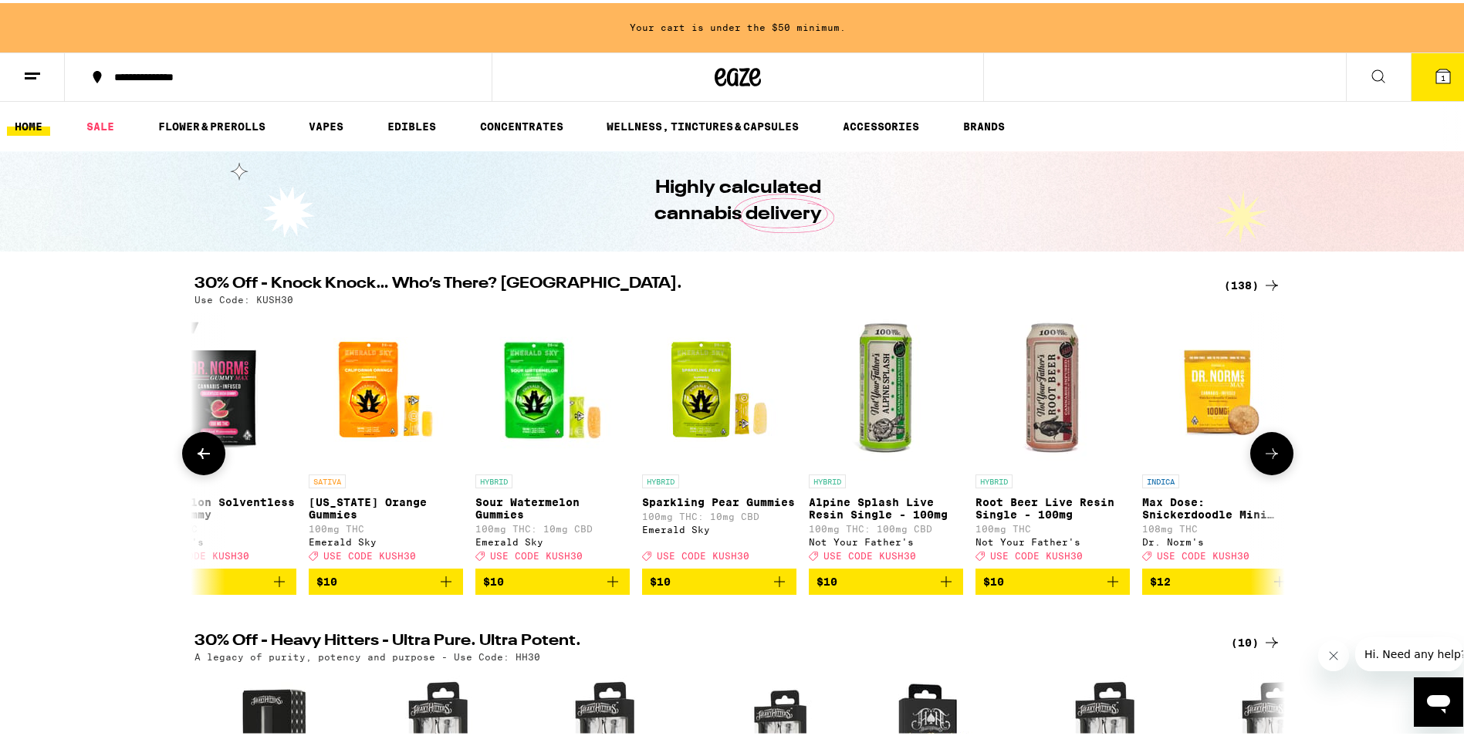
click at [198, 456] on icon at bounding box center [204, 450] width 12 height 11
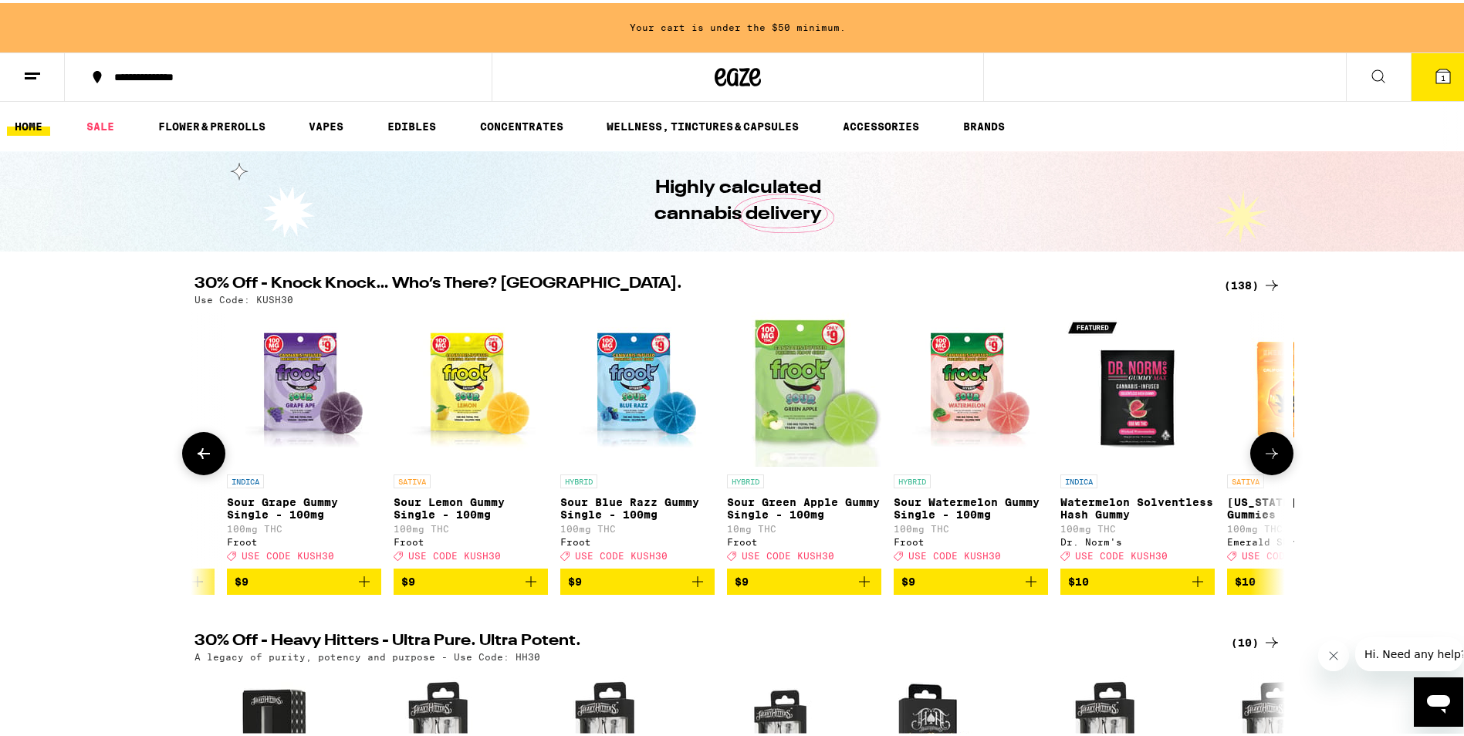
click at [198, 456] on icon at bounding box center [204, 450] width 12 height 11
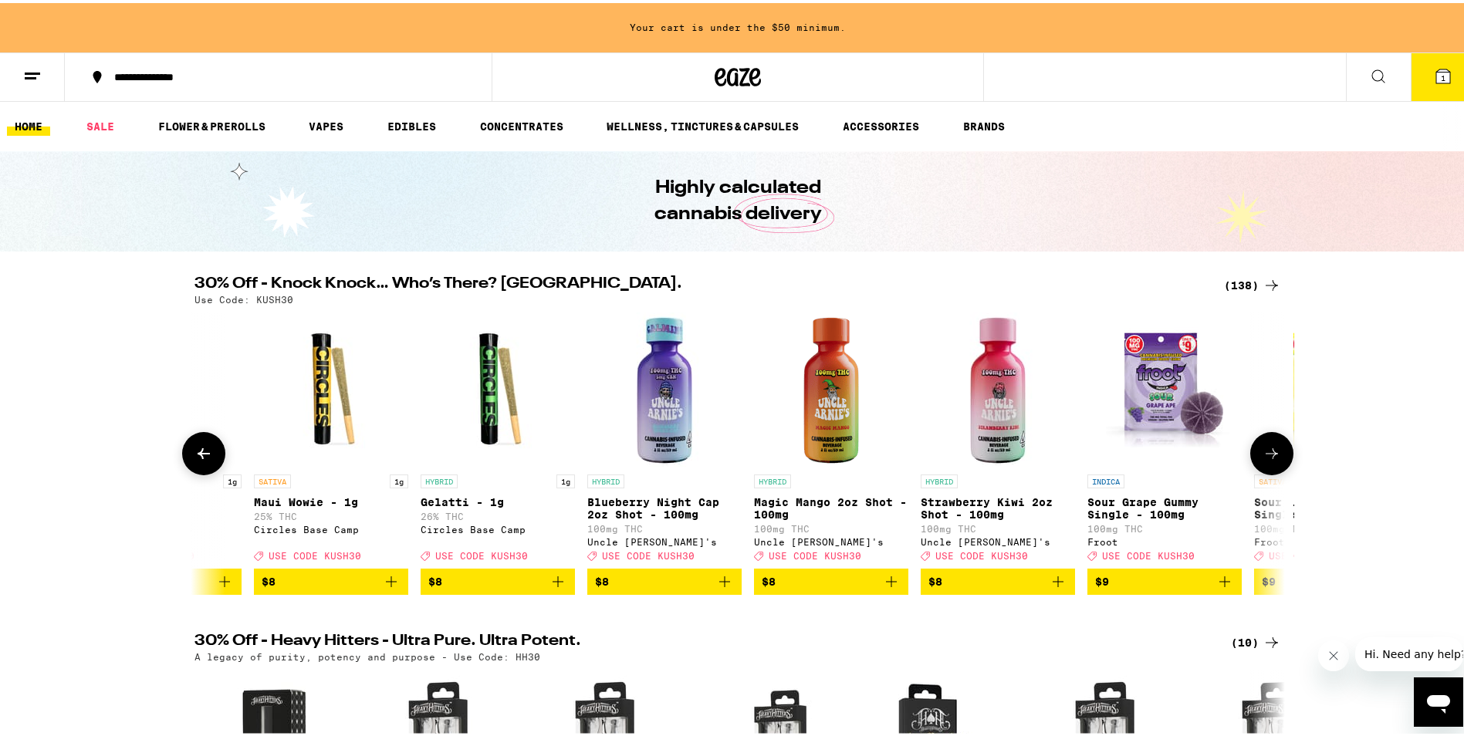
scroll to position [0, 3549]
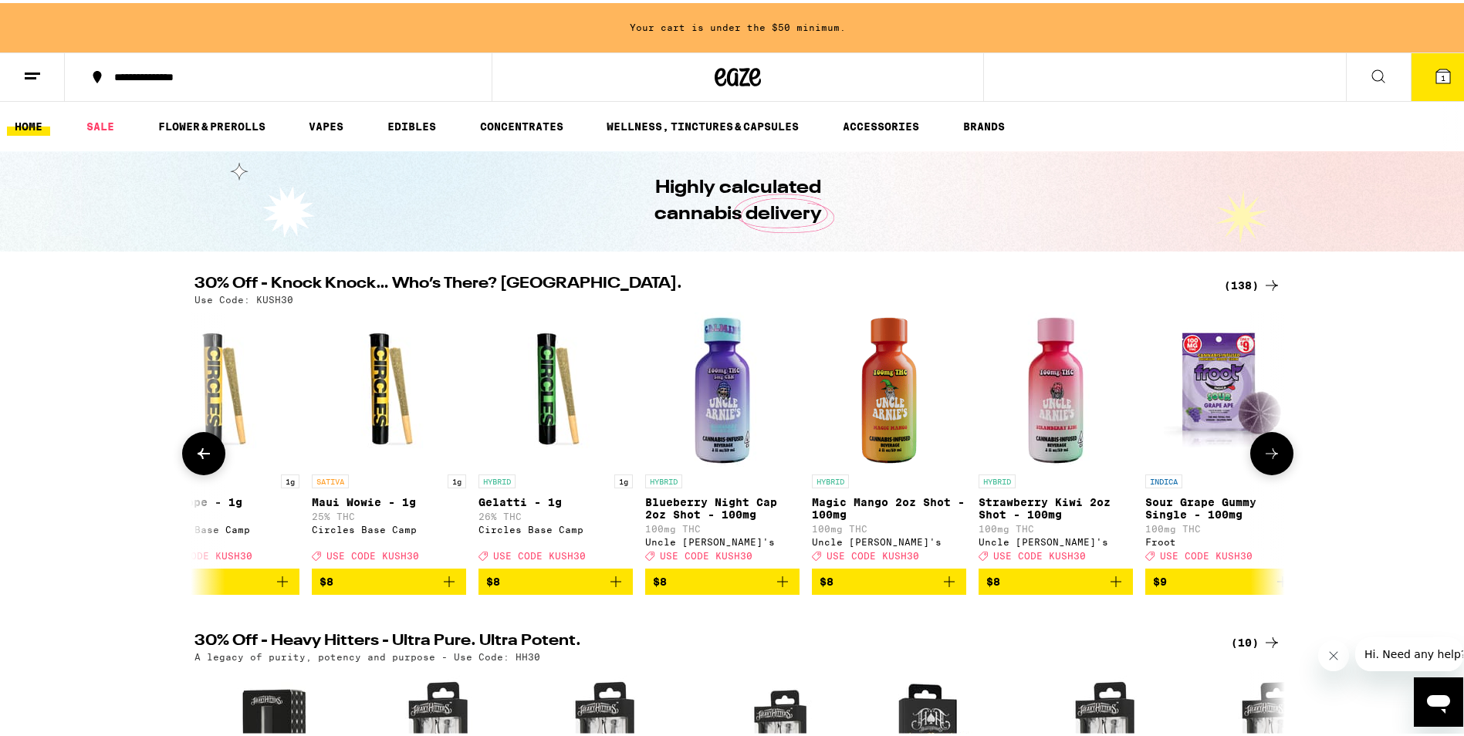
click at [198, 456] on icon at bounding box center [204, 450] width 12 height 11
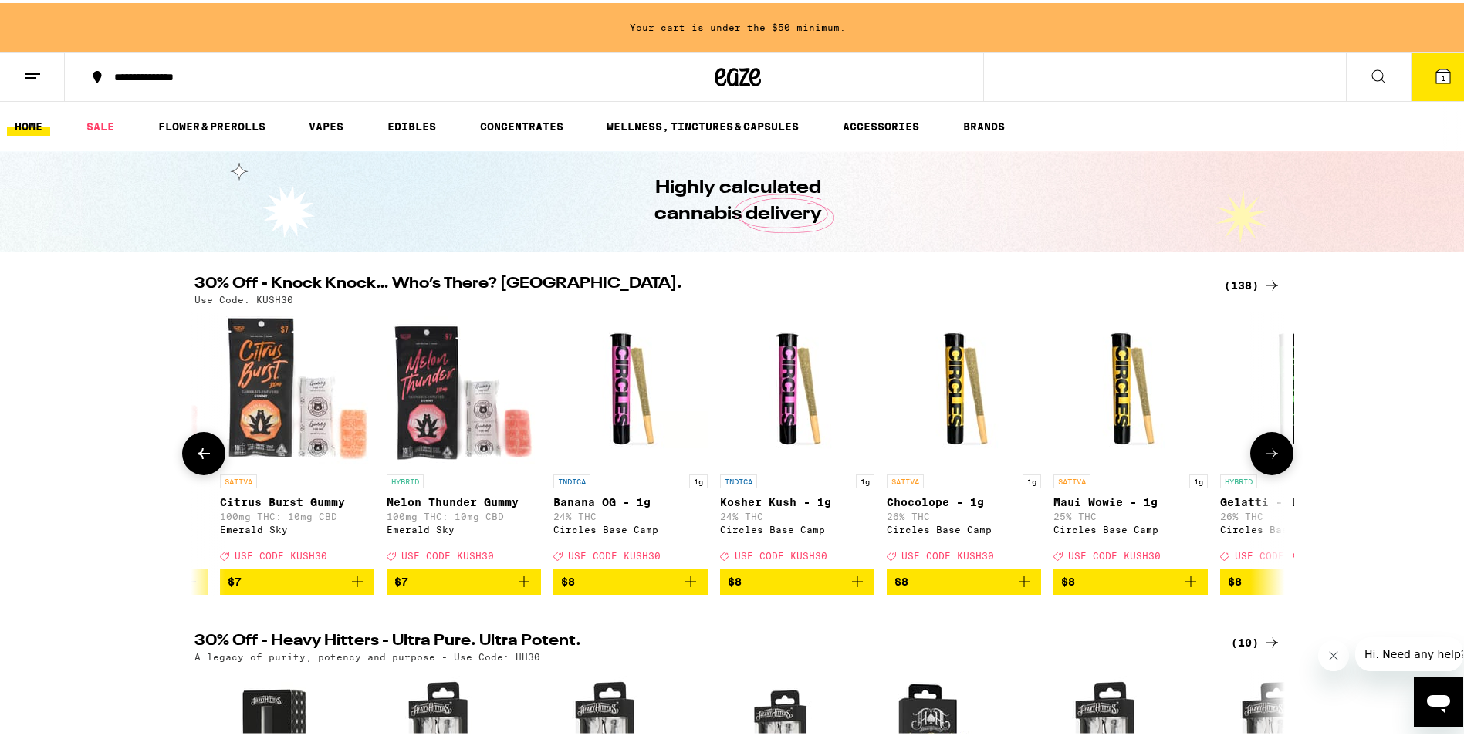
scroll to position [0, 2631]
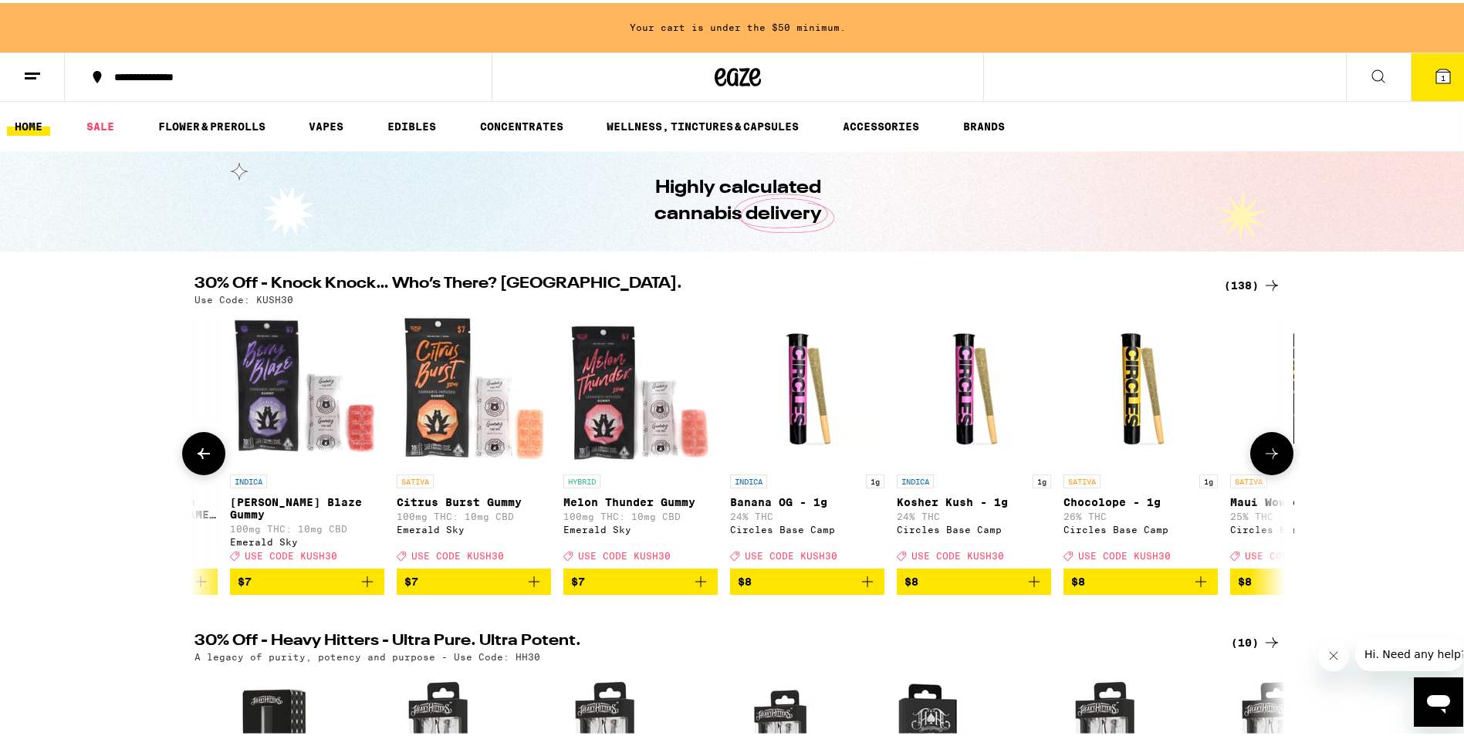
click at [198, 456] on icon at bounding box center [204, 450] width 12 height 11
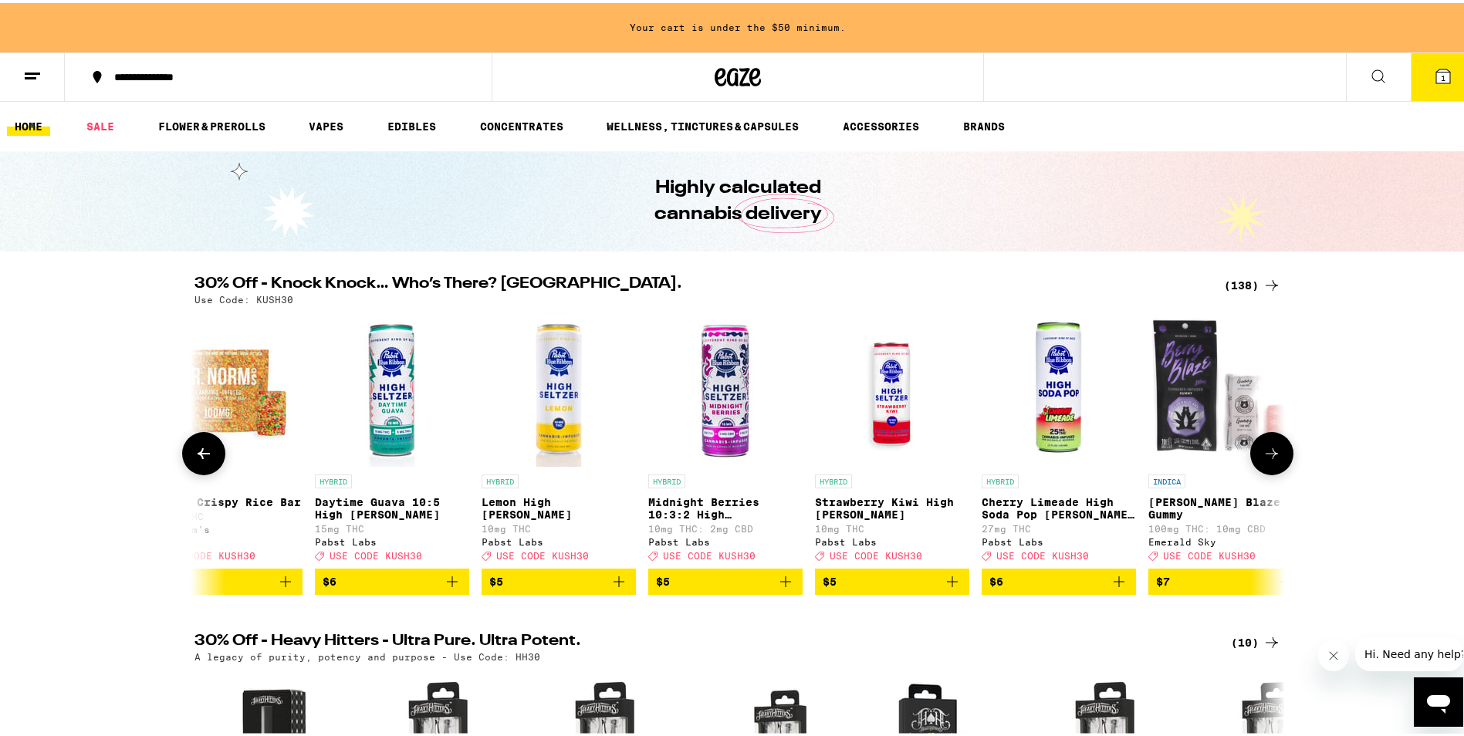
click at [198, 456] on icon at bounding box center [204, 450] width 12 height 11
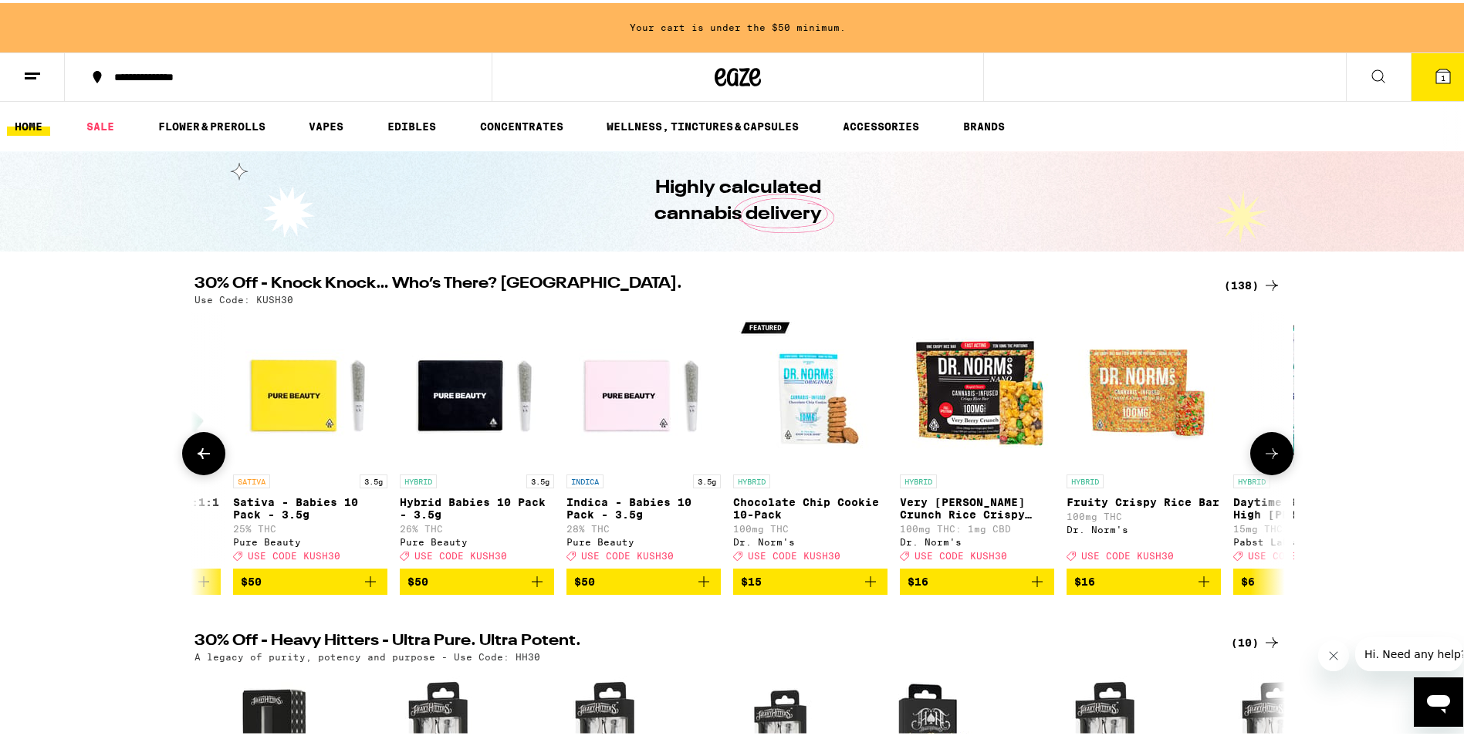
click at [198, 456] on icon at bounding box center [204, 450] width 12 height 11
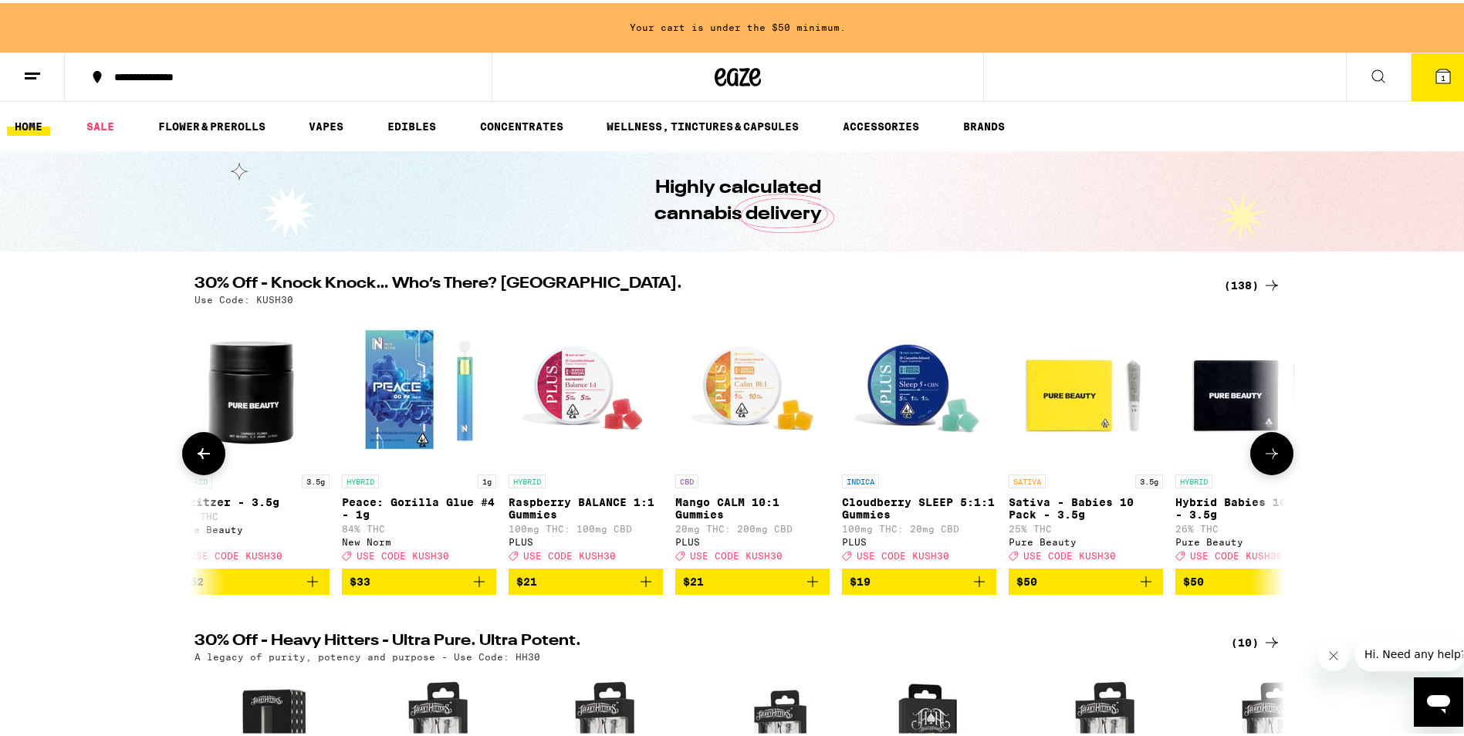
scroll to position [0, 0]
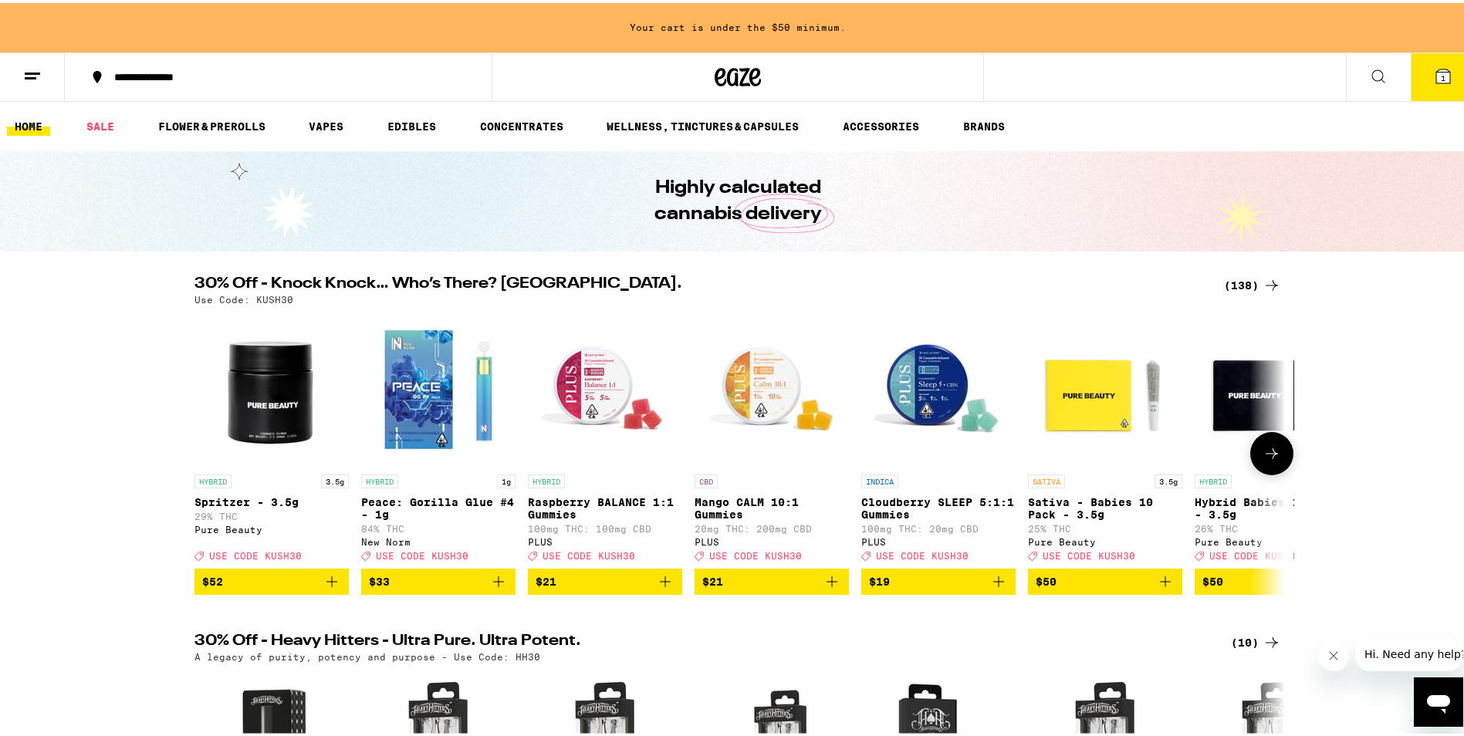
click at [1274, 470] on button at bounding box center [1271, 450] width 43 height 43
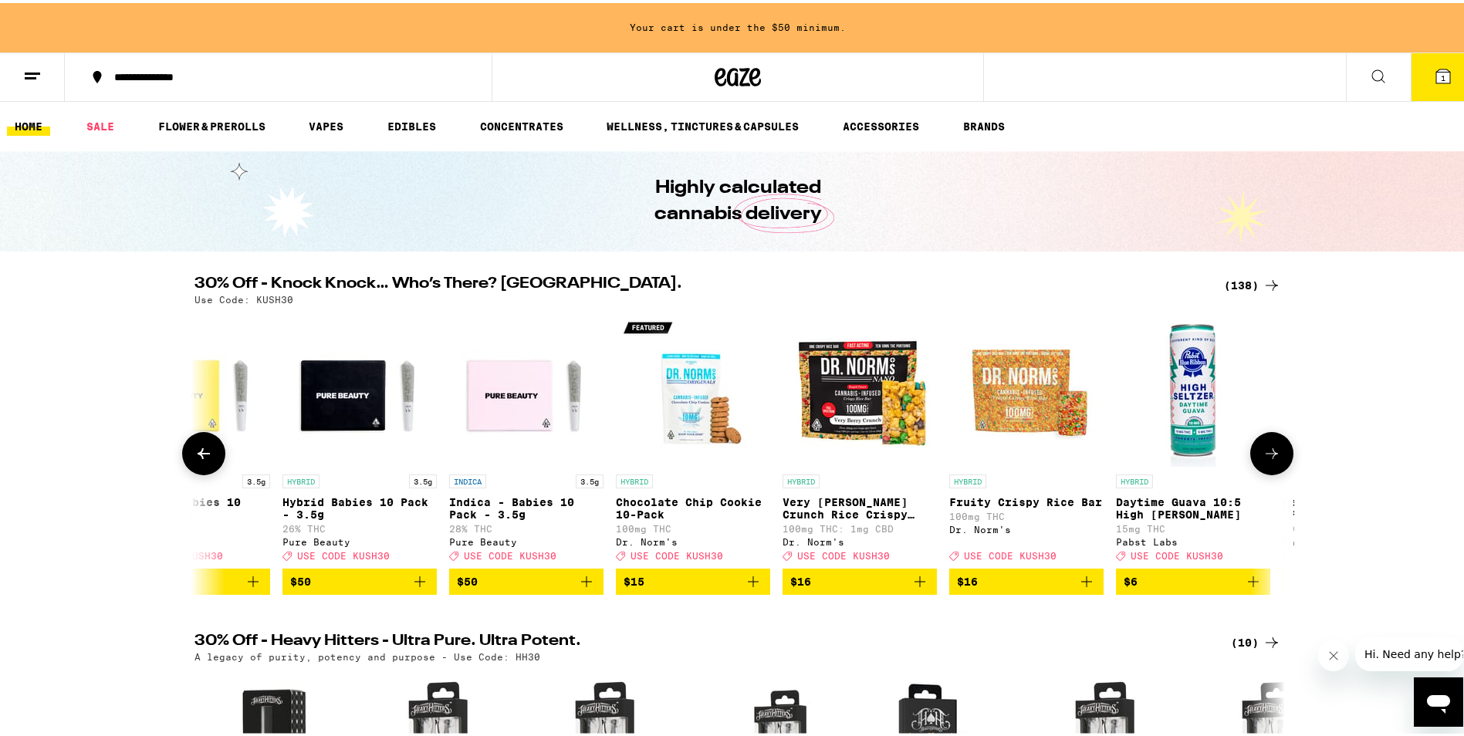
scroll to position [0, 918]
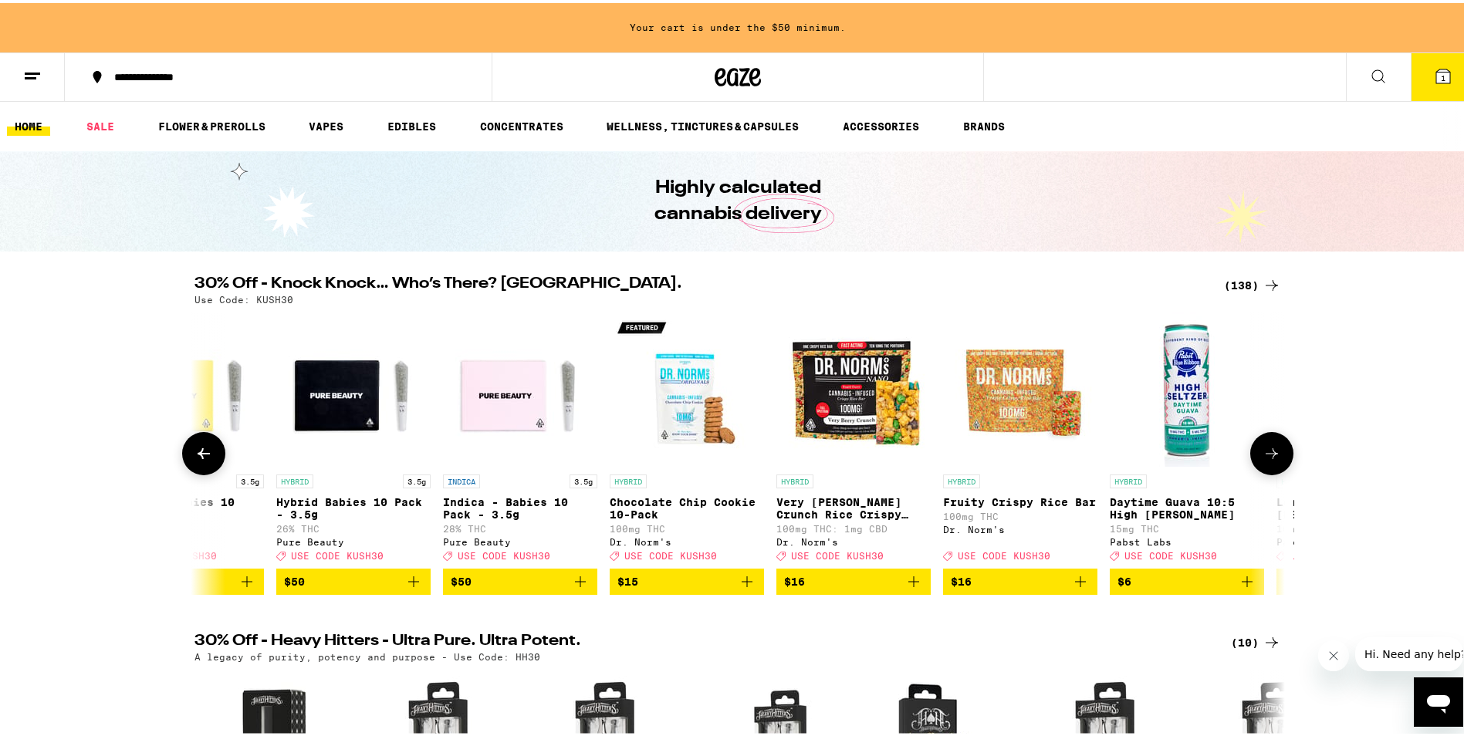
click at [194, 454] on icon at bounding box center [203, 450] width 19 height 19
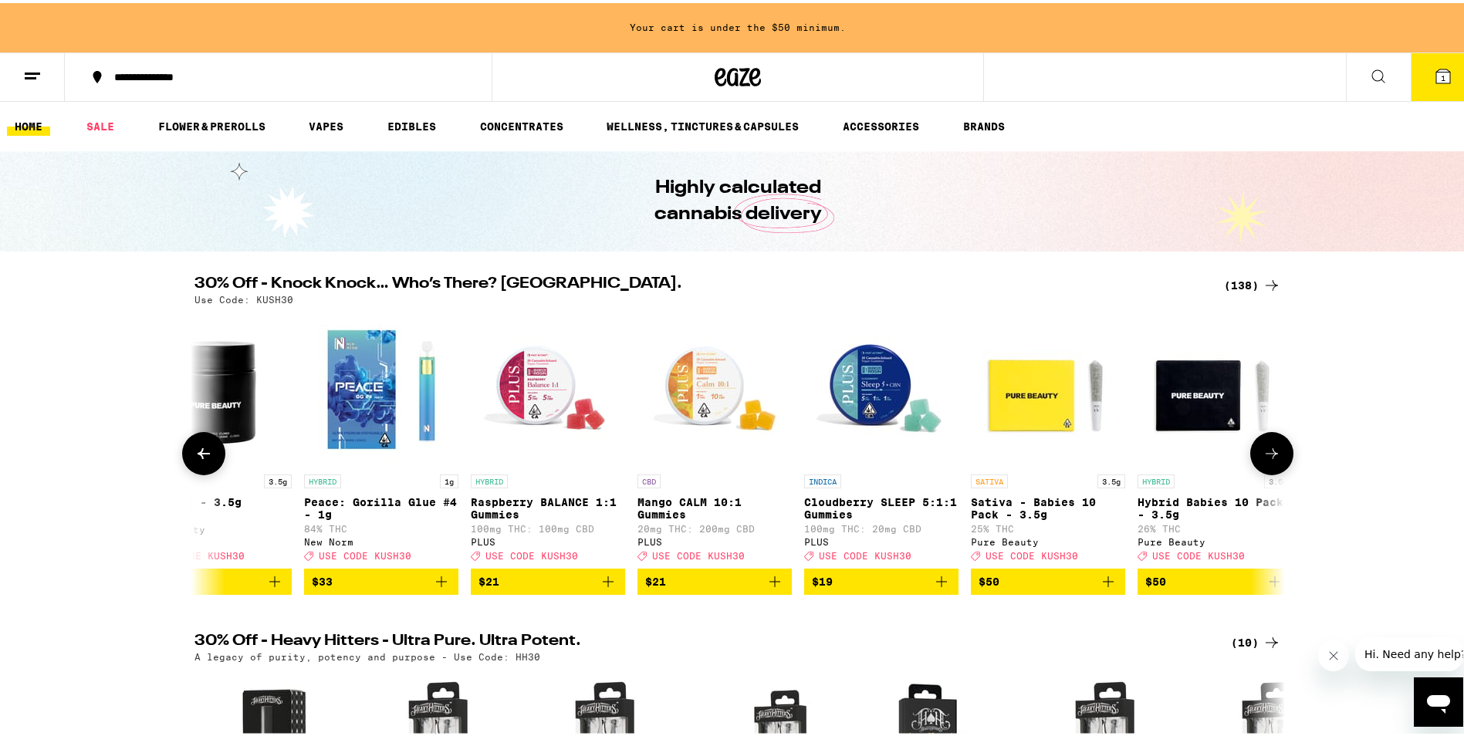
scroll to position [0, 0]
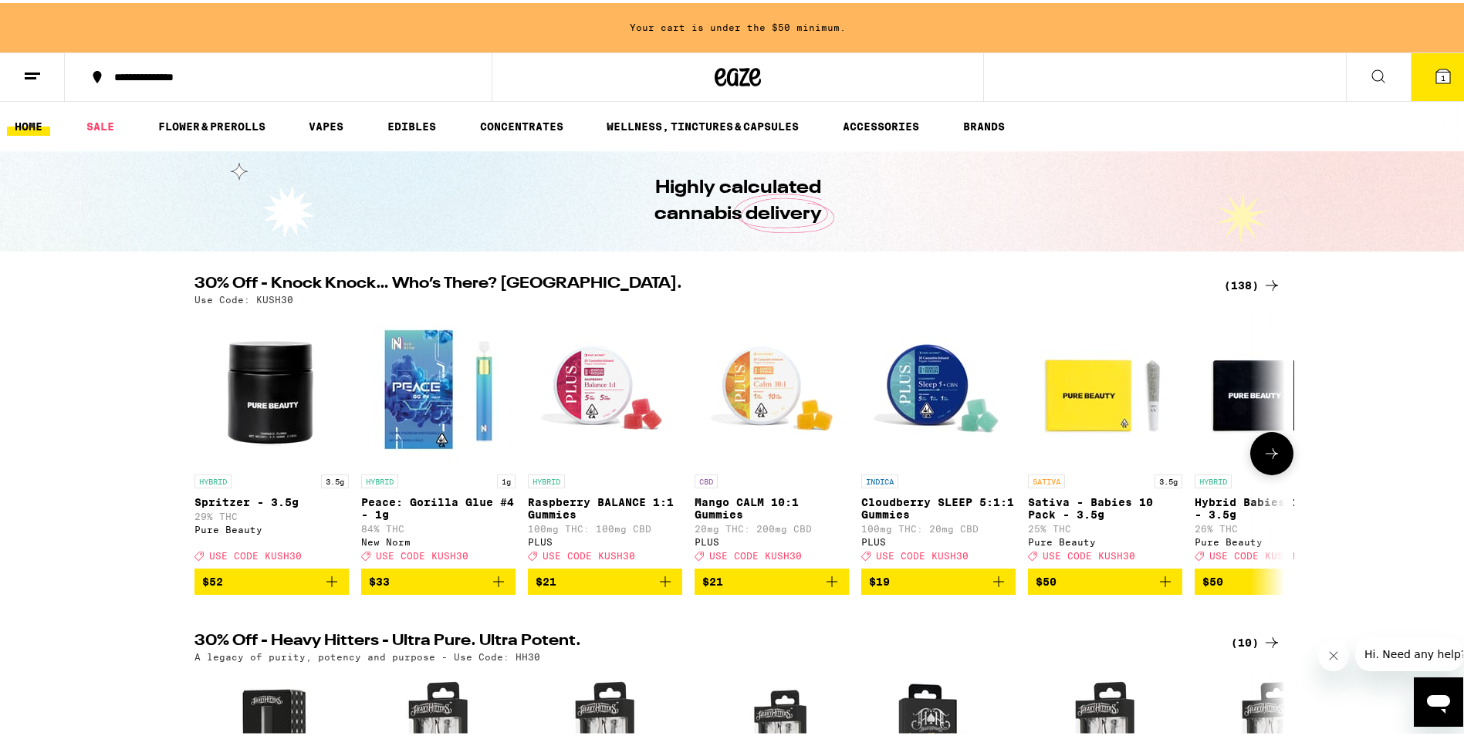
click at [1248, 588] on span "$50" at bounding box center [1271, 578] width 139 height 19
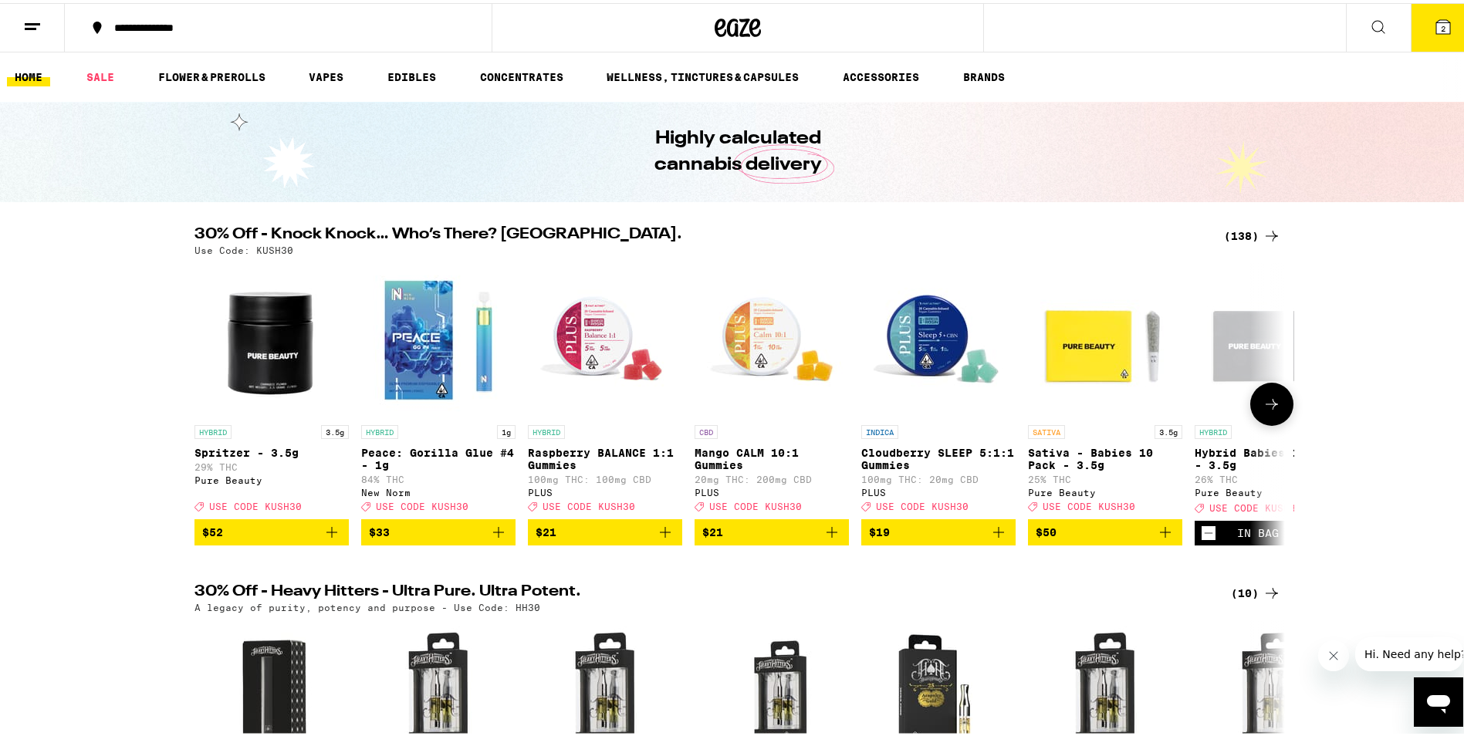
click at [1262, 410] on icon at bounding box center [1271, 401] width 19 height 19
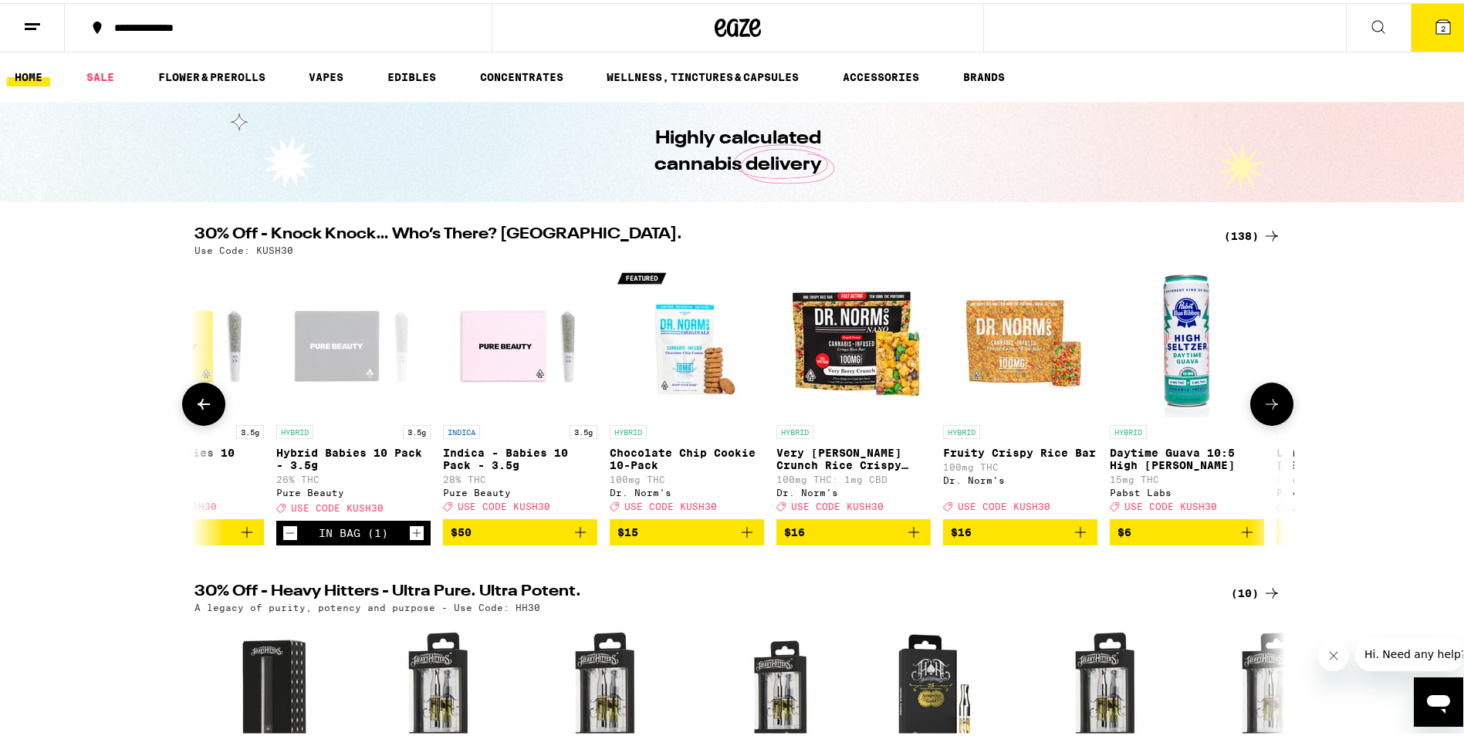
click at [1262, 410] on icon at bounding box center [1271, 401] width 19 height 19
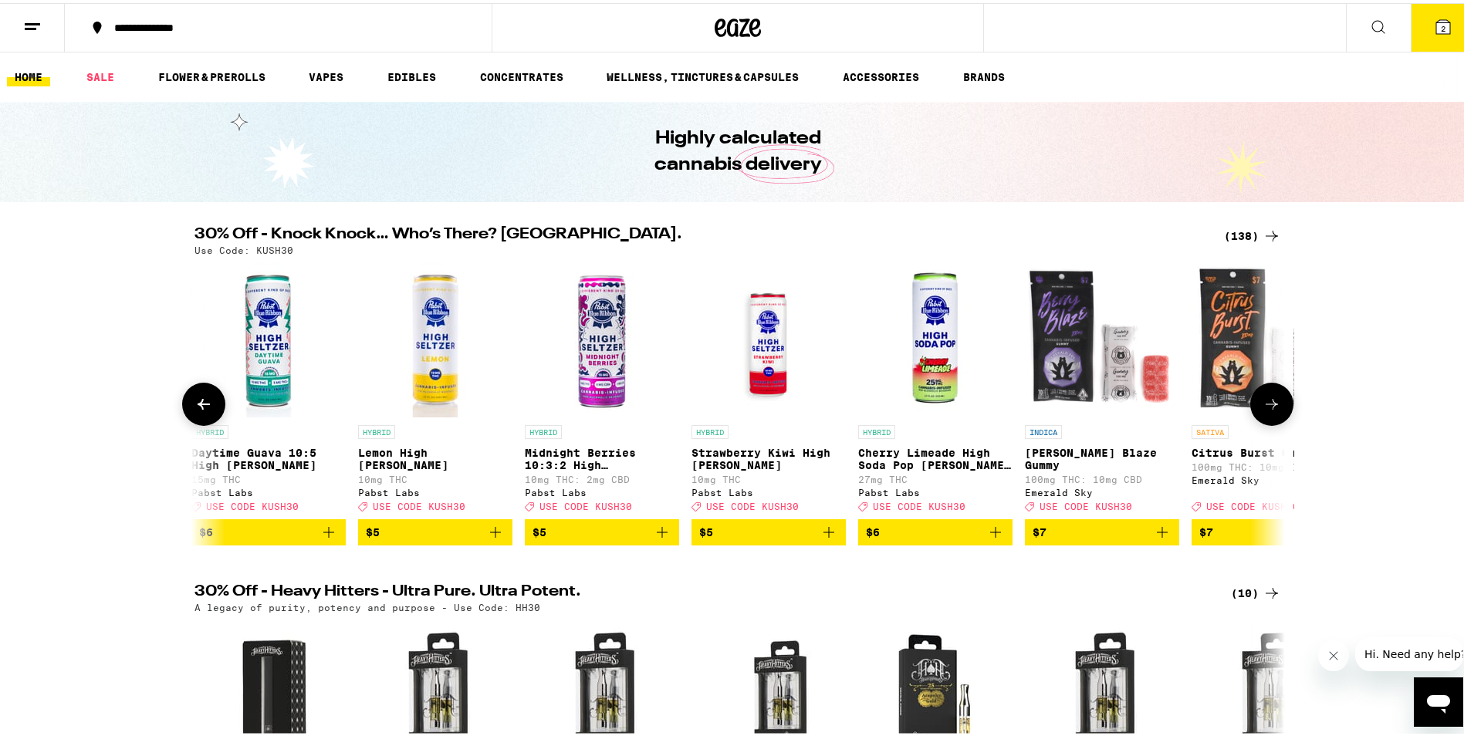
click at [1262, 410] on icon at bounding box center [1271, 401] width 19 height 19
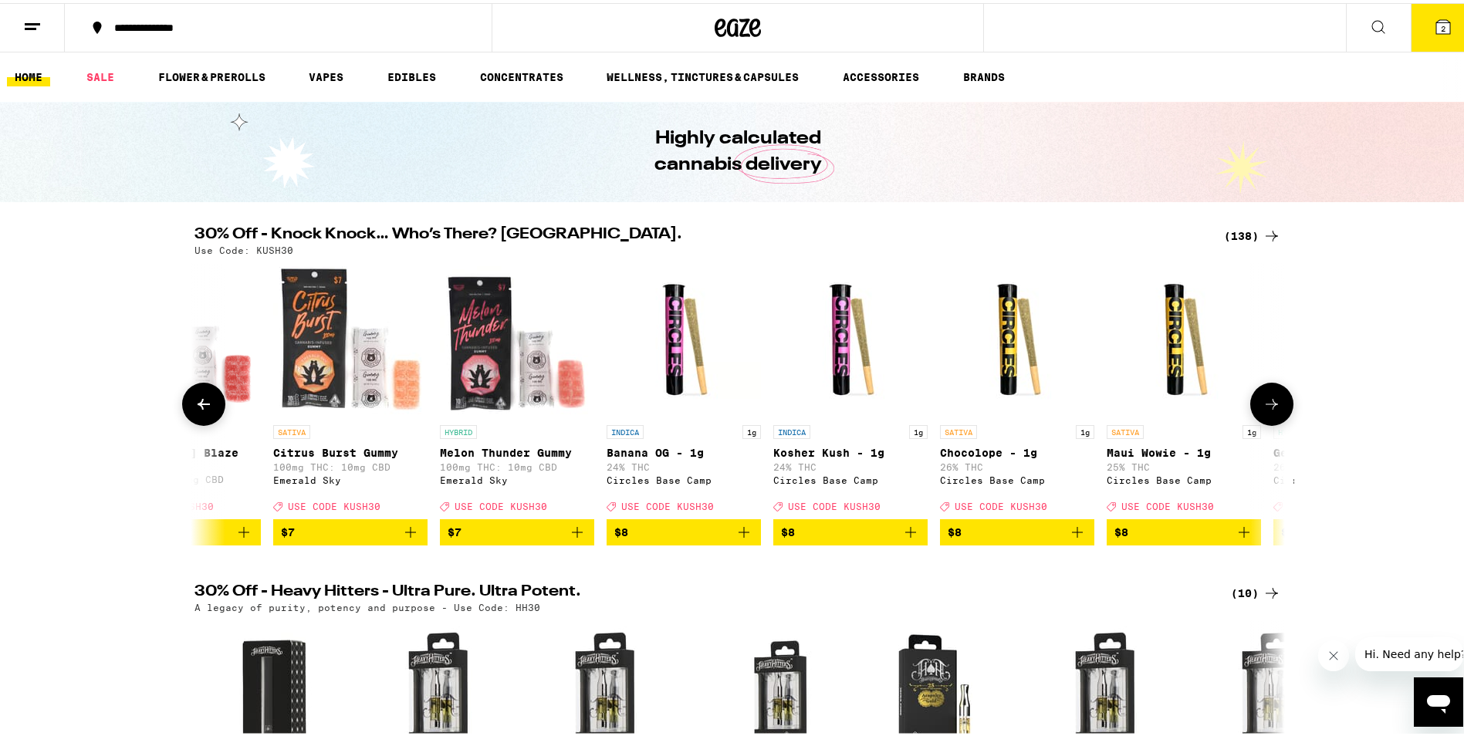
click at [1262, 410] on icon at bounding box center [1271, 401] width 19 height 19
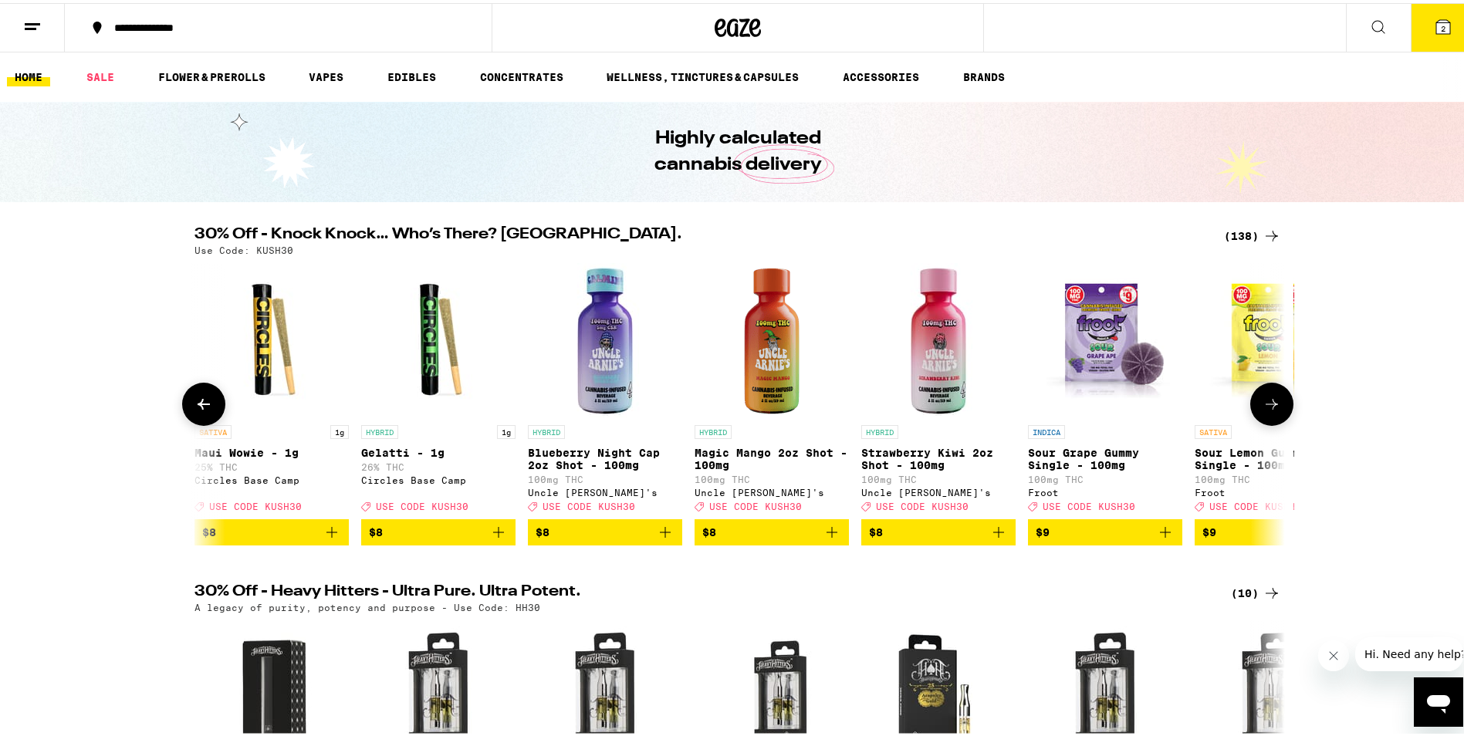
click at [1262, 410] on icon at bounding box center [1271, 401] width 19 height 19
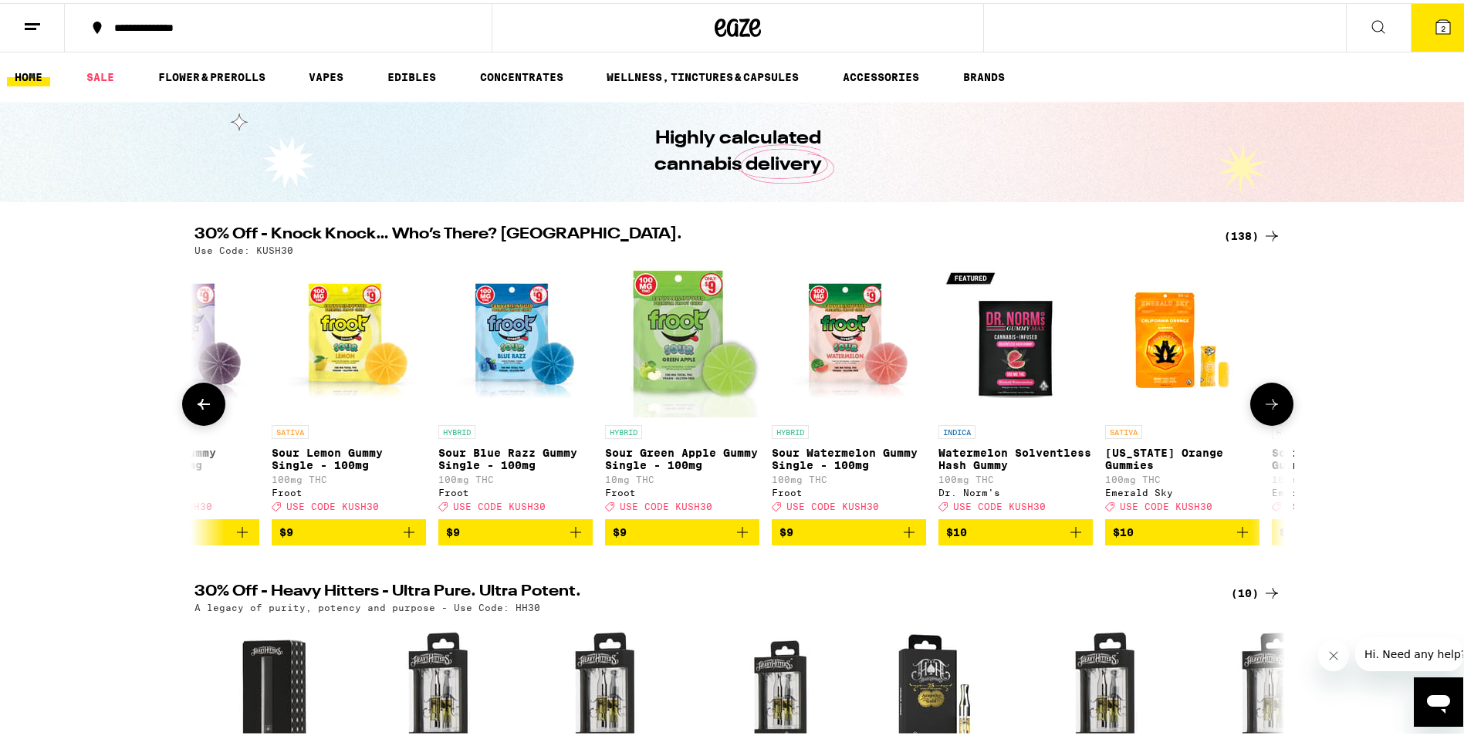
click at [1262, 410] on icon at bounding box center [1271, 401] width 19 height 19
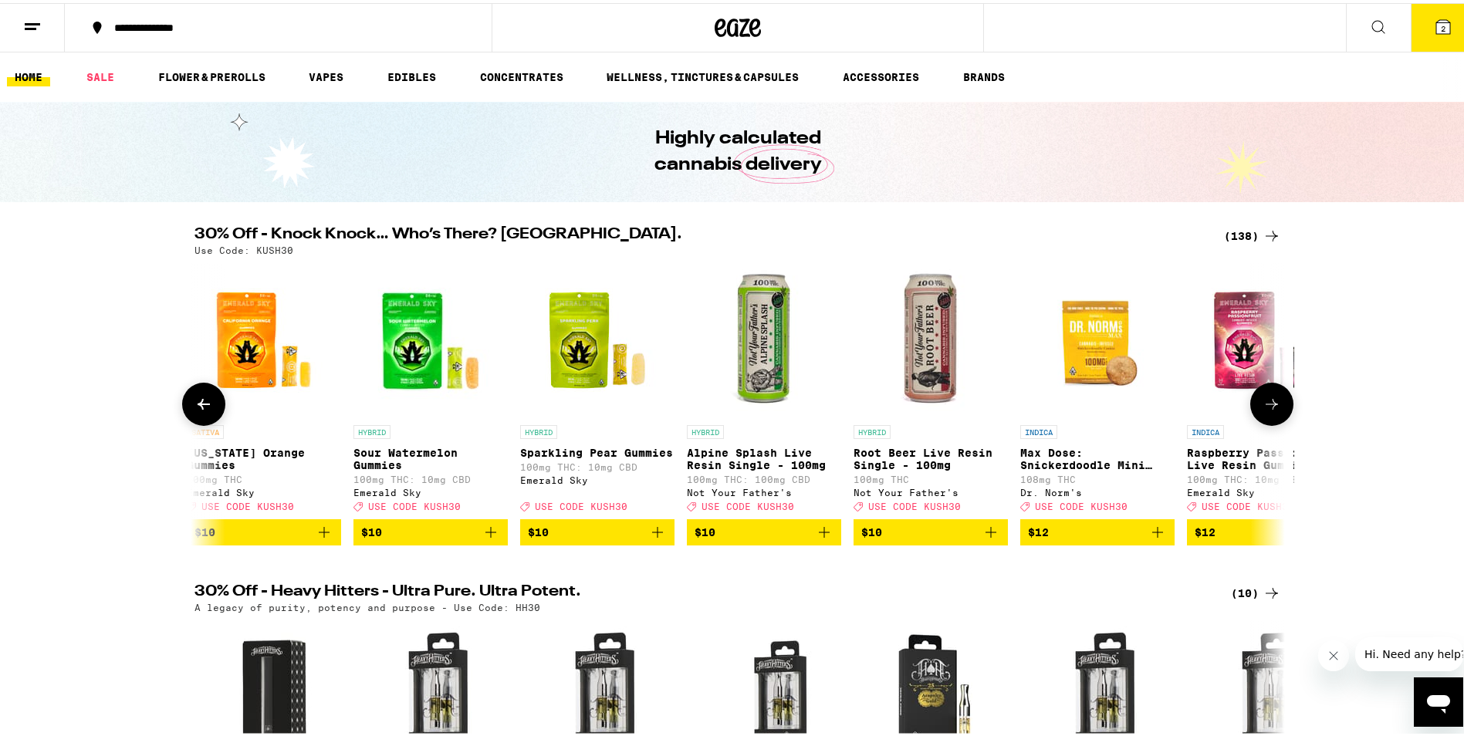
click at [1262, 410] on icon at bounding box center [1271, 401] width 19 height 19
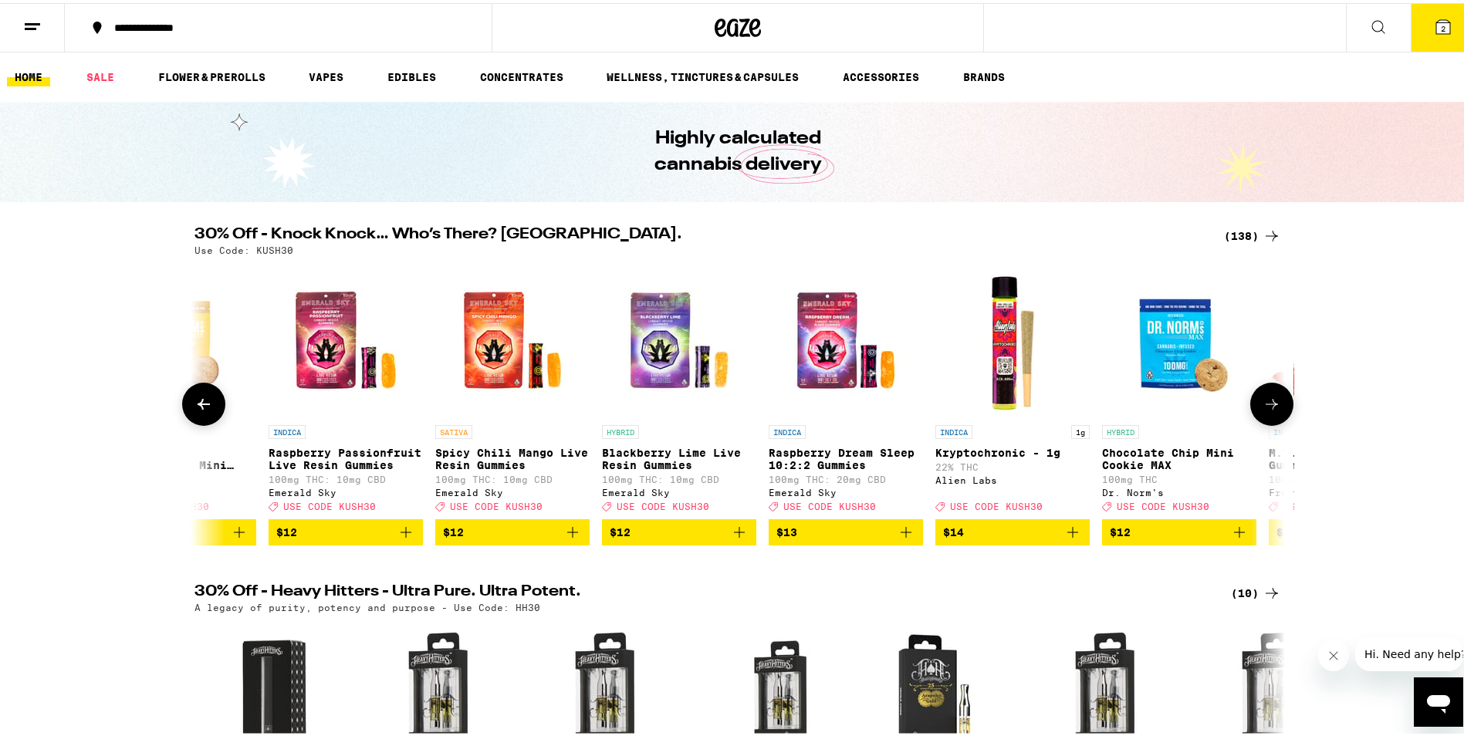
click at [1262, 410] on icon at bounding box center [1271, 401] width 19 height 19
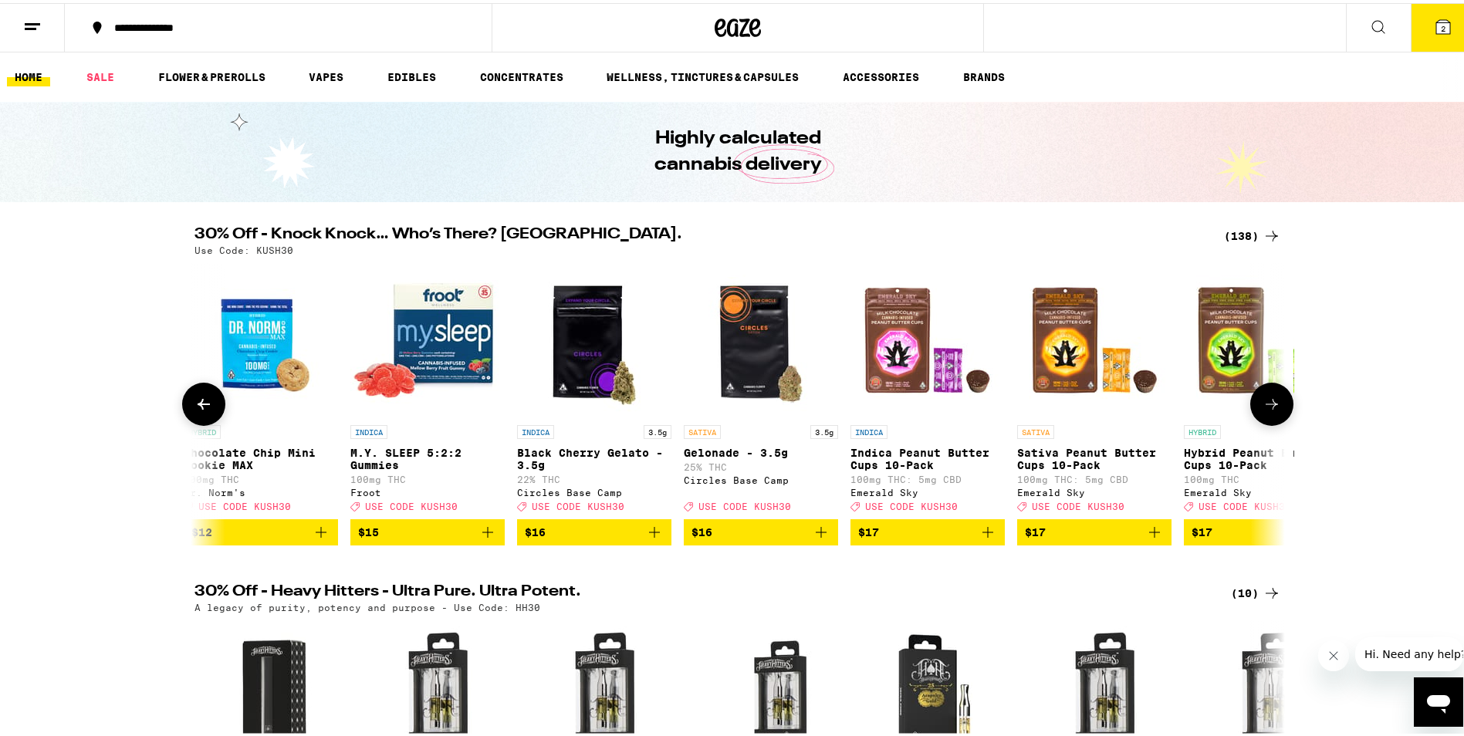
click at [1262, 410] on icon at bounding box center [1271, 401] width 19 height 19
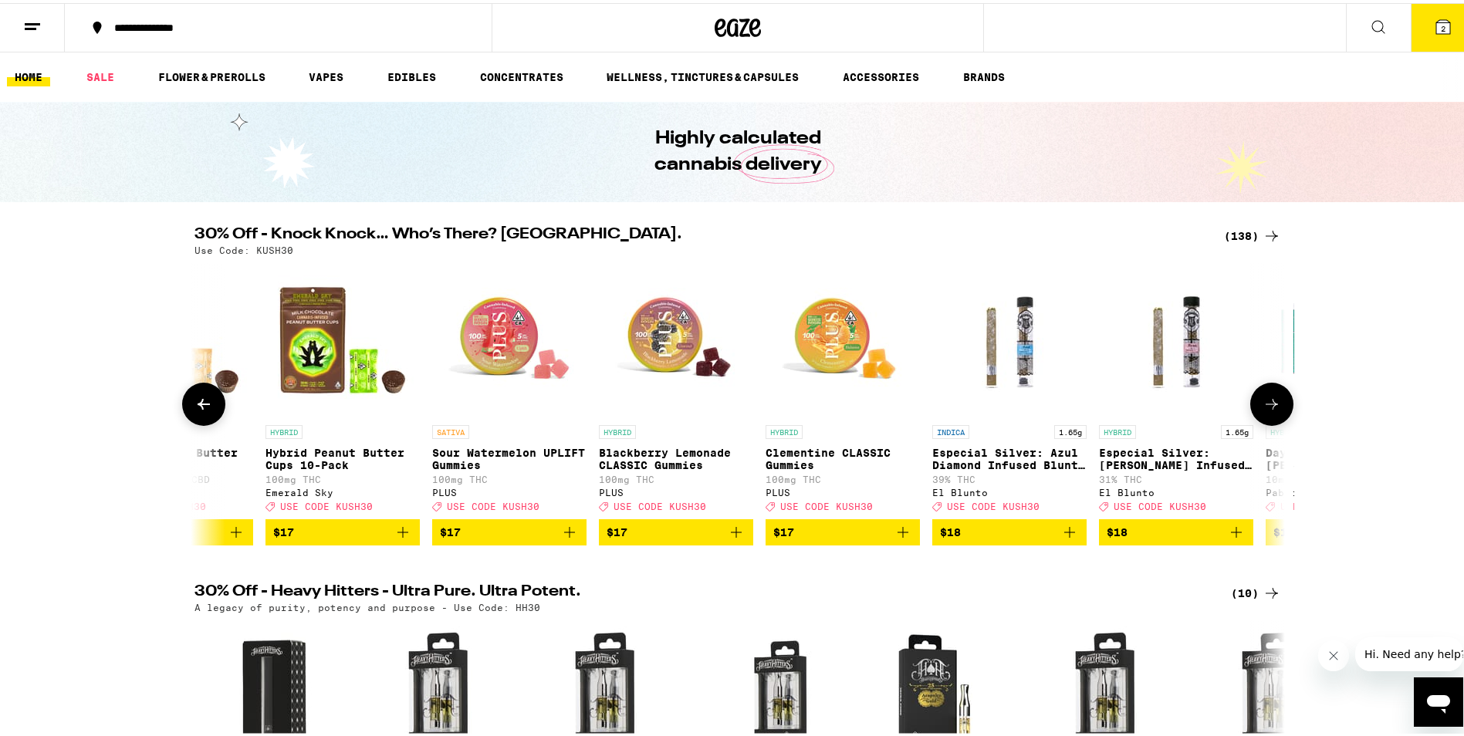
click at [1262, 410] on icon at bounding box center [1271, 401] width 19 height 19
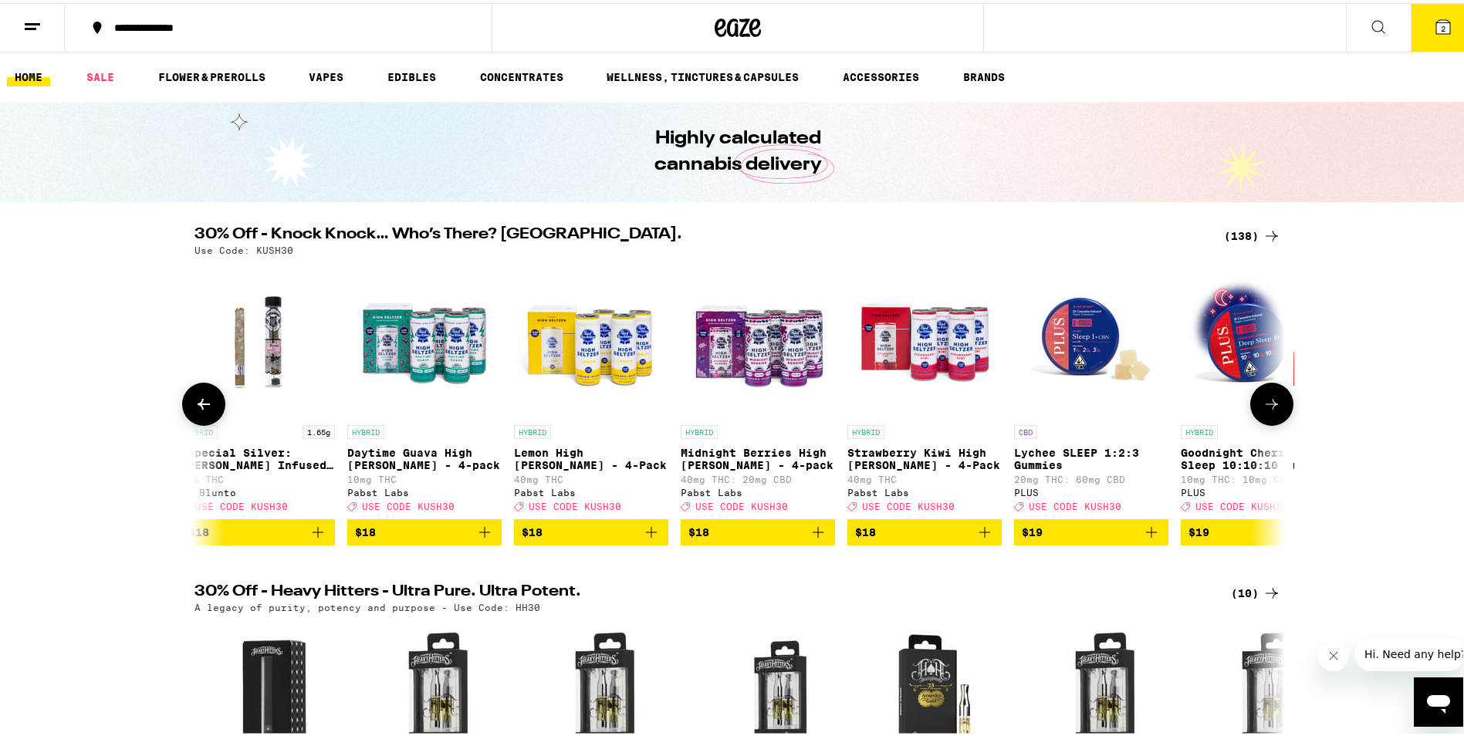
click at [1262, 410] on icon at bounding box center [1271, 401] width 19 height 19
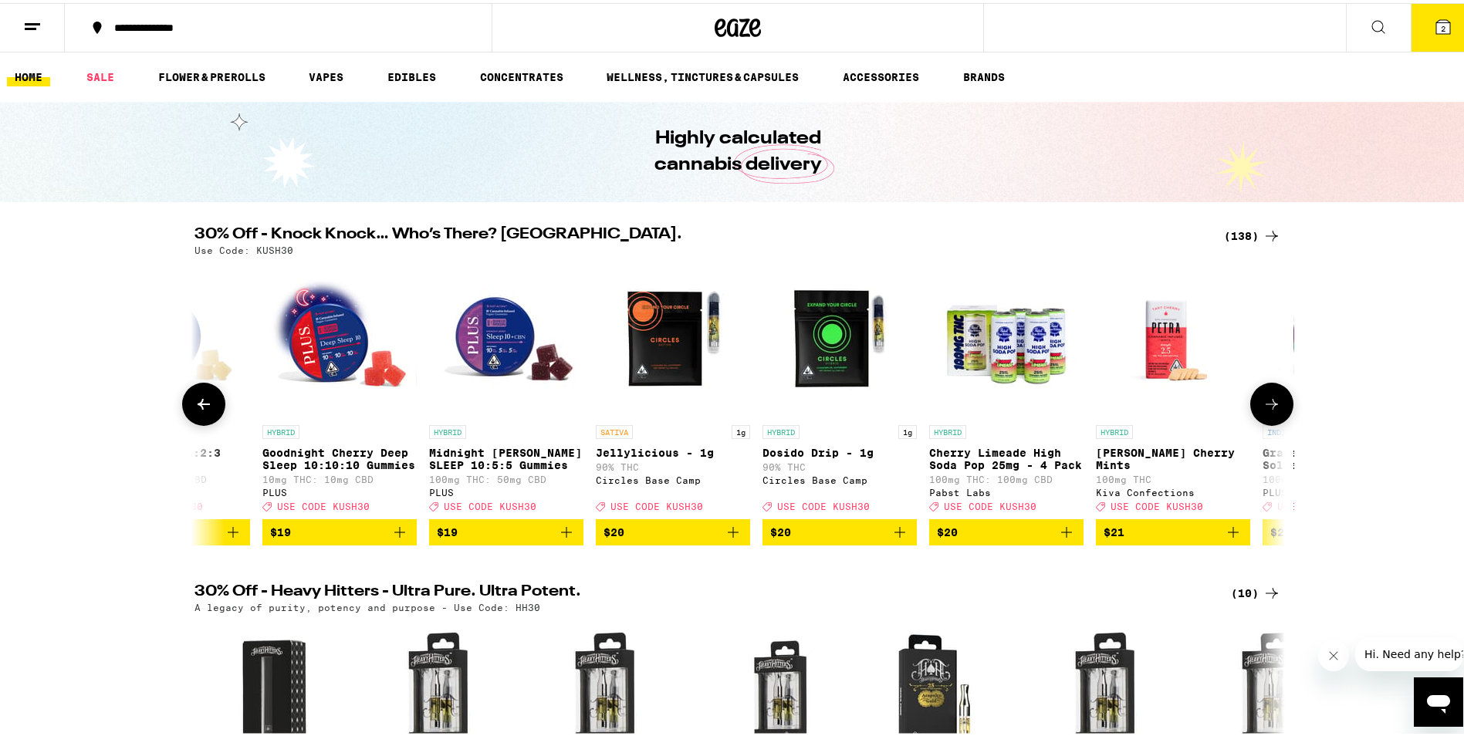
click at [1262, 410] on icon at bounding box center [1271, 401] width 19 height 19
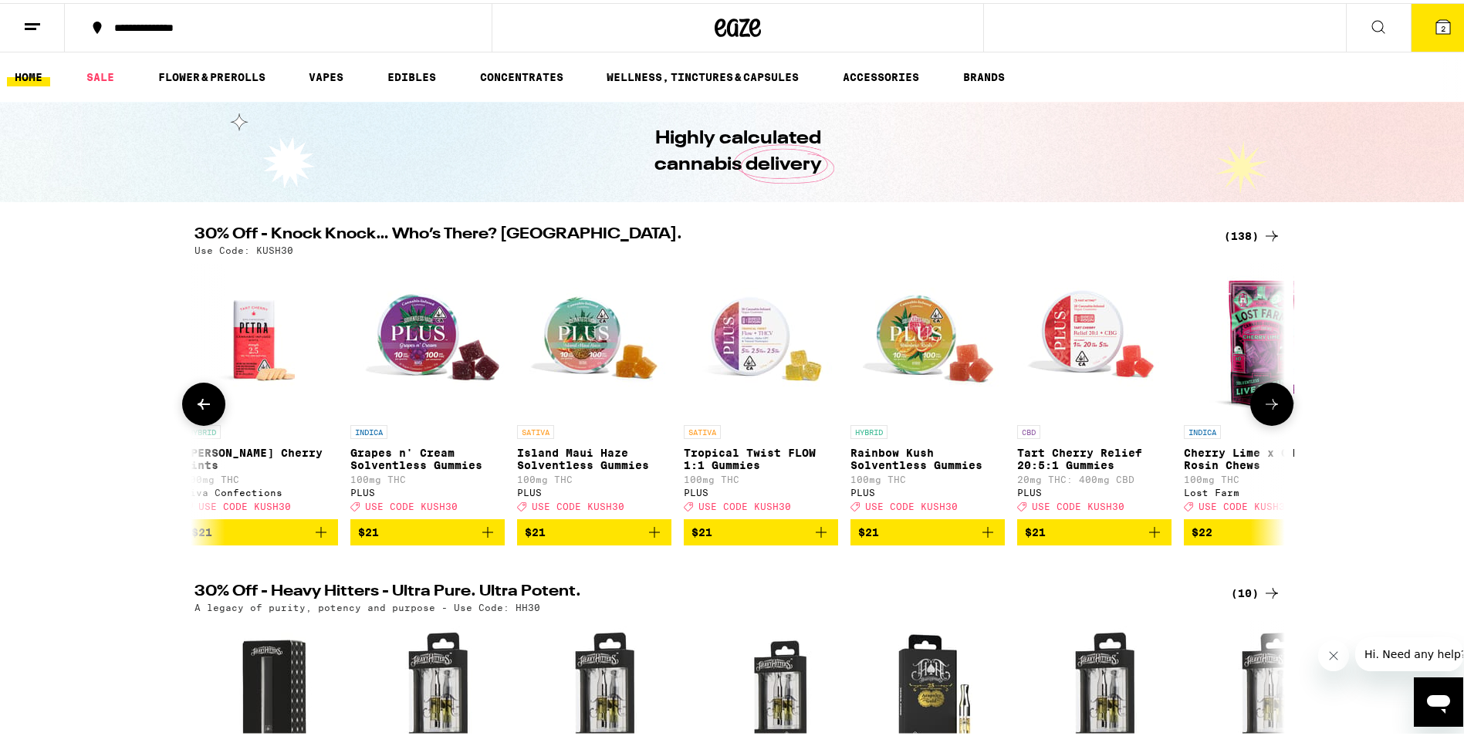
scroll to position [0, 11017]
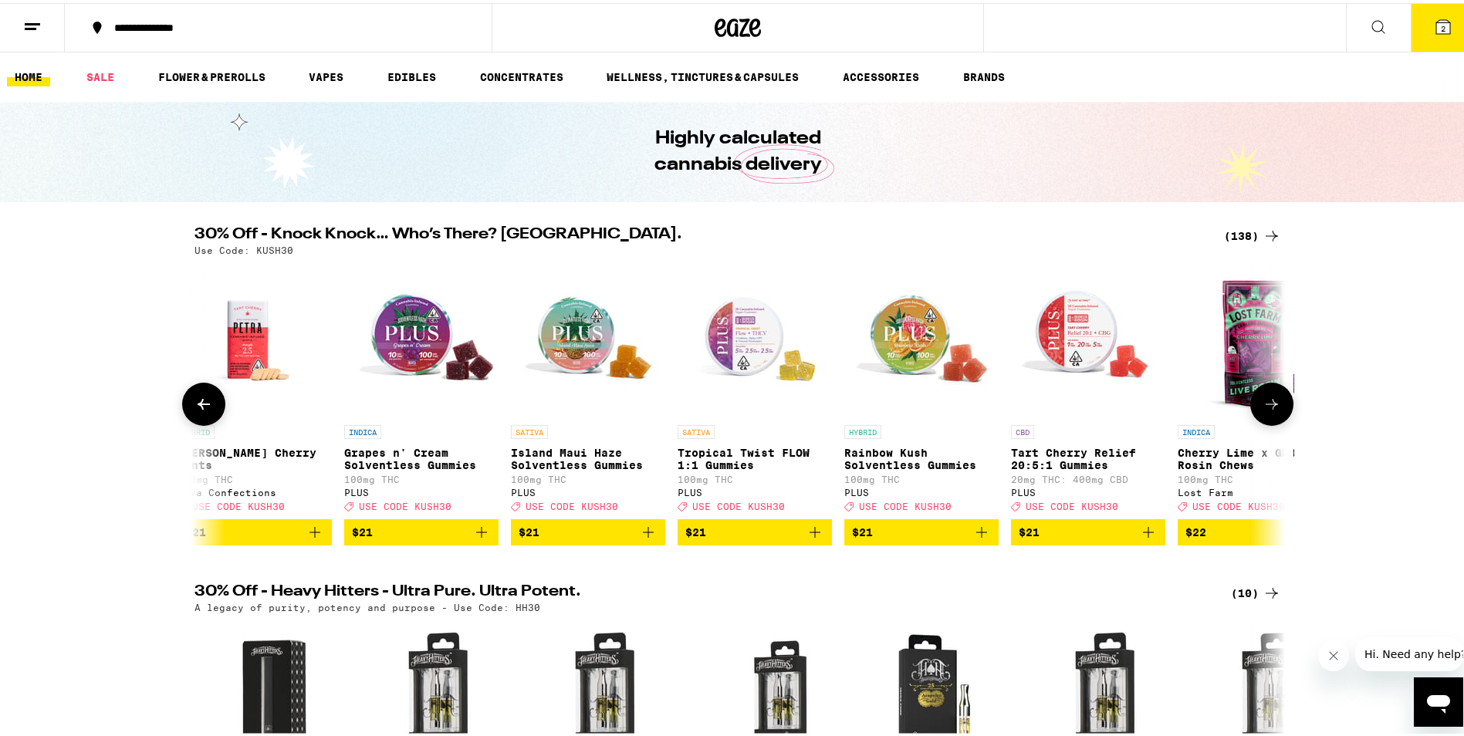
click at [1262, 410] on icon at bounding box center [1271, 401] width 19 height 19
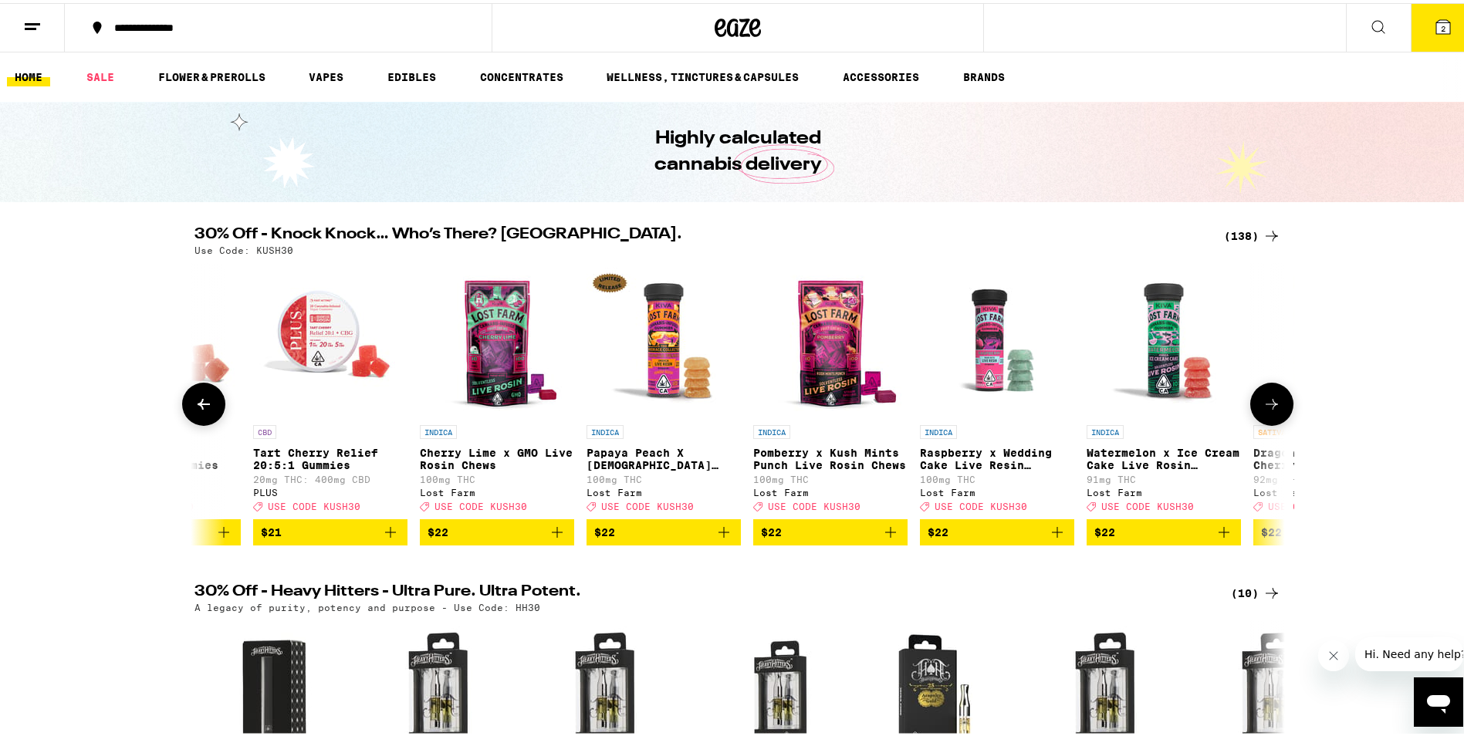
scroll to position [0, 11935]
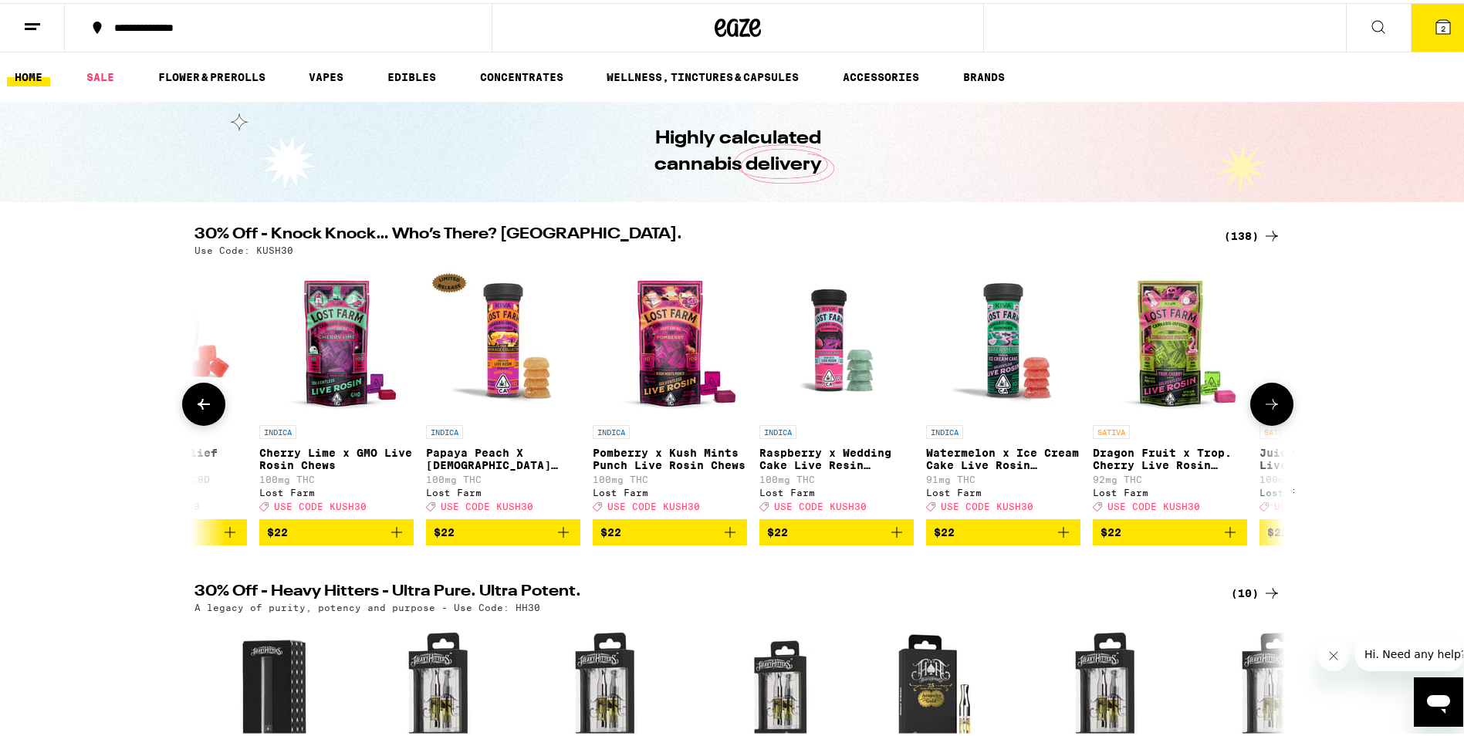
click at [1262, 407] on icon at bounding box center [1271, 401] width 19 height 19
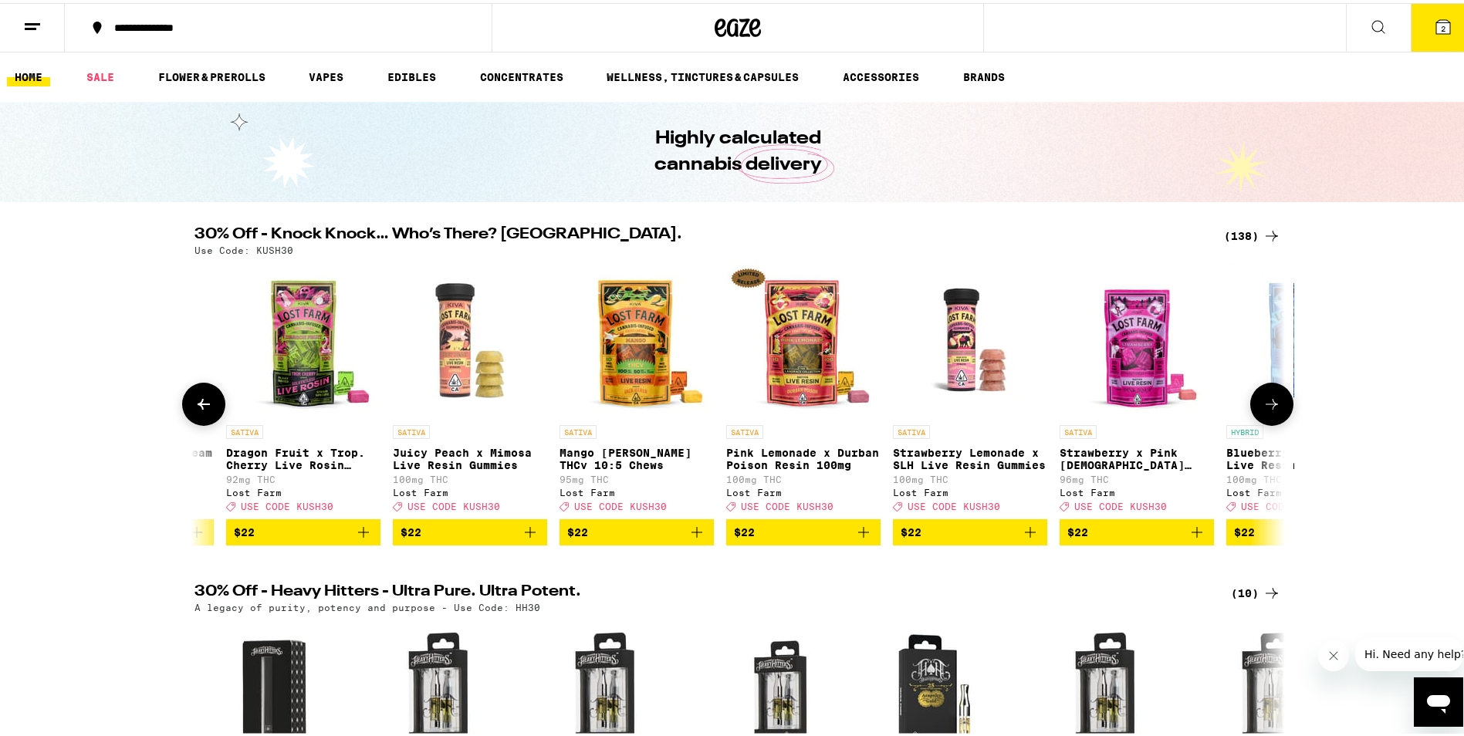
scroll to position [0, 12854]
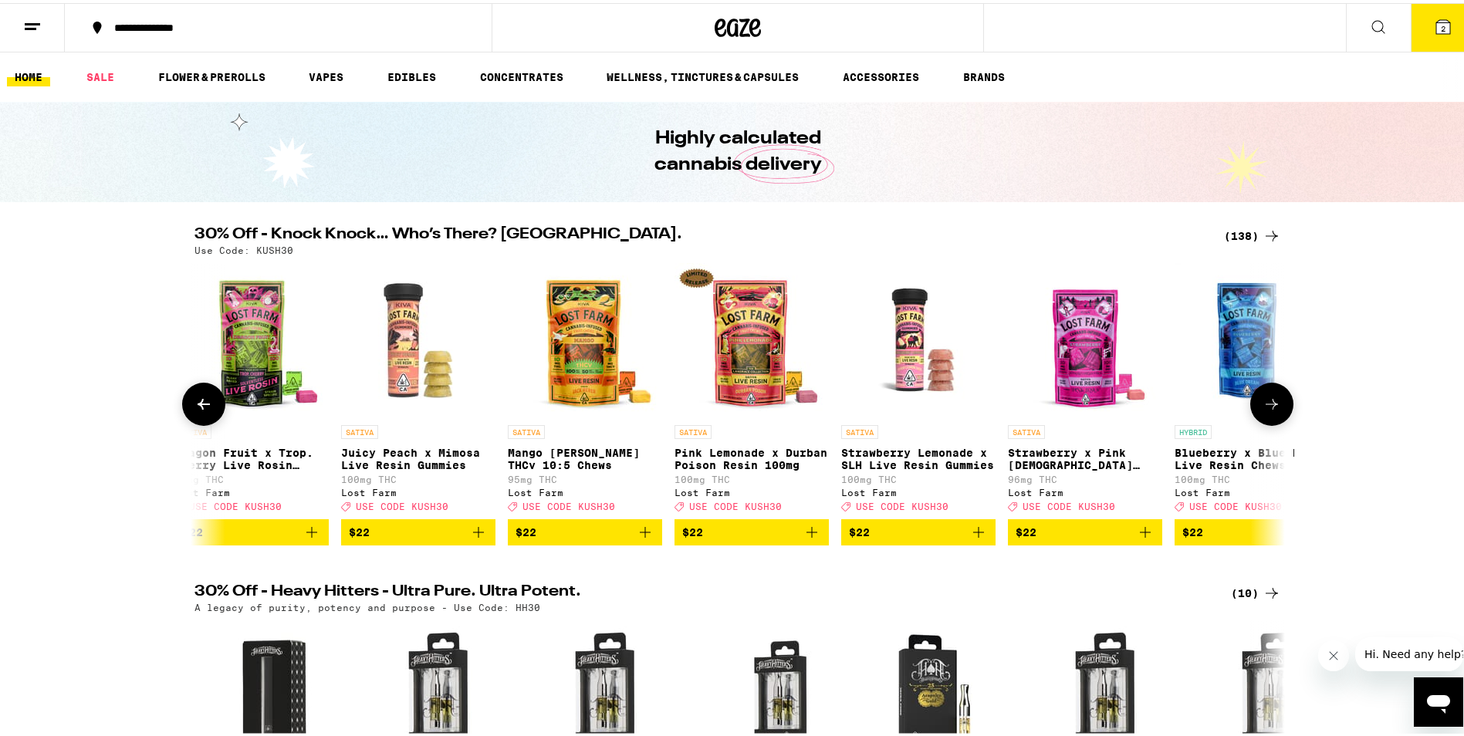
click at [802, 539] on icon "Add to bag" at bounding box center [811, 529] width 19 height 19
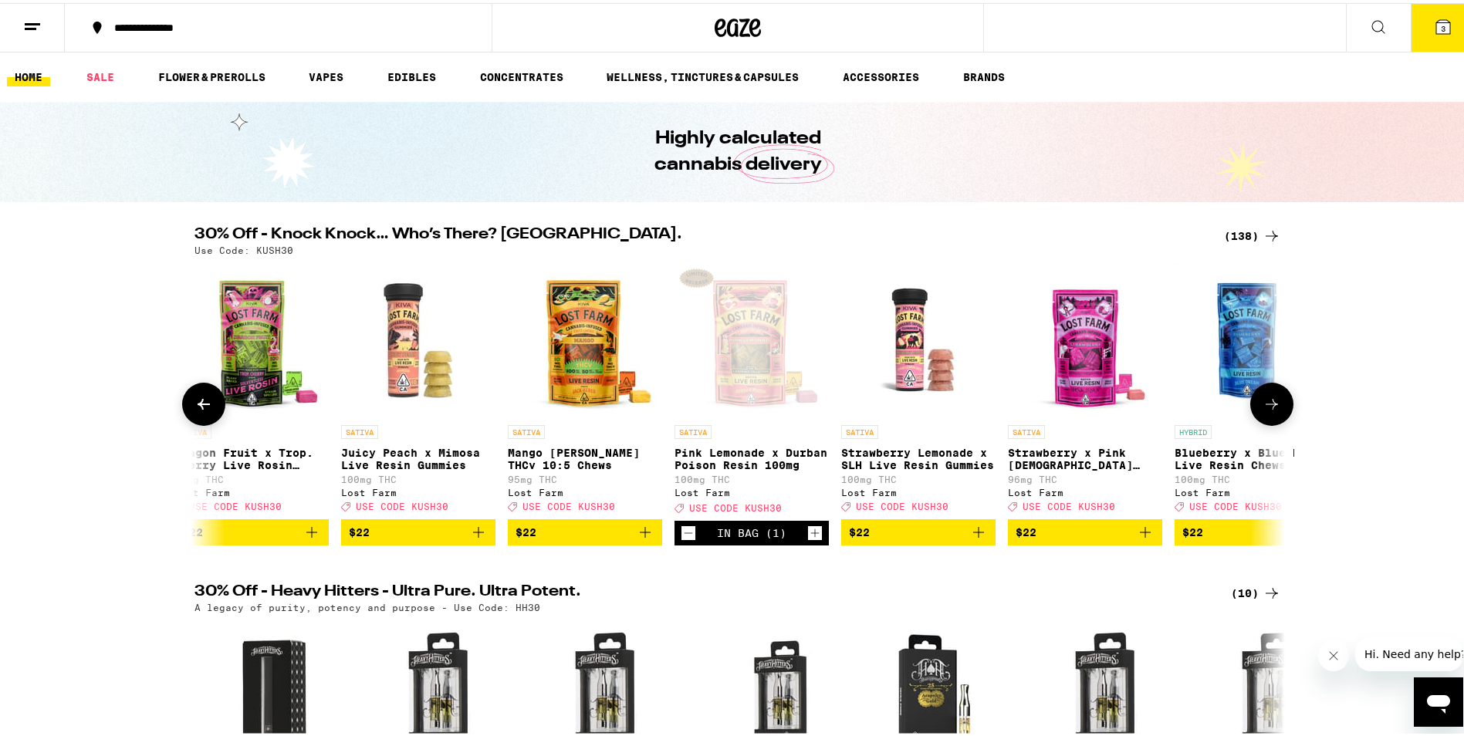
click at [1268, 421] on button at bounding box center [1271, 401] width 43 height 43
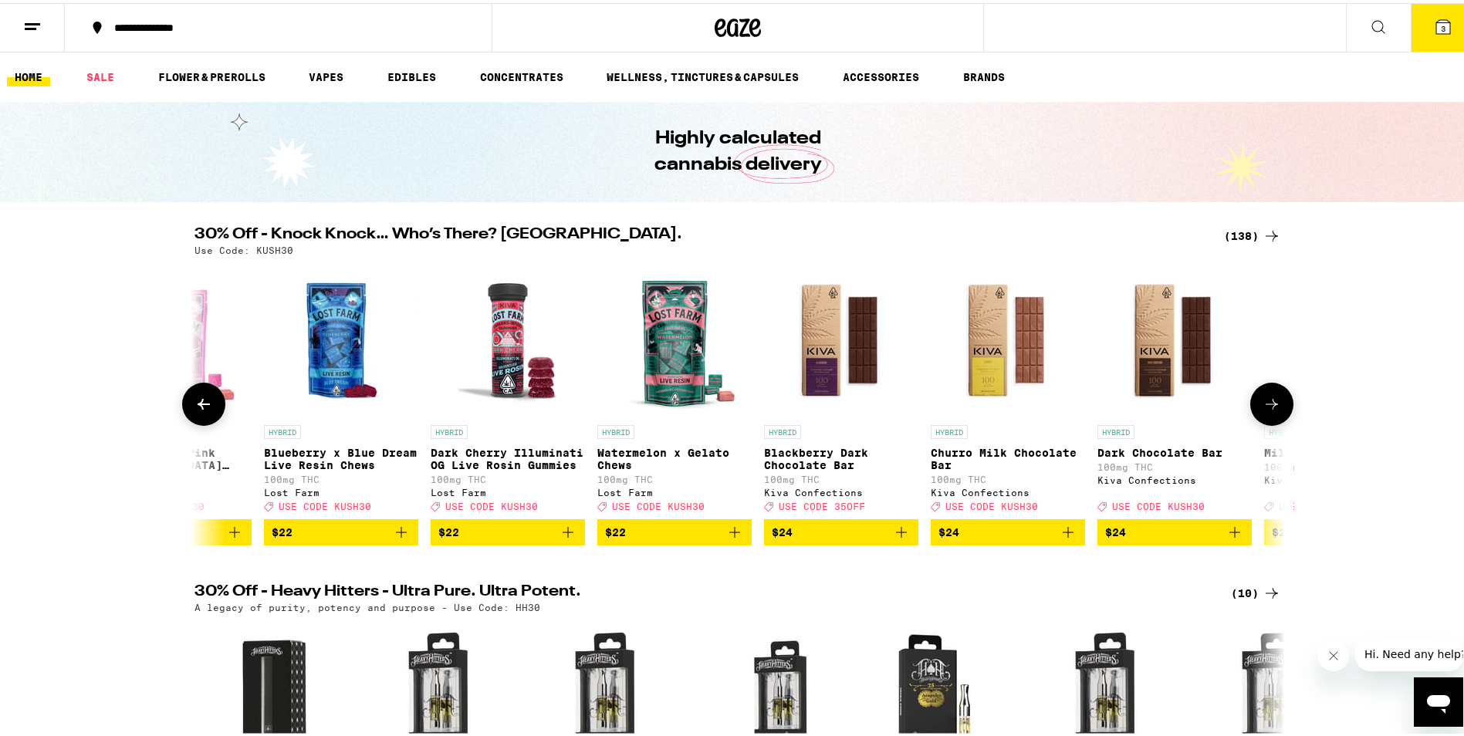
scroll to position [0, 13772]
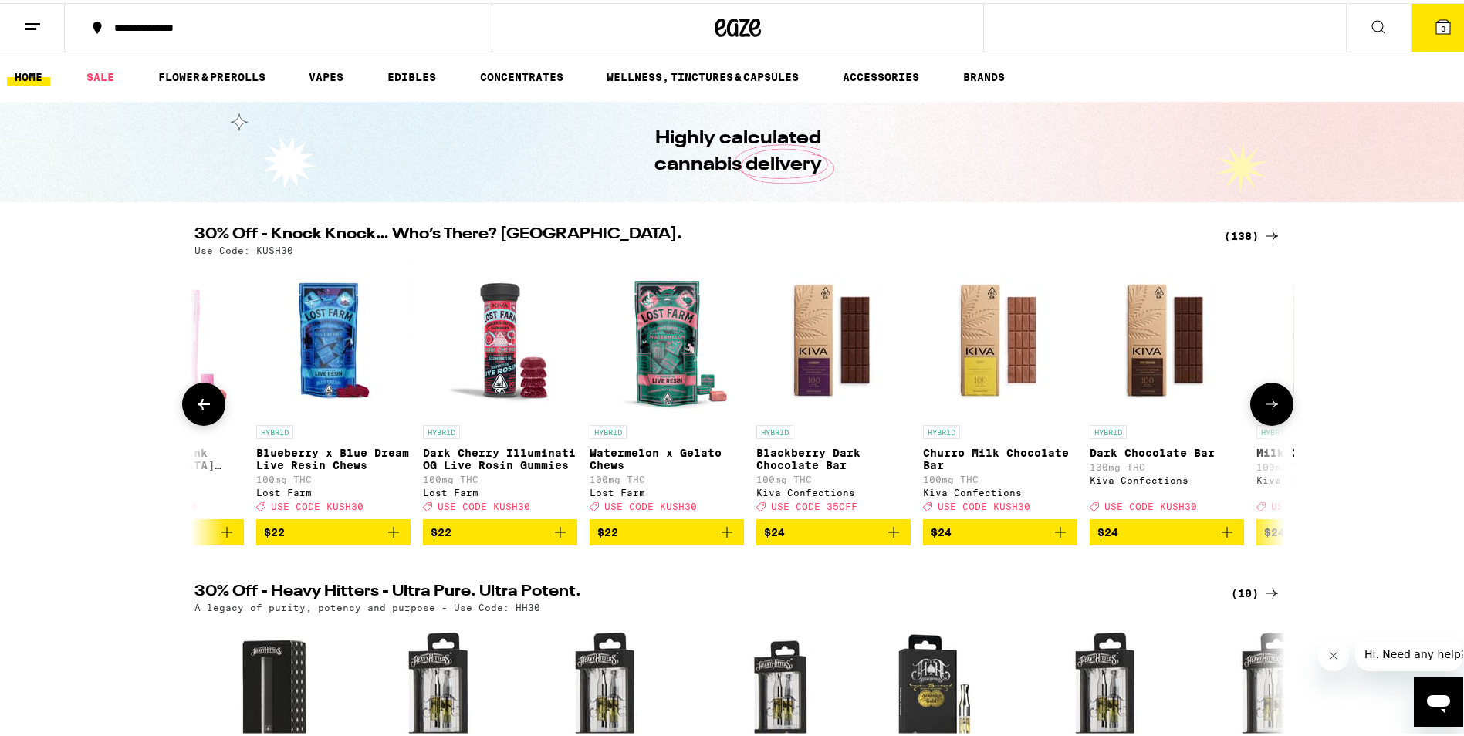
click at [551, 539] on icon "Add to bag" at bounding box center [560, 529] width 19 height 19
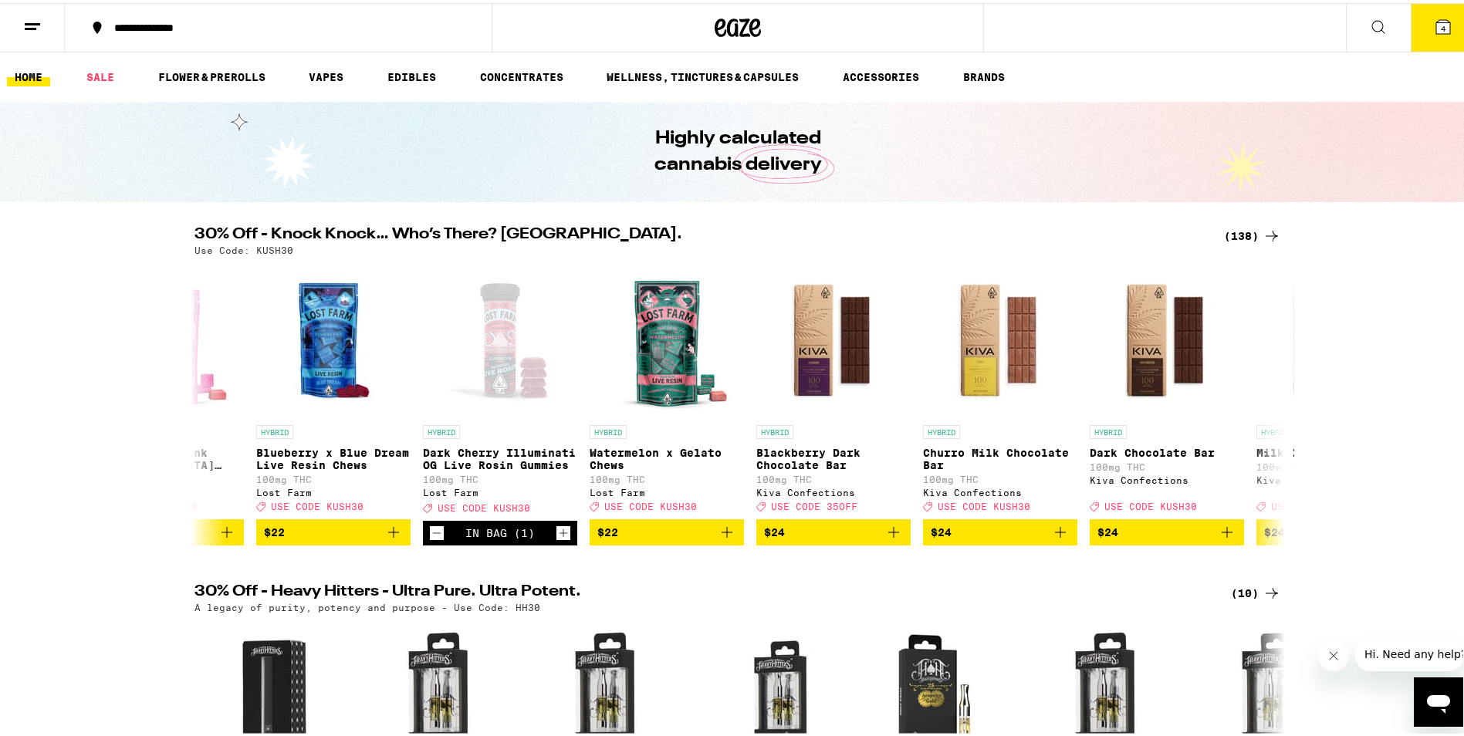
click at [1441, 25] on span "4" at bounding box center [1443, 25] width 5 height 9
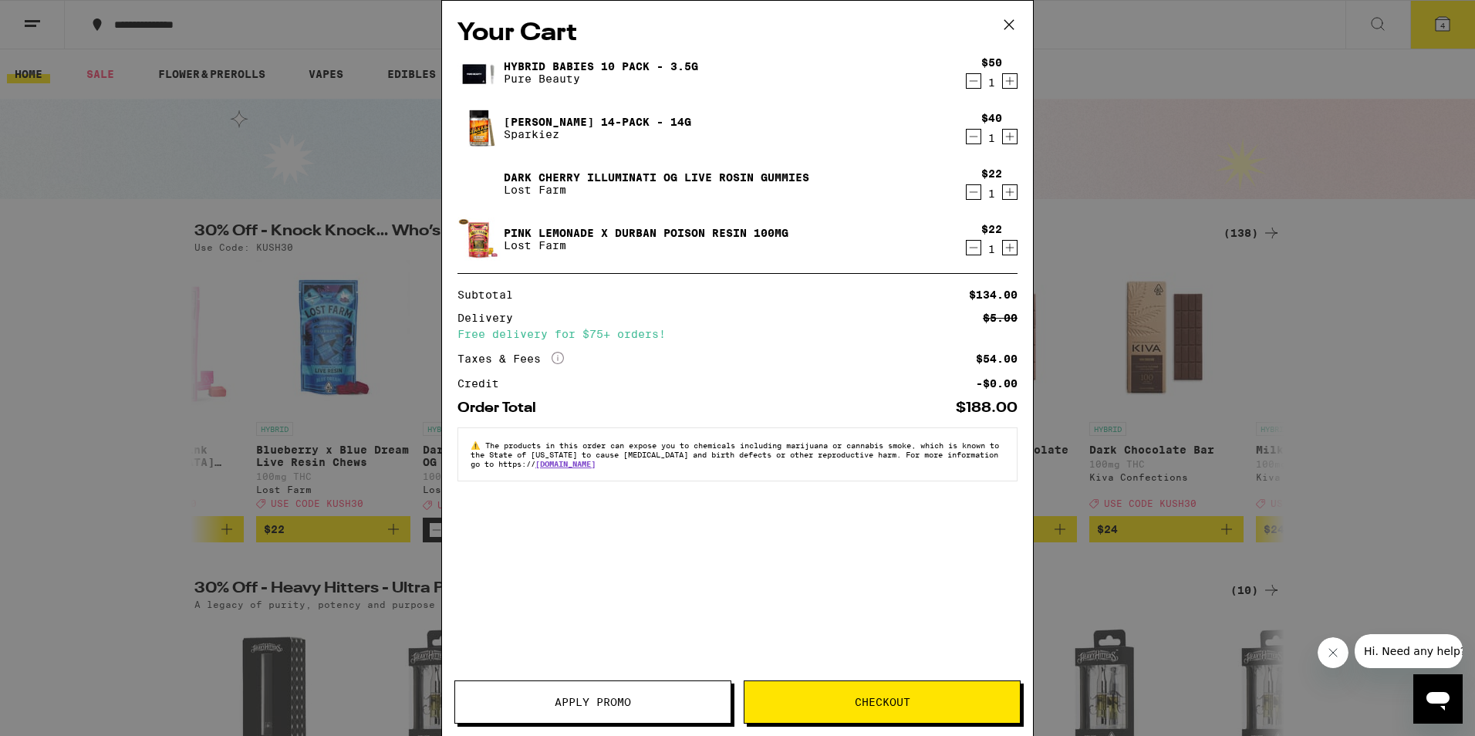
click at [619, 694] on button "Apply Promo" at bounding box center [592, 702] width 277 height 43
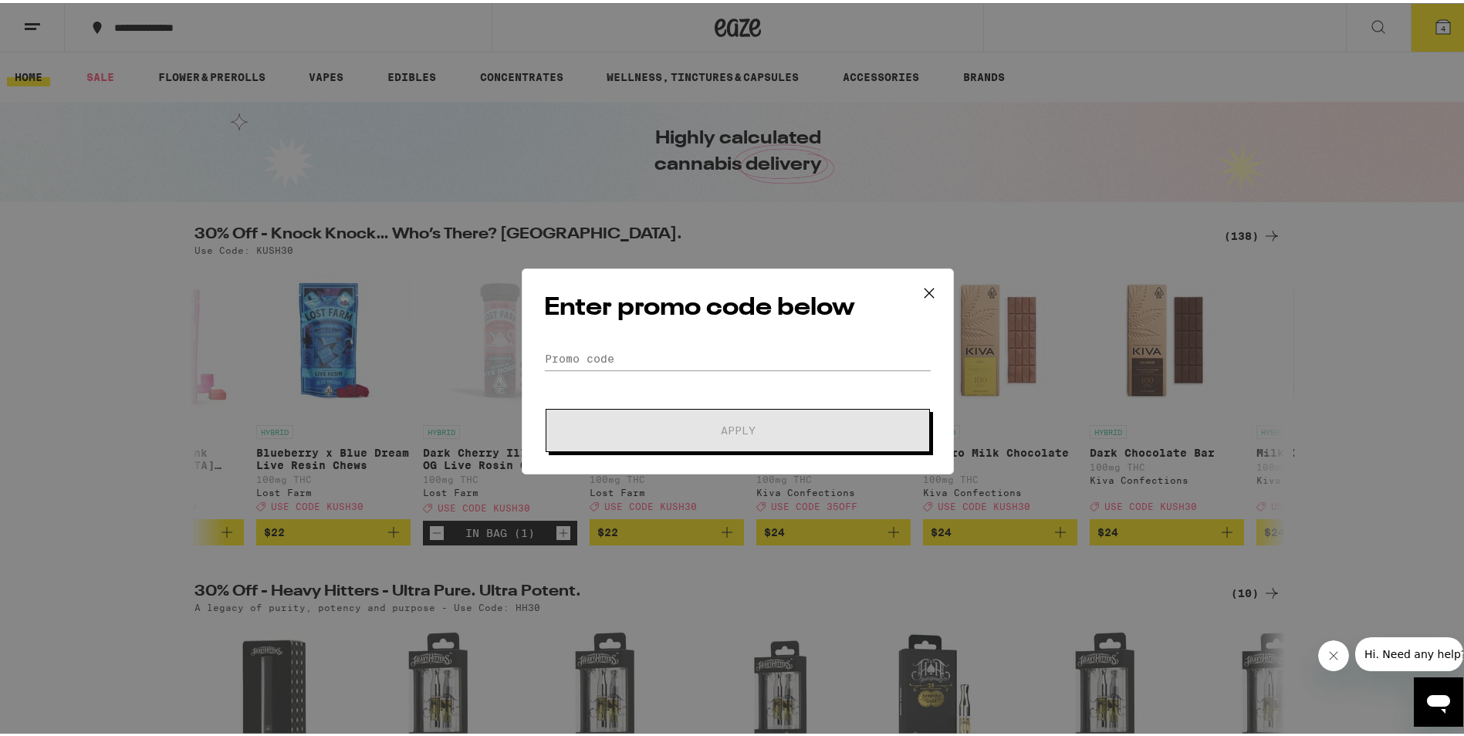
click at [637, 377] on form "Promo Code Apply" at bounding box center [737, 396] width 387 height 105
click at [643, 363] on input "Promo Code" at bounding box center [737, 355] width 387 height 23
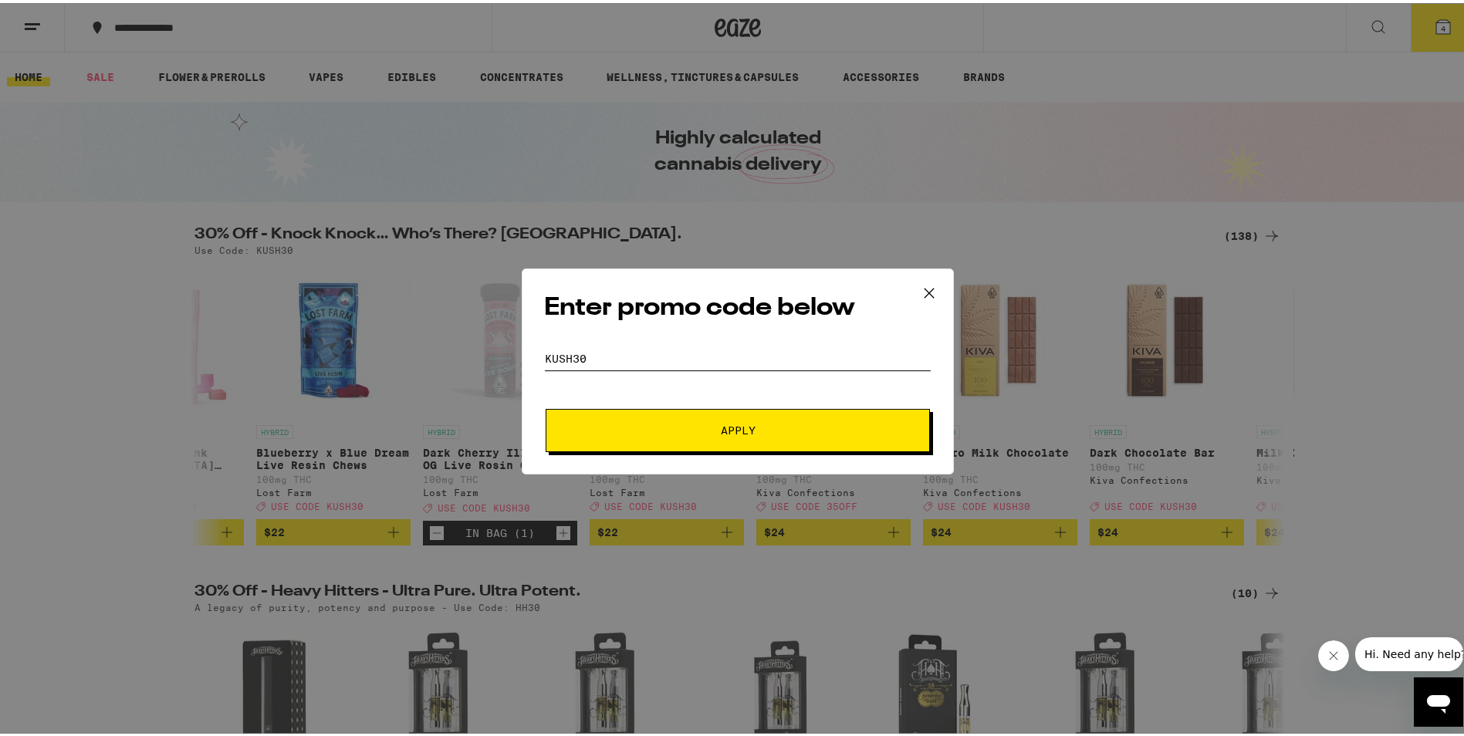
type input "kush30"
click at [546, 406] on button "Apply" at bounding box center [738, 427] width 384 height 43
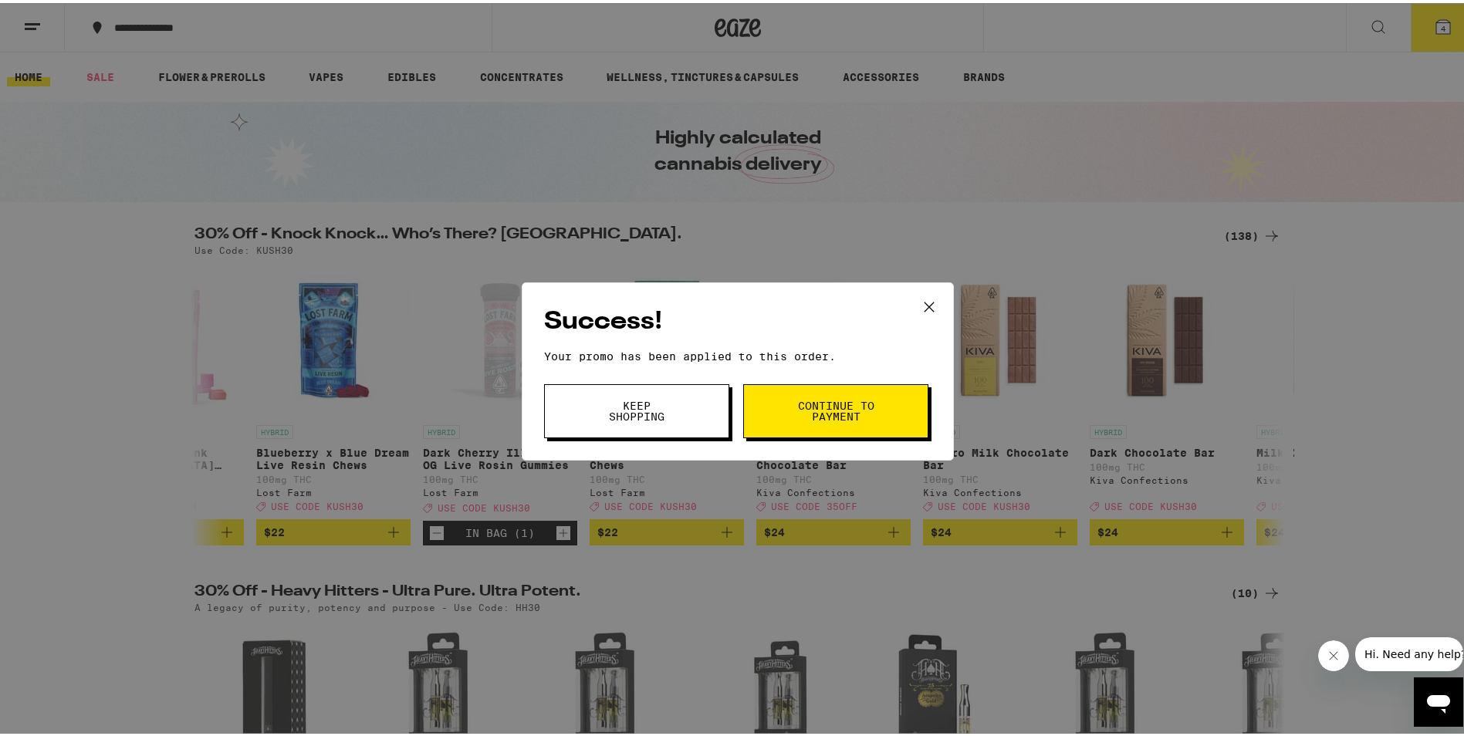
click at [819, 406] on span "Continue to payment" at bounding box center [835, 408] width 79 height 22
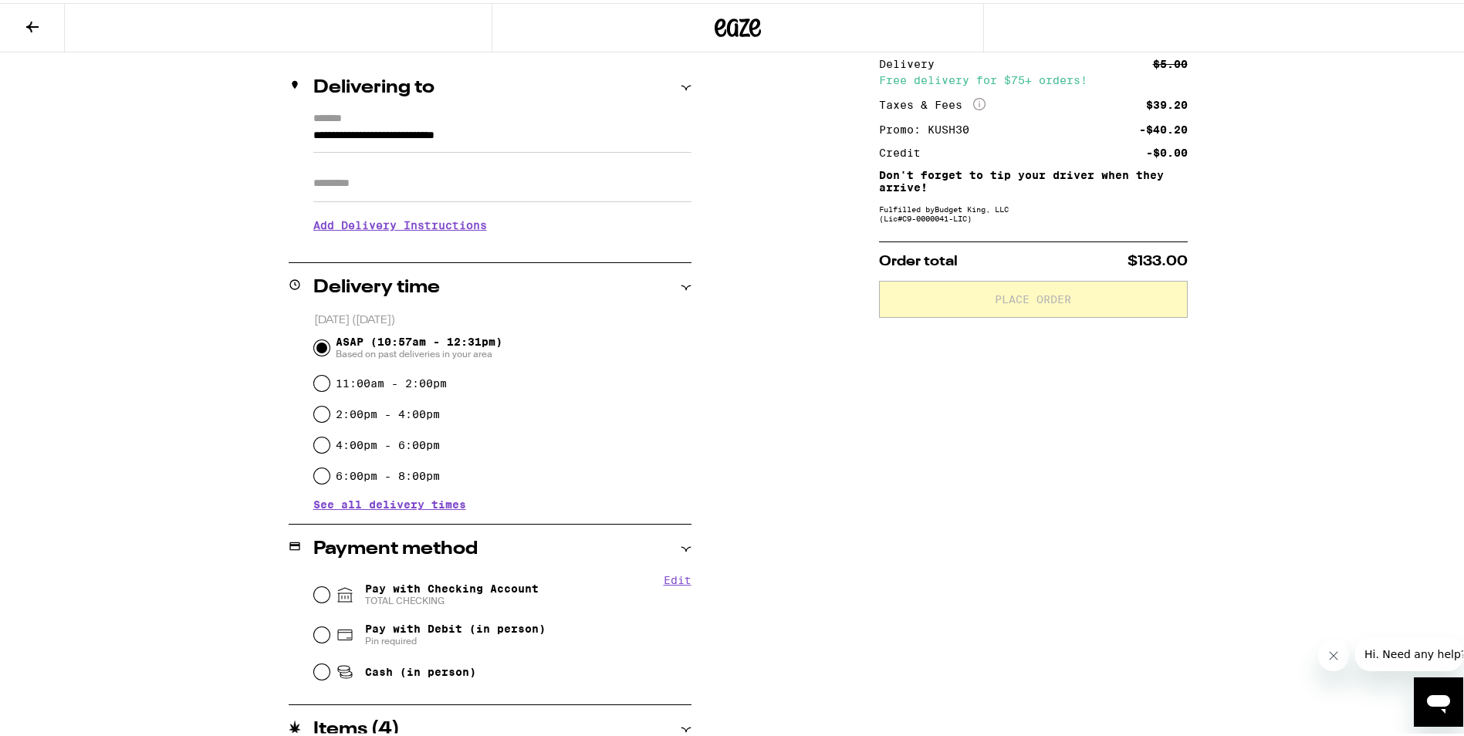
scroll to position [22, 0]
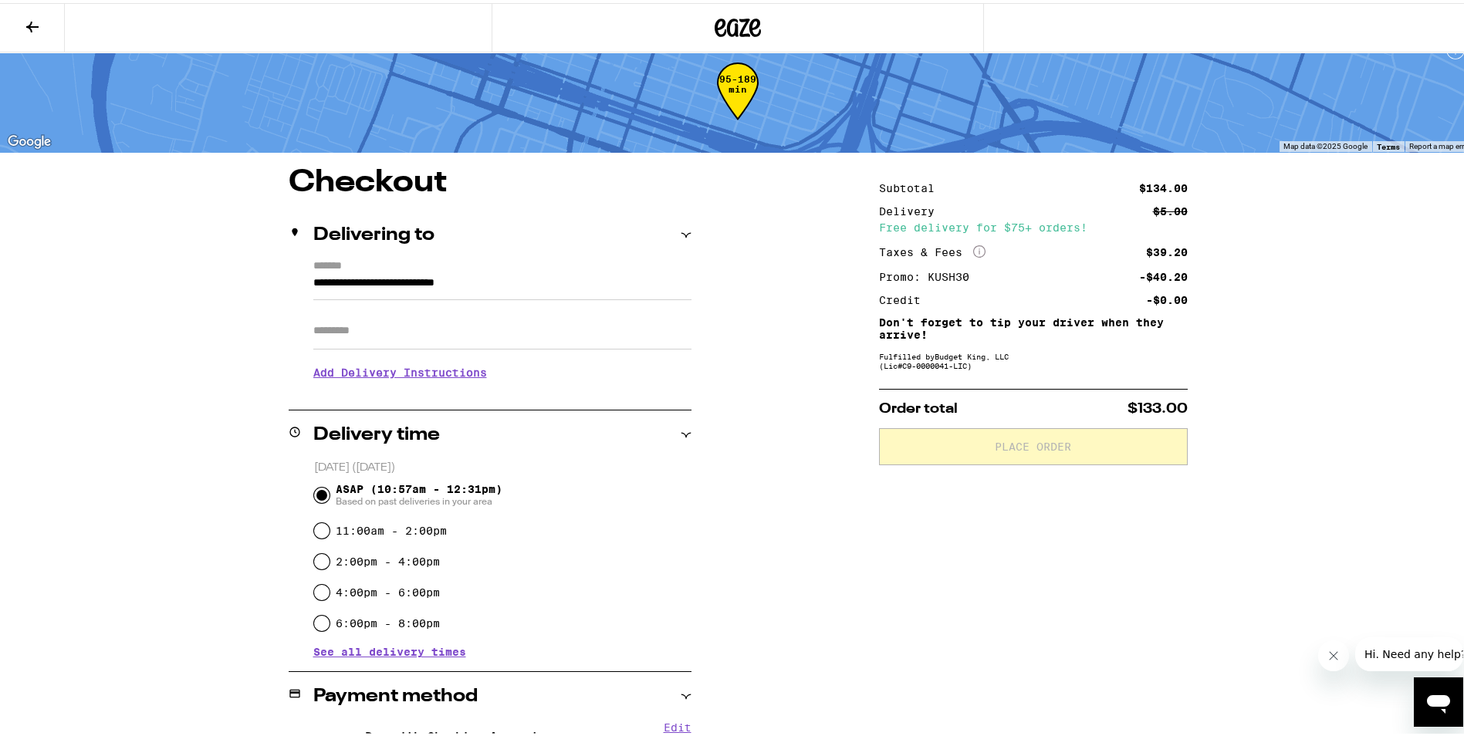
click at [379, 342] on input "Apt/Suite" at bounding box center [502, 327] width 378 height 37
type input "*****"
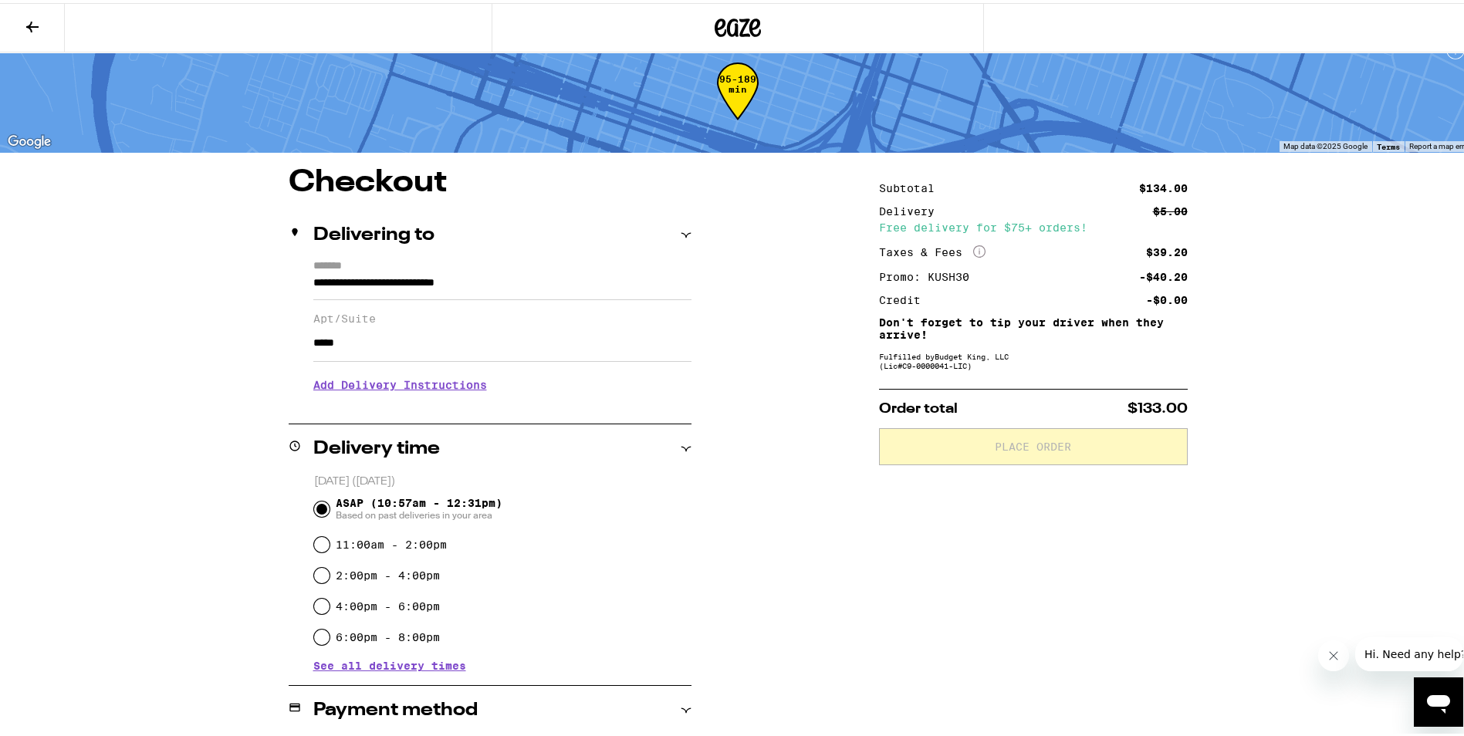
click at [456, 386] on h3 "Add Delivery Instructions" at bounding box center [502, 381] width 378 height 35
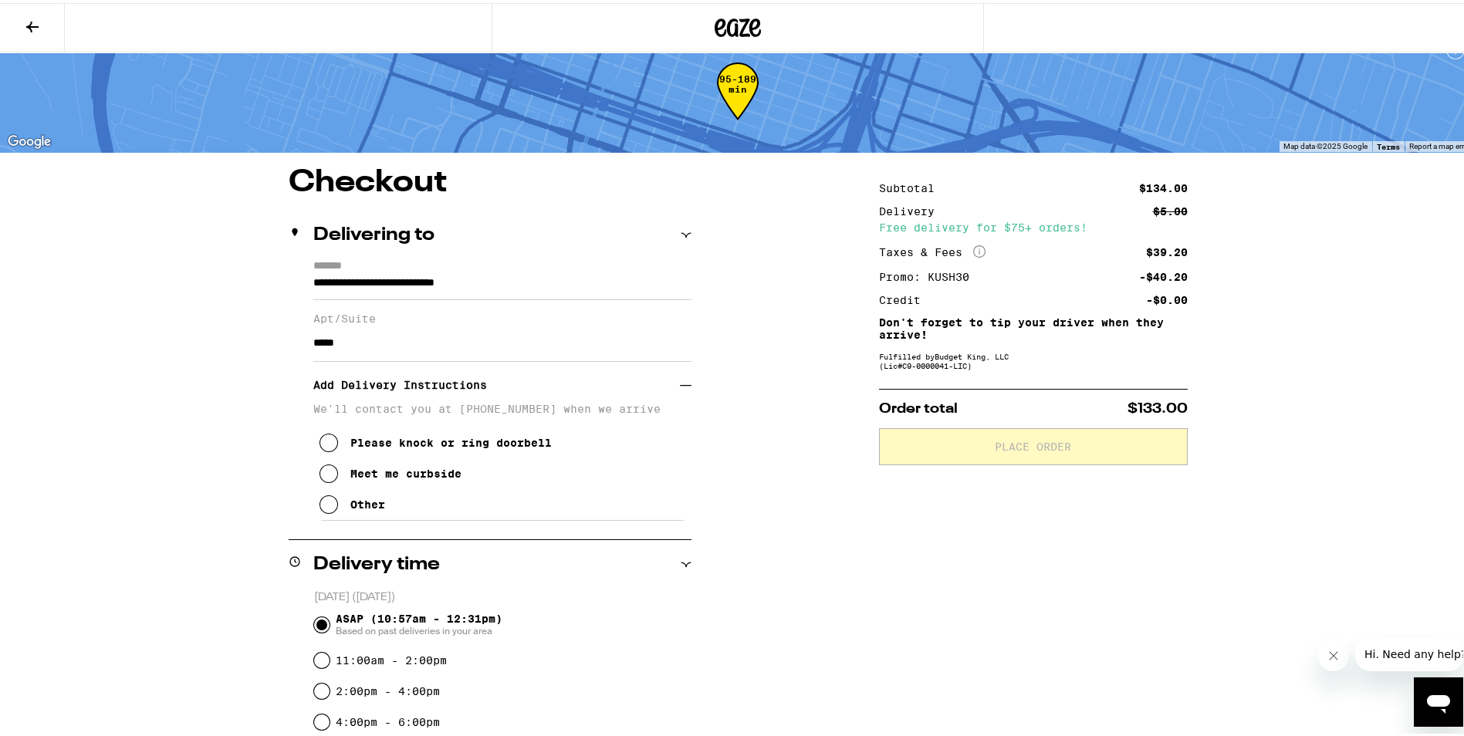
click at [320, 508] on icon at bounding box center [328, 501] width 19 height 19
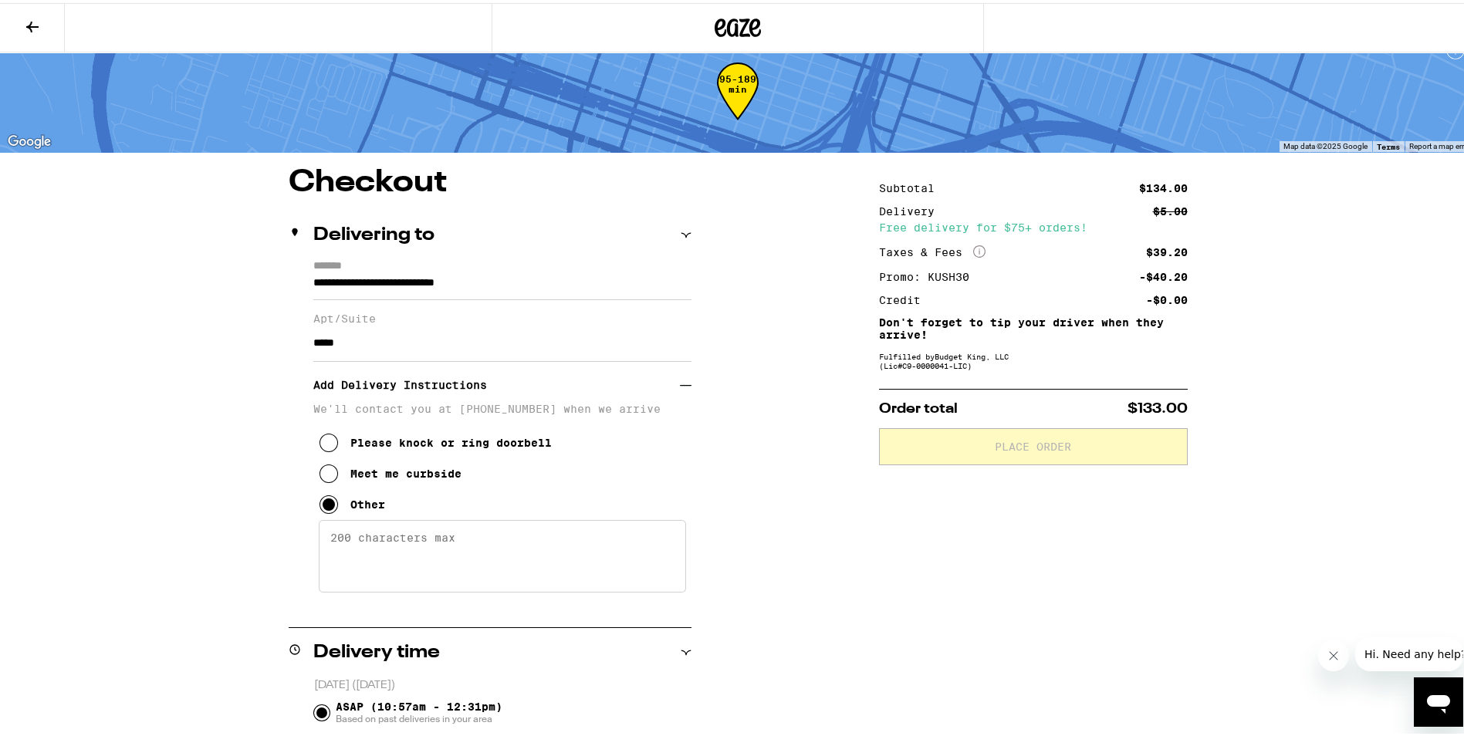
click at [370, 530] on textarea "Enter any other delivery instructions you want driver to know" at bounding box center [502, 553] width 367 height 73
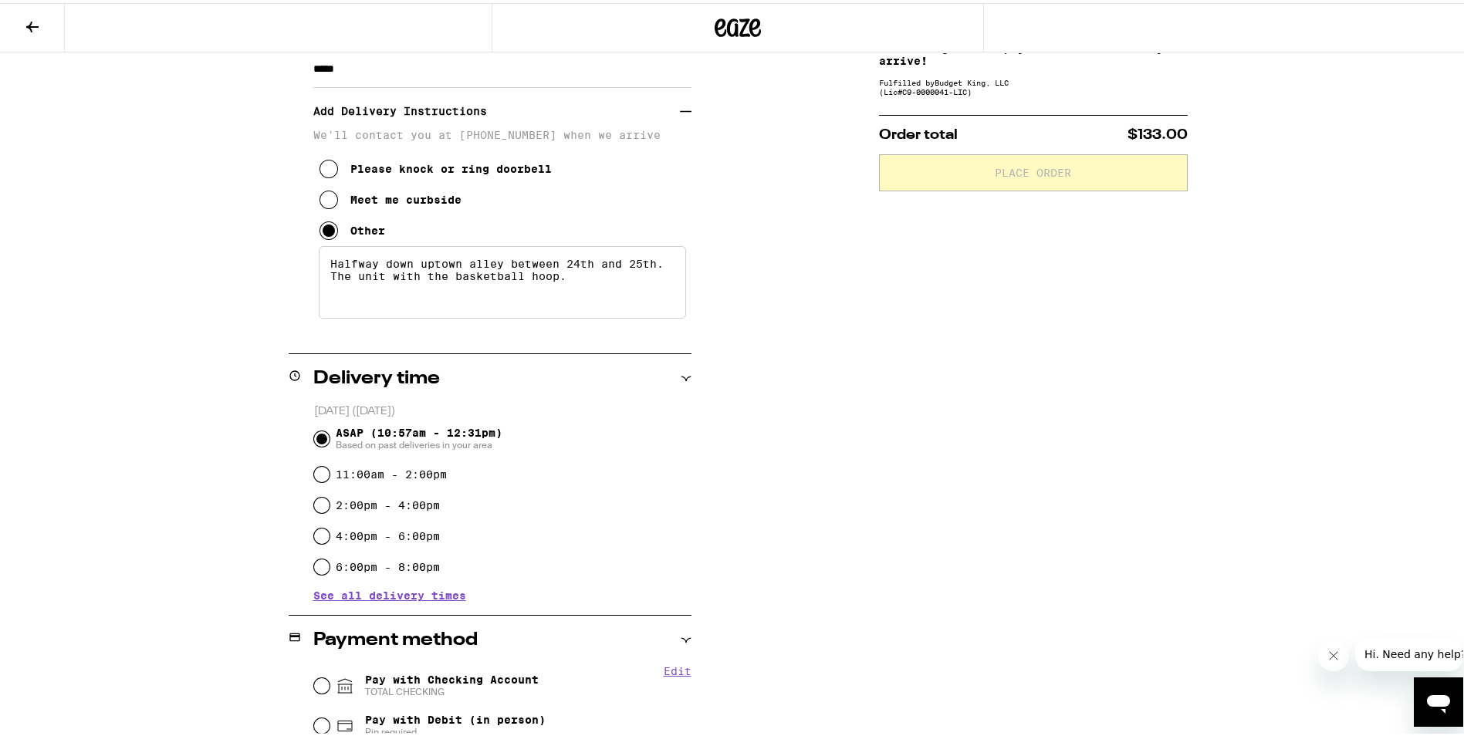
scroll to position [331, 0]
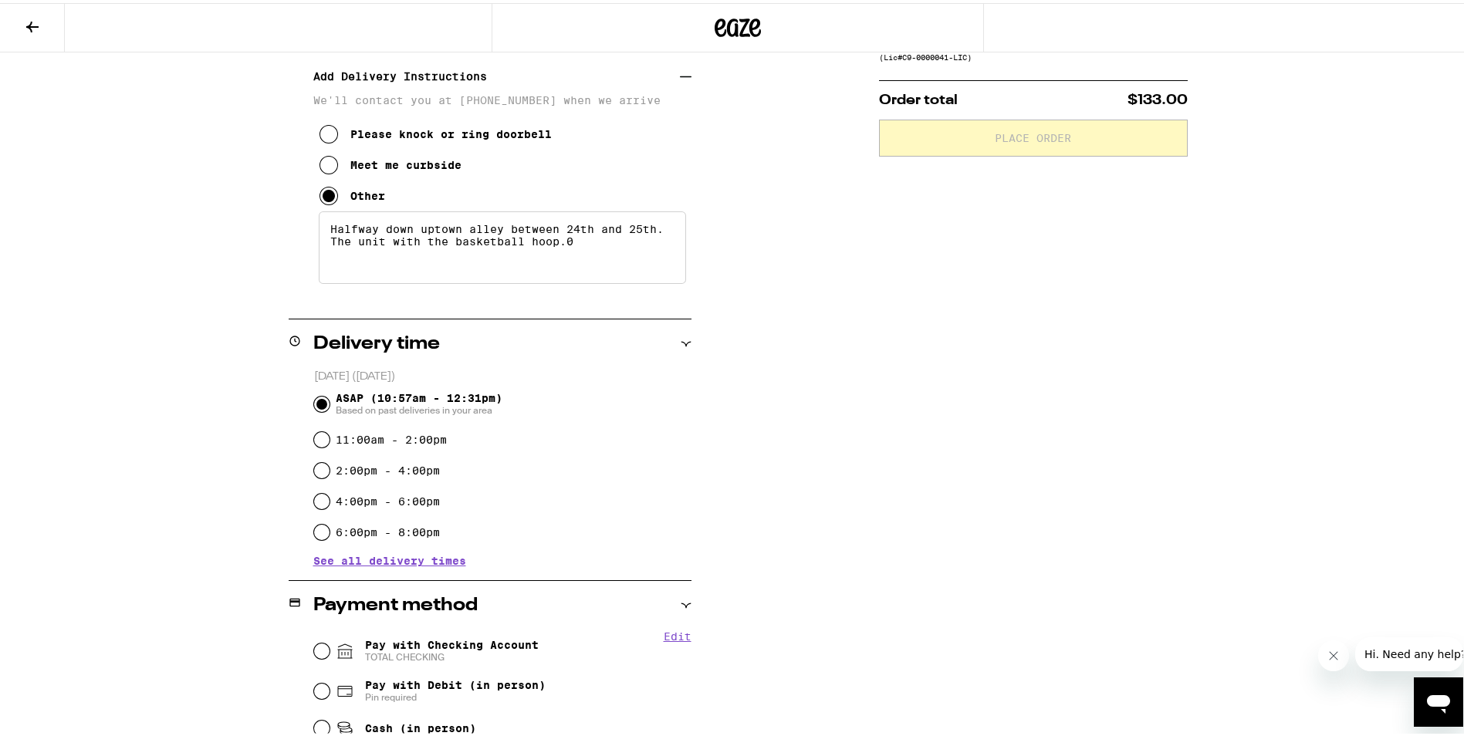
type textarea "Halfway down uptown alley between 24th and 25th. The unit with the basketball h…"
click at [314, 650] on input "Pay with Checking Account TOTAL CHECKING" at bounding box center [321, 647] width 15 height 15
radio input "true"
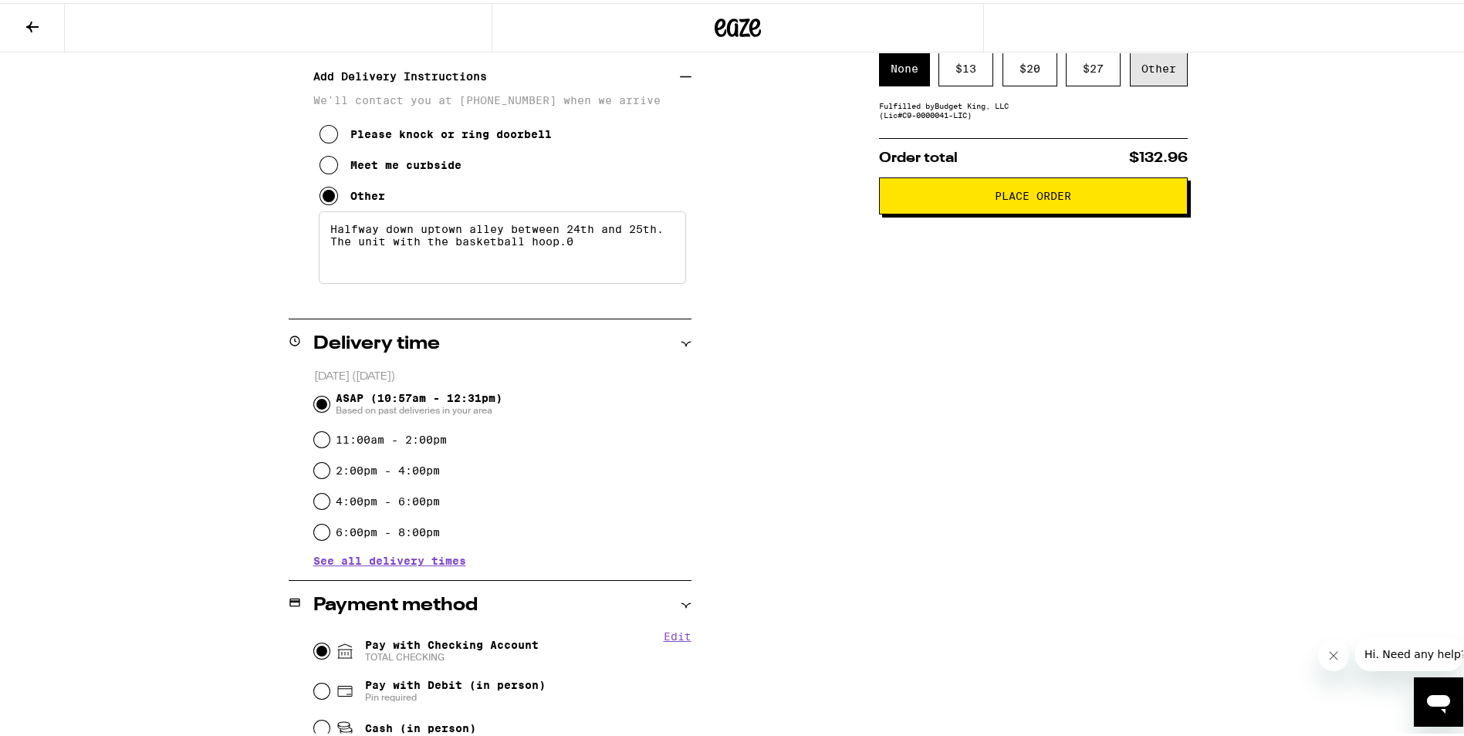
click at [1173, 72] on div "Other" at bounding box center [1159, 65] width 58 height 35
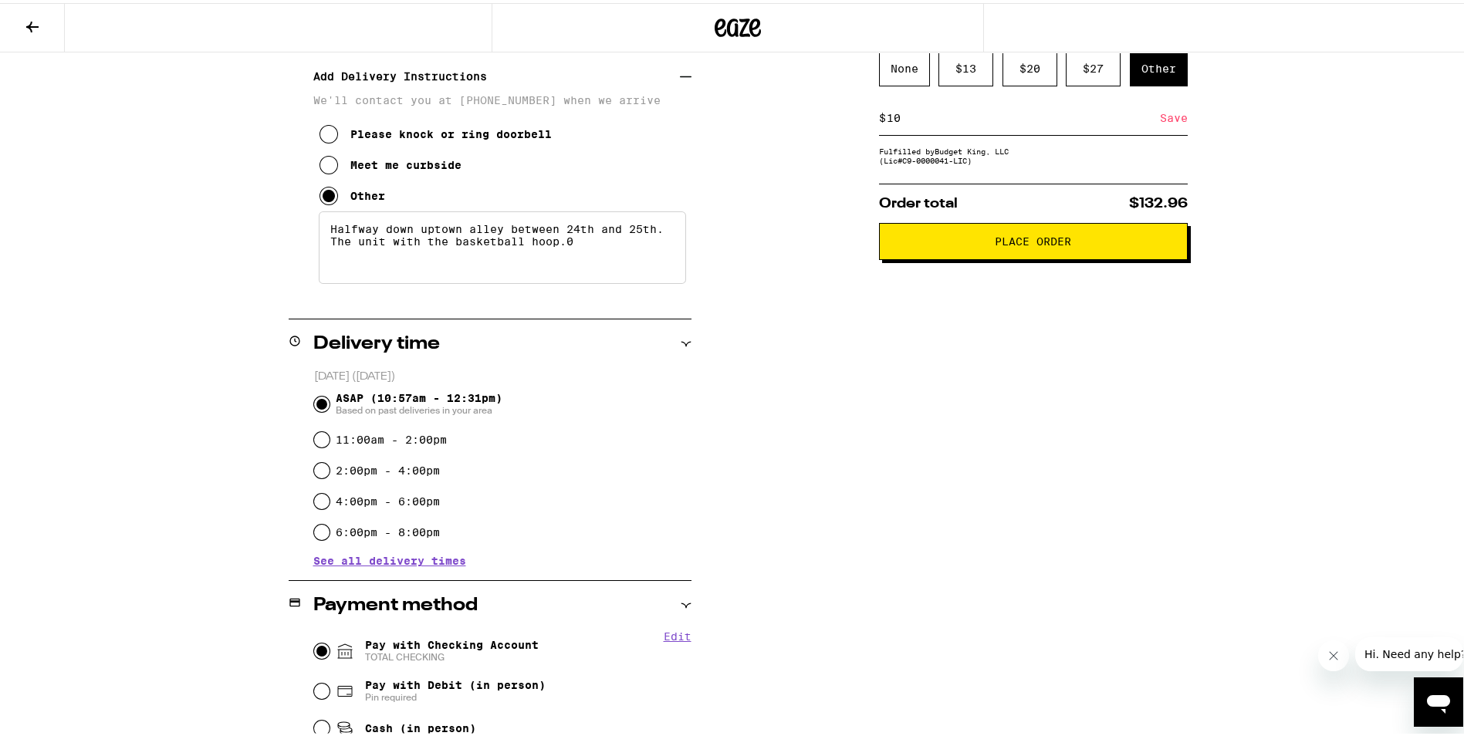
type input "10"
click at [1164, 116] on div "Save" at bounding box center [1174, 115] width 28 height 34
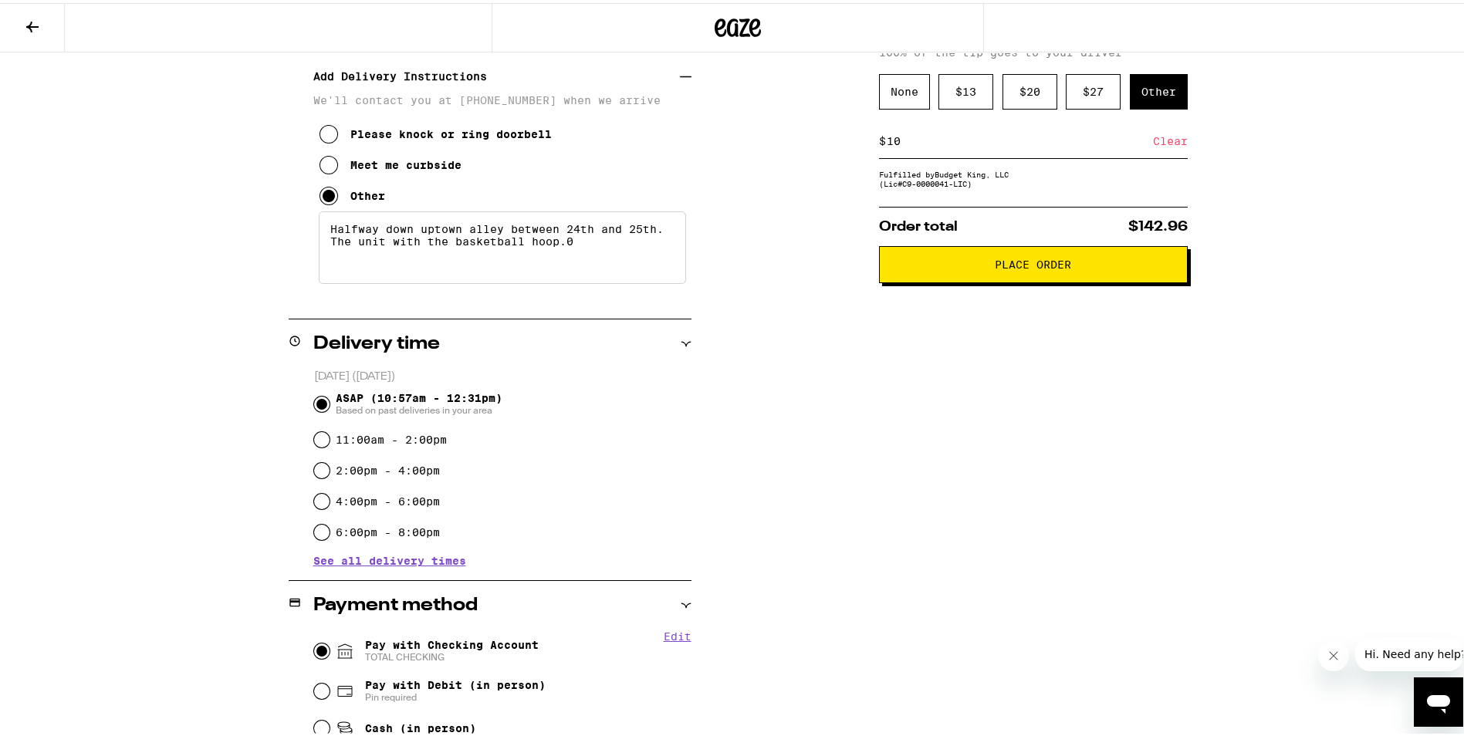
click at [1052, 267] on span "Place Order" at bounding box center [1033, 261] width 76 height 11
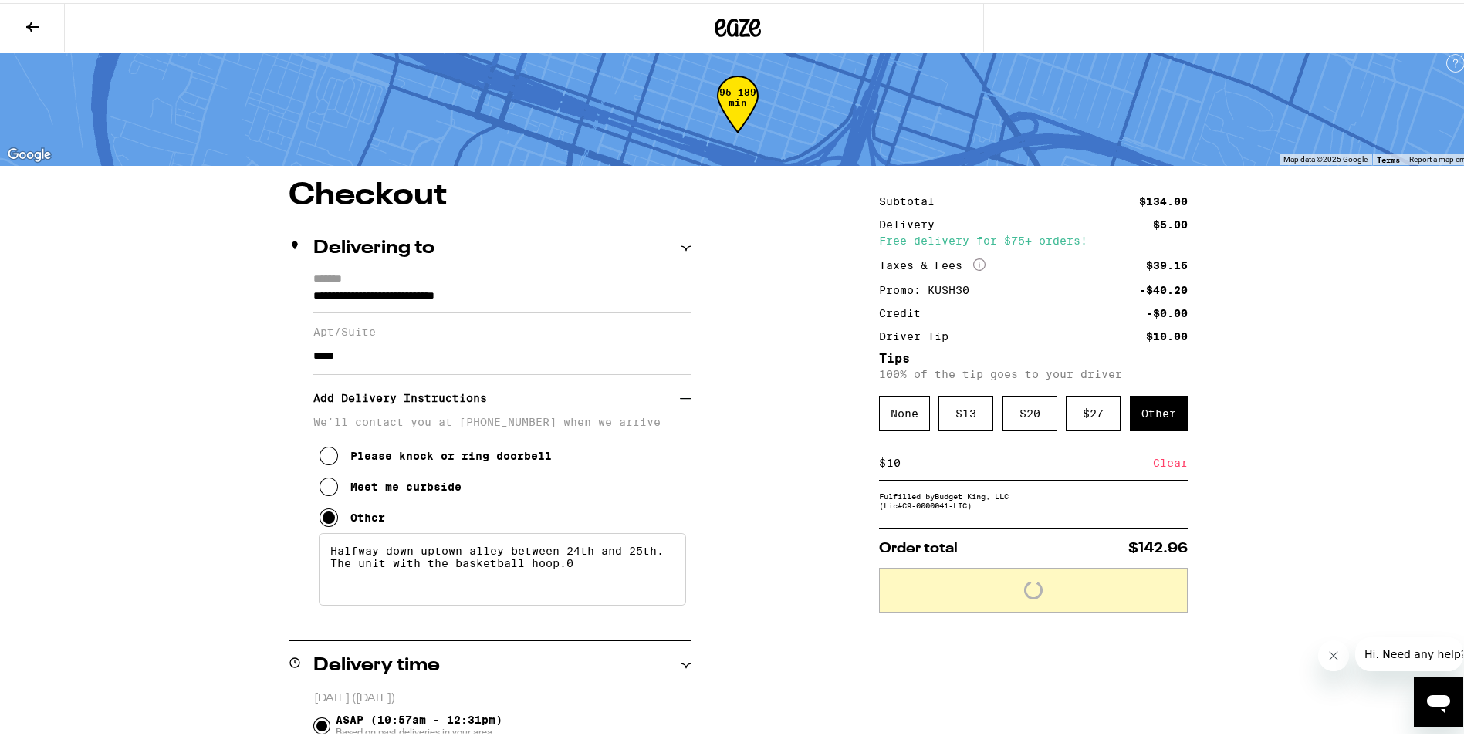
scroll to position [0, 0]
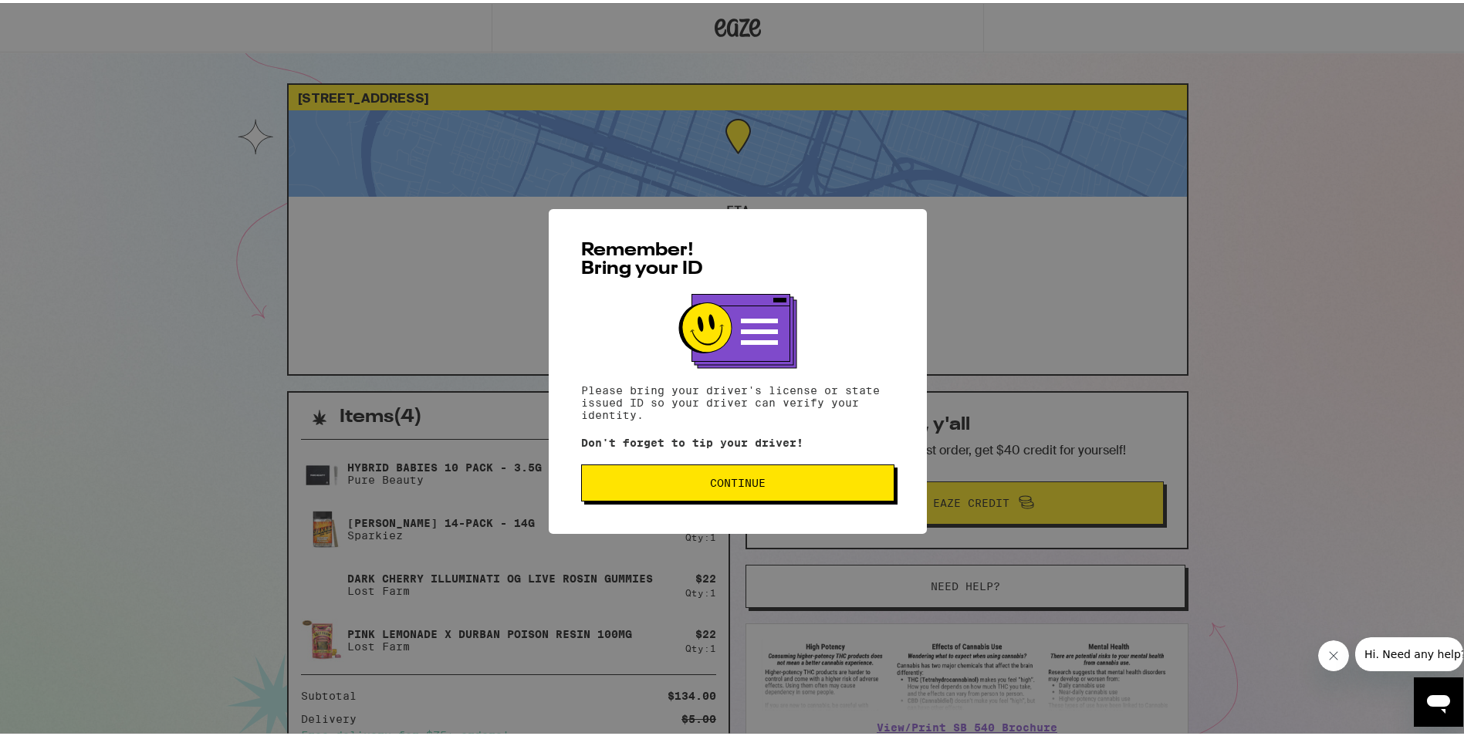
click at [795, 489] on button "Continue" at bounding box center [737, 479] width 313 height 37
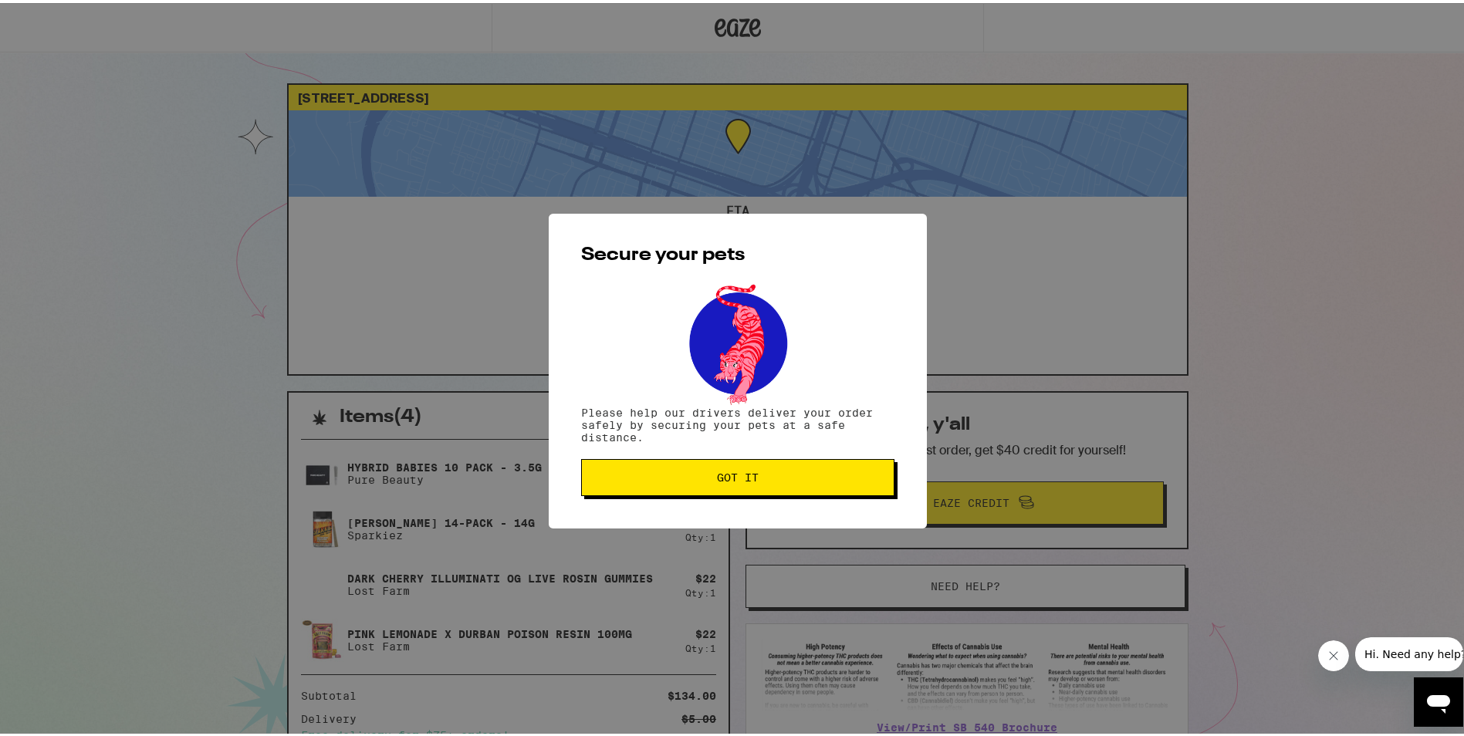
click at [795, 489] on button "Got it" at bounding box center [737, 474] width 313 height 37
